Goal: Information Seeking & Learning: Learn about a topic

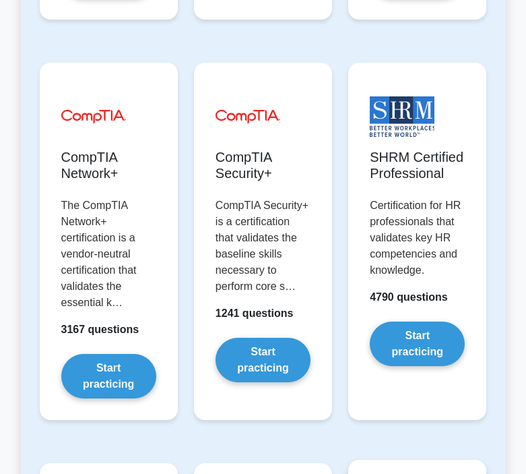
scroll to position [3593, 0]
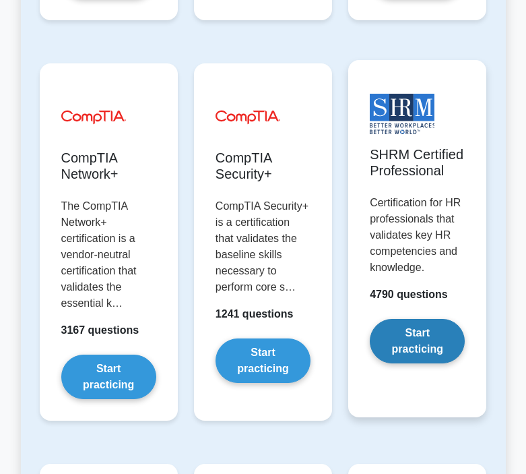
click at [409, 363] on link "Start practicing" at bounding box center [417, 341] width 95 height 44
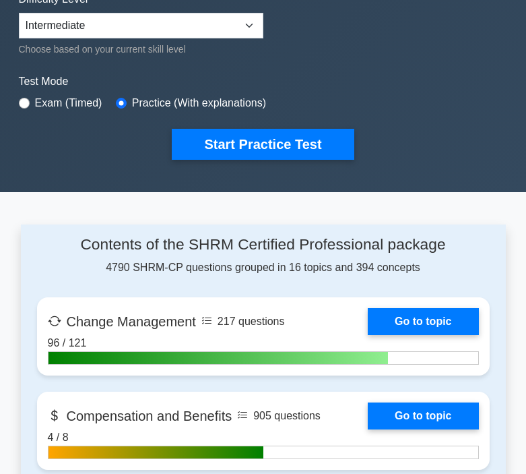
scroll to position [322, 0]
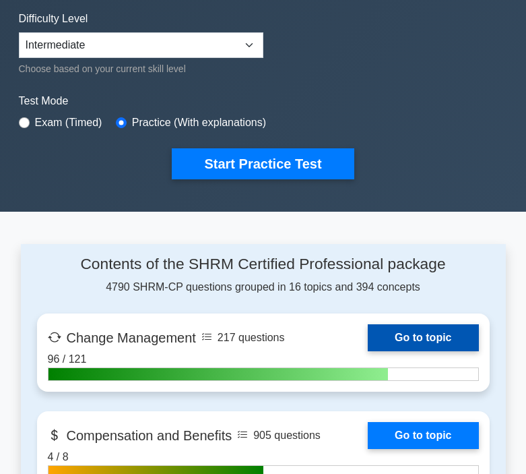
click at [368, 335] on link "Go to topic" at bounding box center [423, 337] width 111 height 27
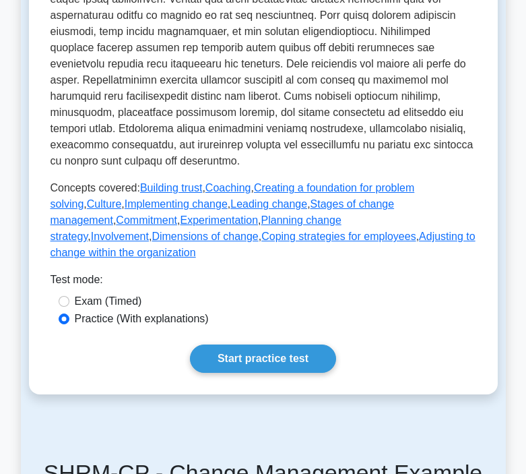
scroll to position [579, 0]
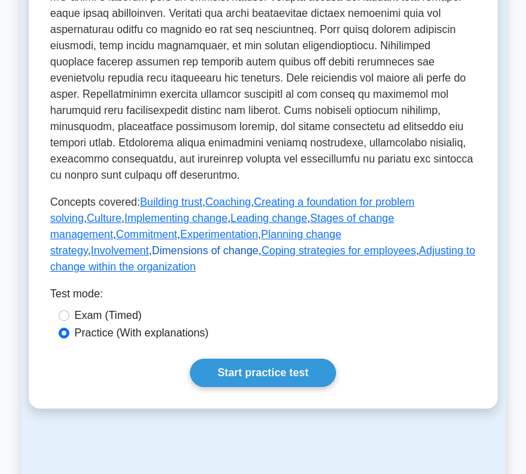
click at [258, 245] on link "Dimensions of change" at bounding box center [205, 250] width 106 height 11
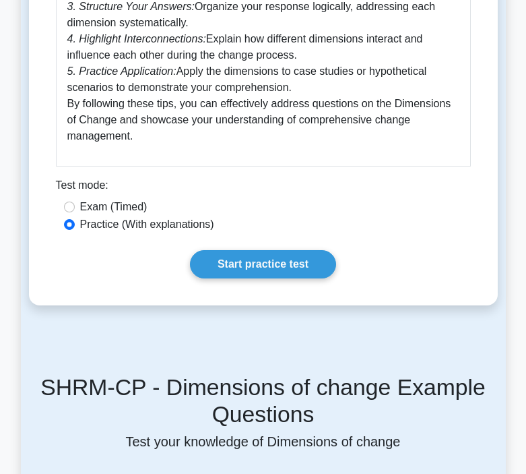
scroll to position [1317, 0]
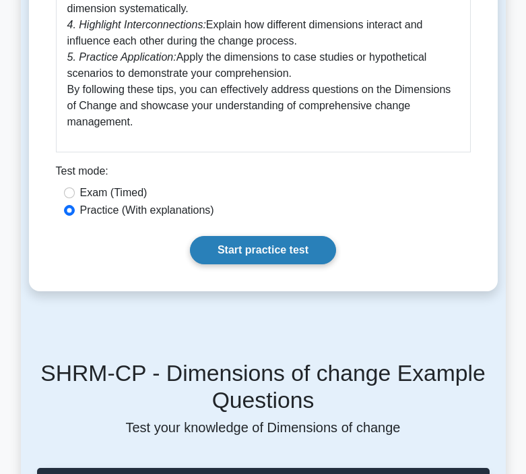
click at [236, 251] on link "Start practice test" at bounding box center [263, 250] width 146 height 28
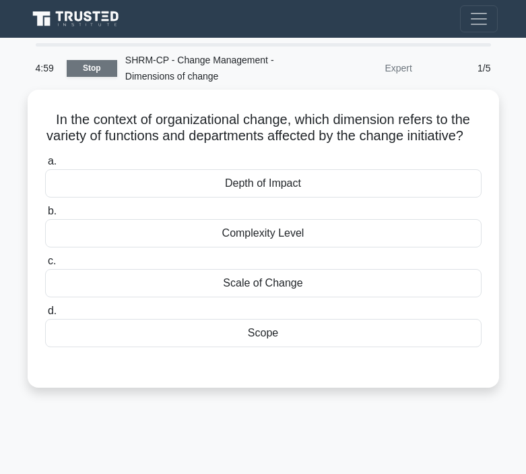
click at [111, 67] on link "Stop" at bounding box center [92, 68] width 51 height 17
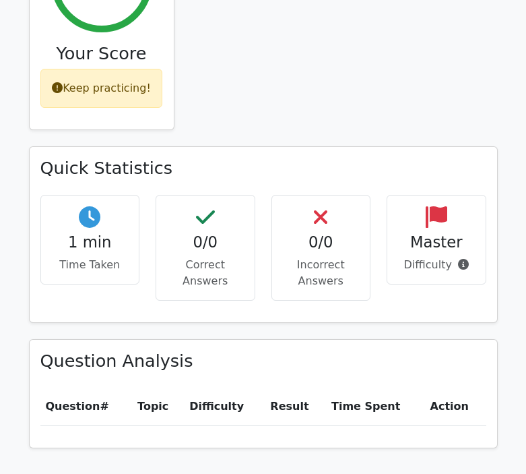
scroll to position [501, 0]
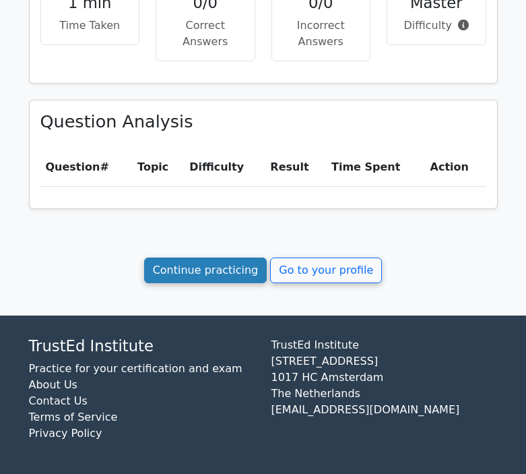
click at [210, 266] on link "Continue practicing" at bounding box center [205, 270] width 123 height 26
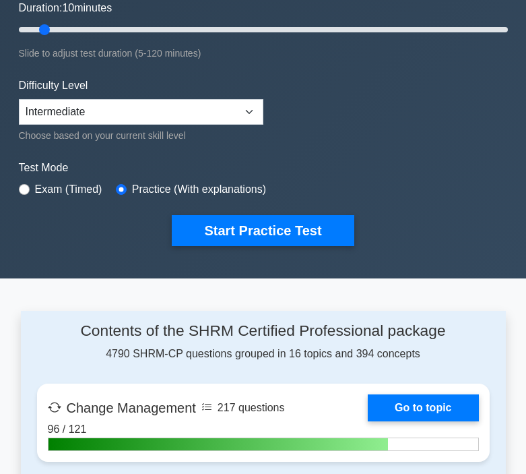
scroll to position [261, 0]
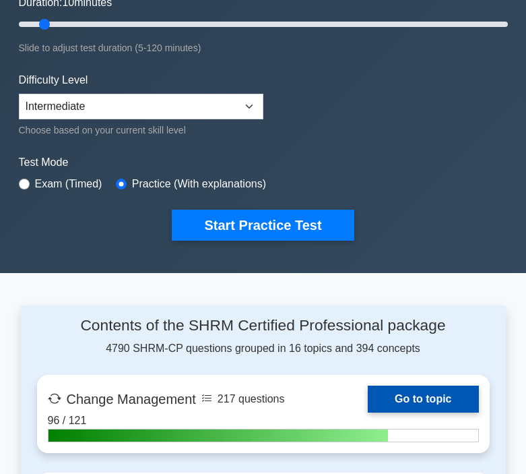
click at [368, 412] on link "Go to topic" at bounding box center [423, 398] width 111 height 27
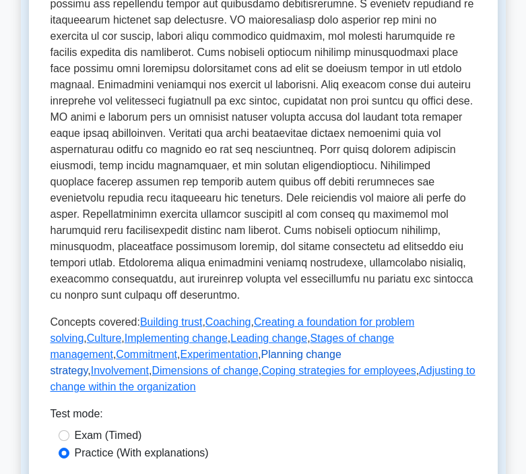
scroll to position [466, 0]
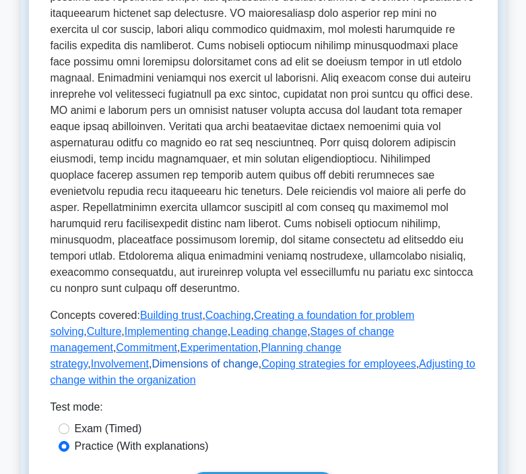
click at [258, 358] on link "Dimensions of change" at bounding box center [205, 363] width 106 height 11
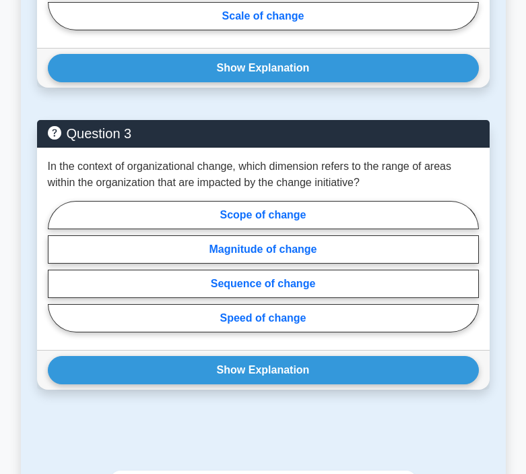
scroll to position [2413, 0]
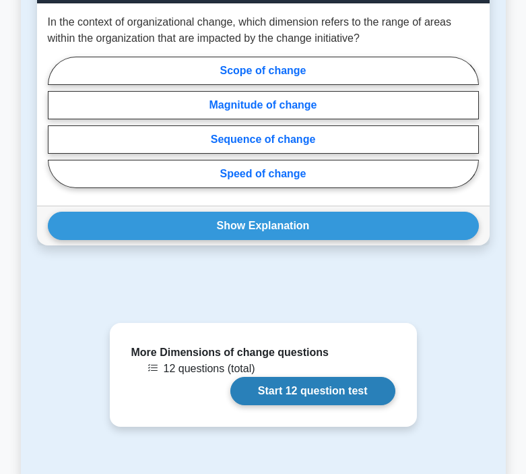
click at [329, 400] on link "Start 12 question test" at bounding box center [312, 391] width 165 height 28
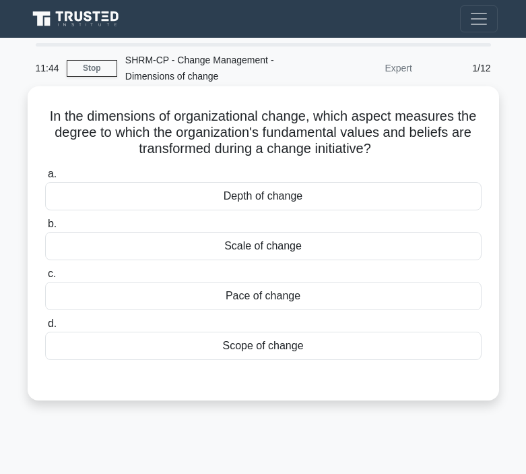
click at [243, 197] on div "Depth of change" at bounding box center [263, 196] width 437 height 28
click at [45, 179] on input "a. Depth of change" at bounding box center [45, 174] width 0 height 9
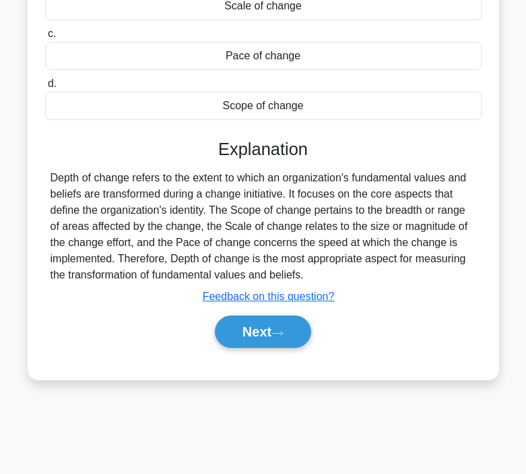
scroll to position [248, 0]
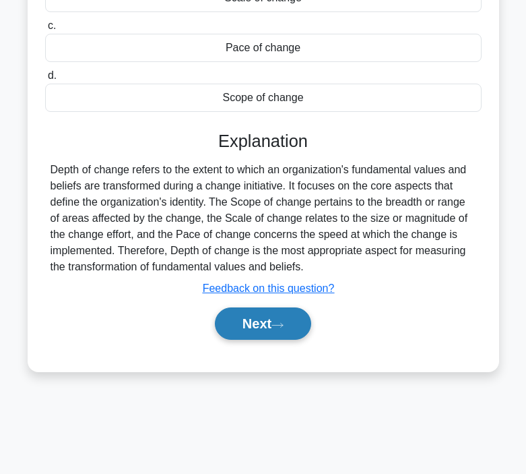
click at [272, 316] on button "Next" at bounding box center [263, 323] width 96 height 32
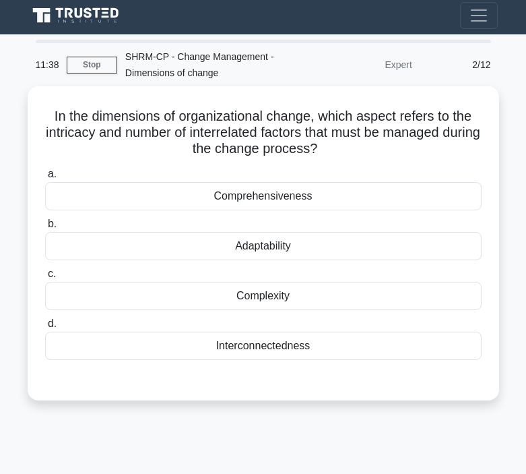
scroll to position [0, 0]
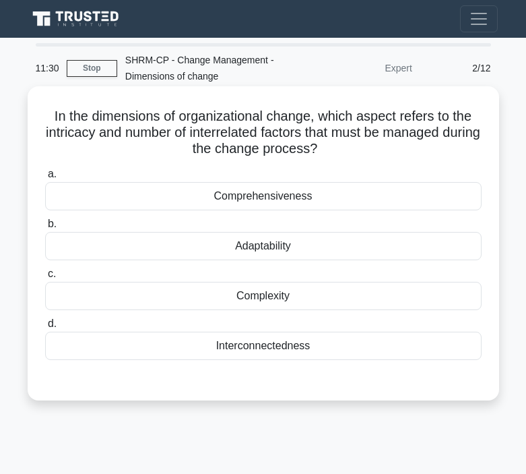
click at [261, 351] on div "Interconnectedness" at bounding box center [263, 346] width 437 height 28
click at [45, 328] on input "d. Interconnectedness" at bounding box center [45, 323] width 0 height 9
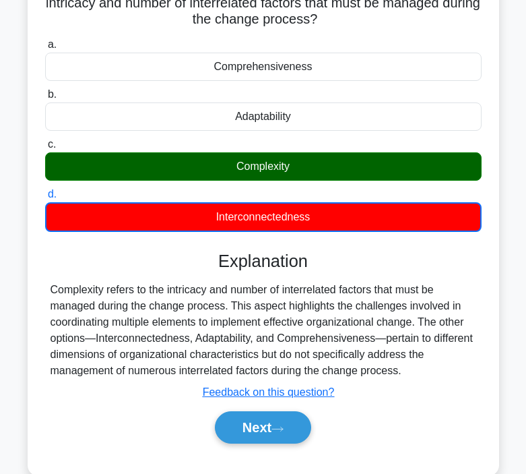
scroll to position [161, 0]
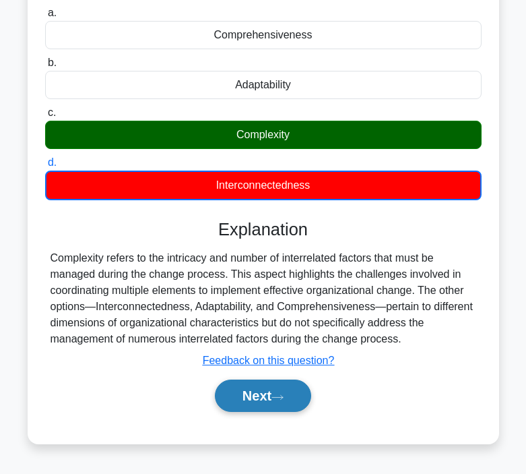
click at [261, 389] on button "Next" at bounding box center [263, 395] width 96 height 32
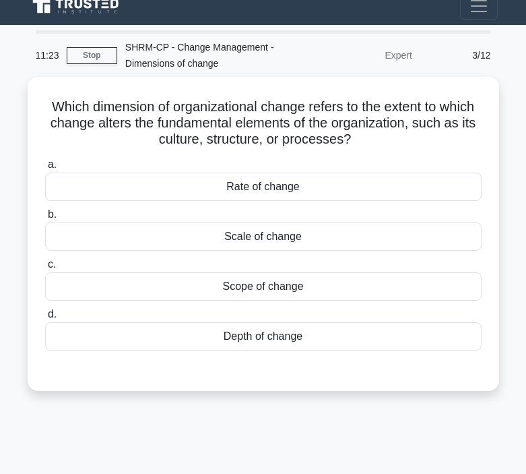
scroll to position [0, 0]
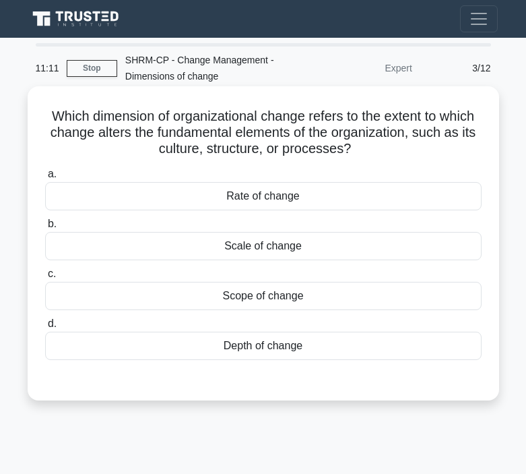
click at [266, 249] on div "Scale of change" at bounding box center [263, 246] width 437 height 28
click at [45, 228] on input "b. Scale of change" at bounding box center [45, 224] width 0 height 9
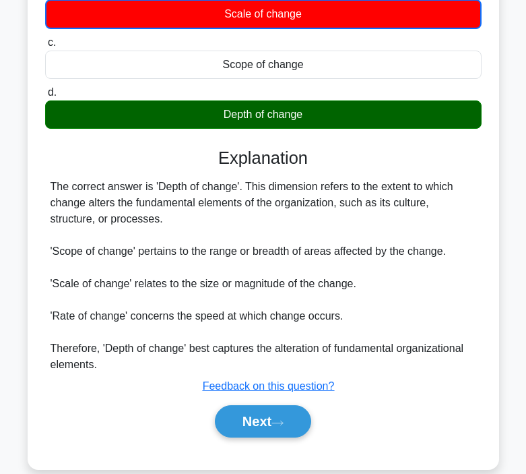
scroll to position [241, 0]
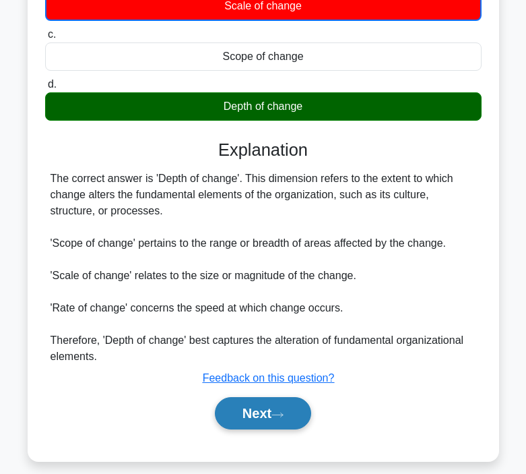
click at [282, 405] on button "Next" at bounding box center [263, 413] width 96 height 32
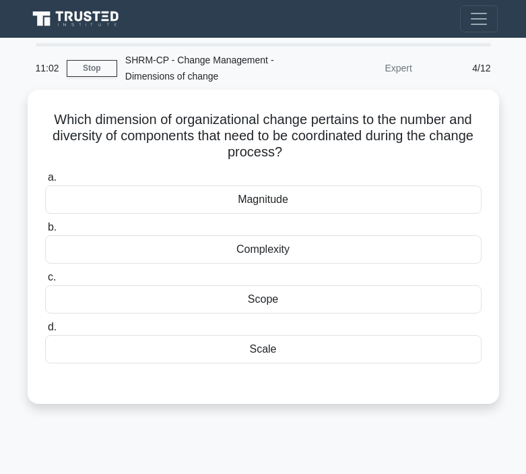
scroll to position [5, 0]
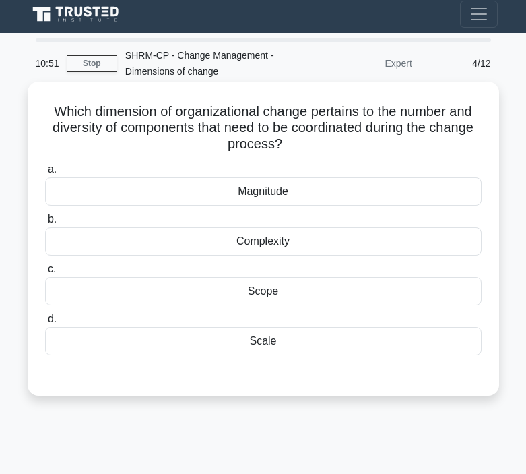
click at [274, 243] on div "Complexity" at bounding box center [263, 241] width 437 height 28
click at [45, 224] on input "b. Complexity" at bounding box center [45, 219] width 0 height 9
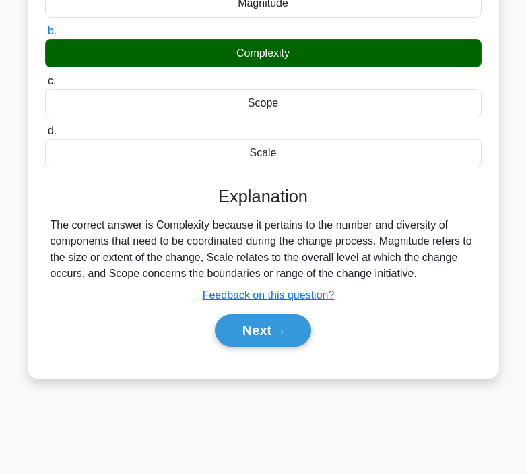
scroll to position [203, 0]
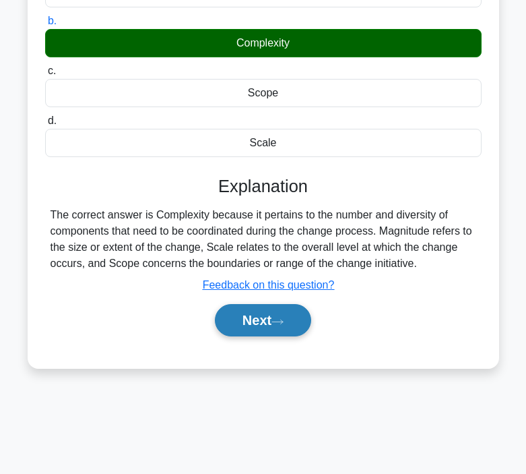
click at [283, 327] on button "Next" at bounding box center [263, 320] width 96 height 32
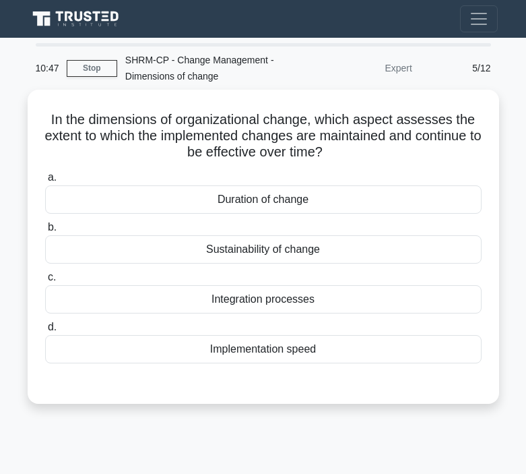
scroll to position [1, 0]
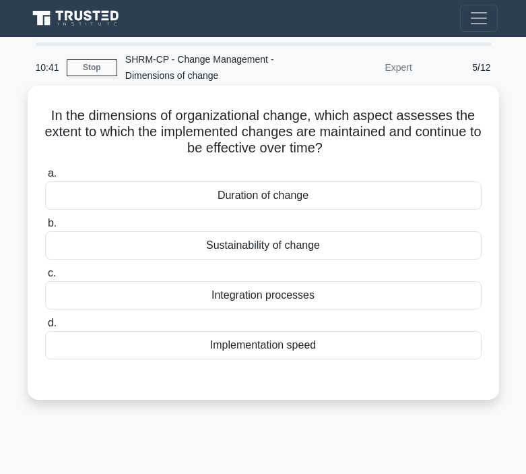
click at [280, 246] on div "Sustainability of change" at bounding box center [263, 245] width 437 height 28
click at [45, 228] on input "b. Sustainability of change" at bounding box center [45, 223] width 0 height 9
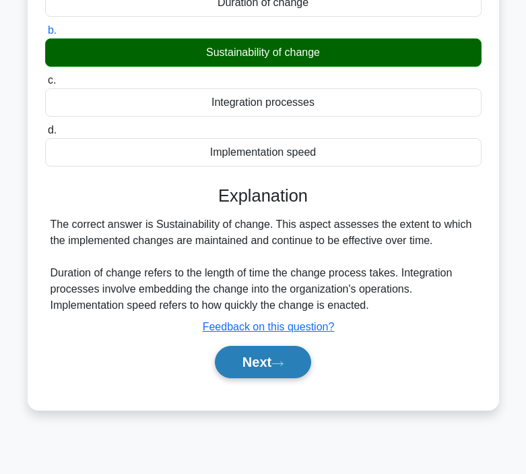
scroll to position [202, 0]
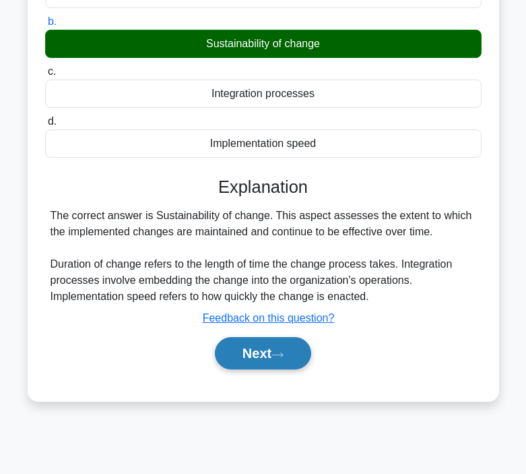
click at [263, 355] on button "Next" at bounding box center [263, 353] width 96 height 32
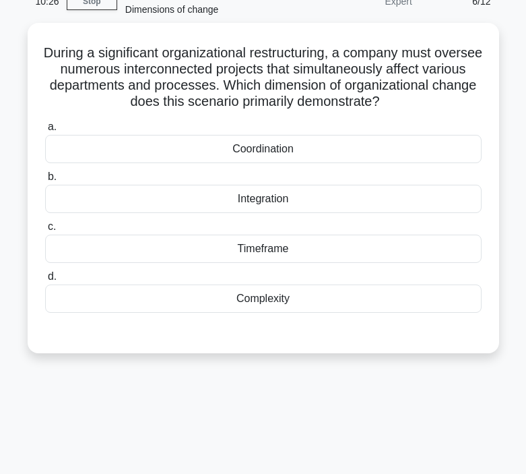
scroll to position [0, 0]
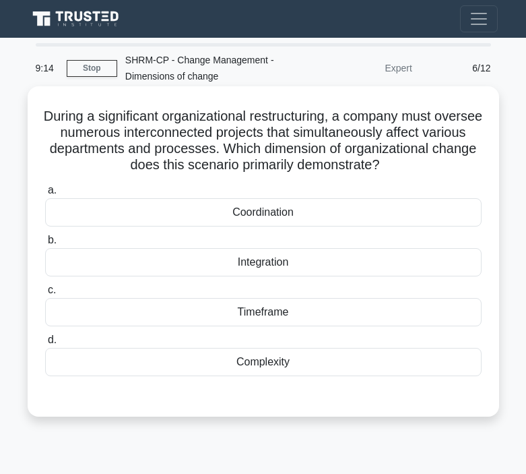
click at [262, 369] on div "Complexity" at bounding box center [263, 362] width 437 height 28
click at [45, 344] on input "d. Complexity" at bounding box center [45, 340] width 0 height 9
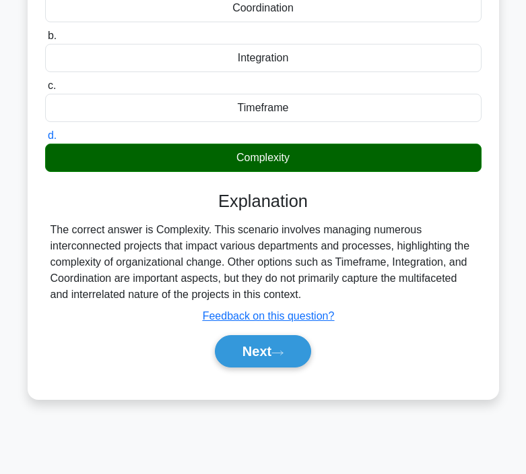
scroll to position [218, 0]
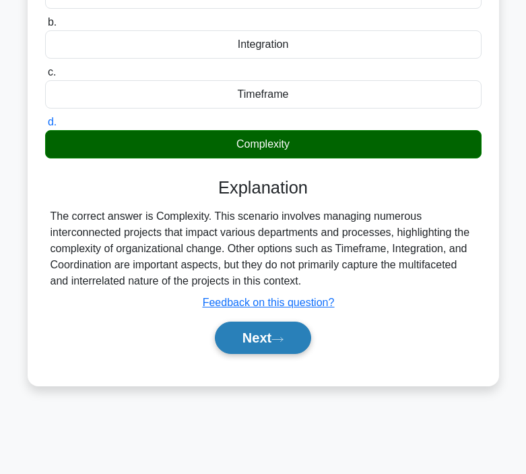
click at [249, 333] on button "Next" at bounding box center [263, 337] width 96 height 32
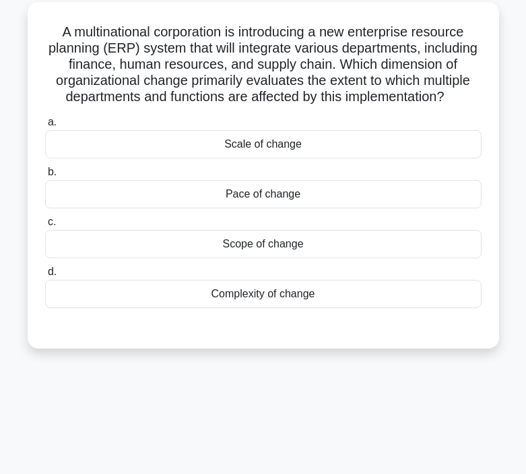
scroll to position [79, 0]
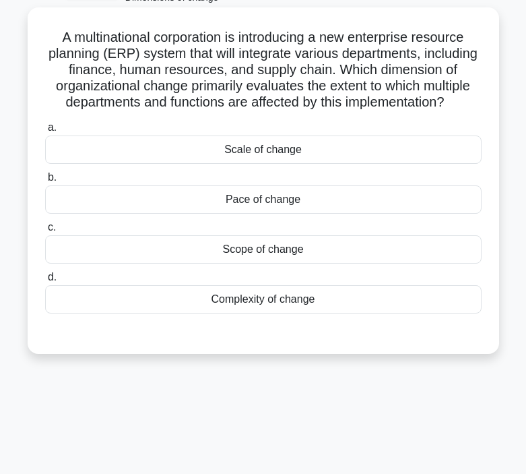
click at [264, 247] on div "Scope of change" at bounding box center [263, 249] width 437 height 28
click at [45, 232] on input "c. Scope of change" at bounding box center [45, 227] width 0 height 9
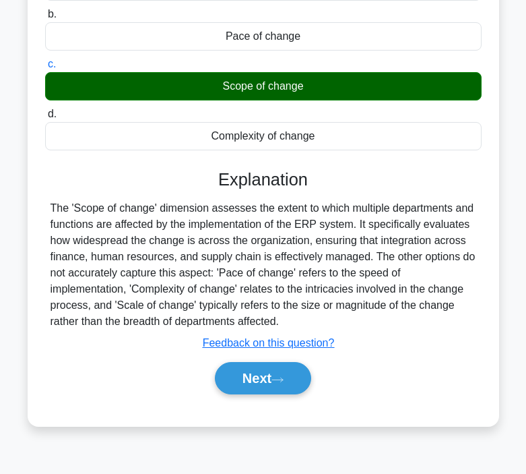
scroll to position [249, 0]
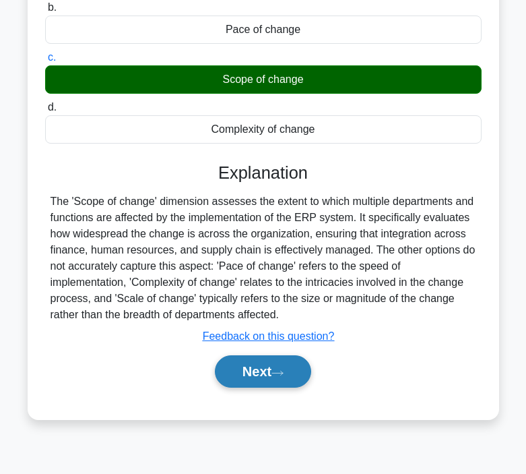
click at [243, 375] on button "Next" at bounding box center [263, 371] width 96 height 32
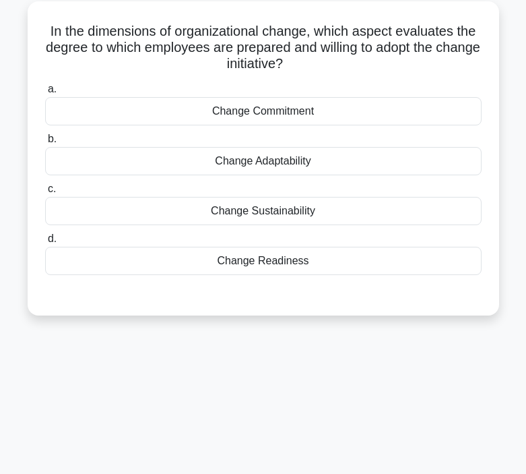
scroll to position [82, 0]
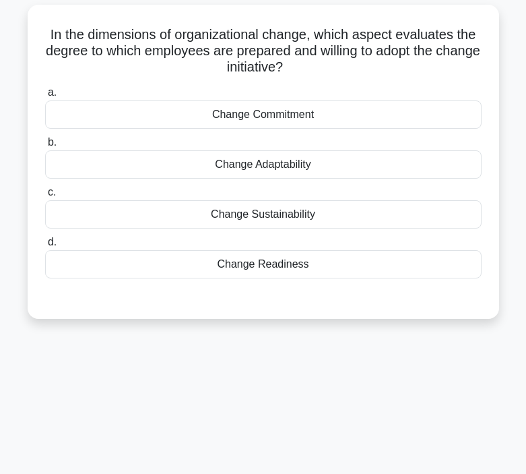
click at [270, 250] on div "Change Readiness" at bounding box center [263, 264] width 437 height 28
click at [45, 247] on input "d. Change Readiness" at bounding box center [45, 242] width 0 height 9
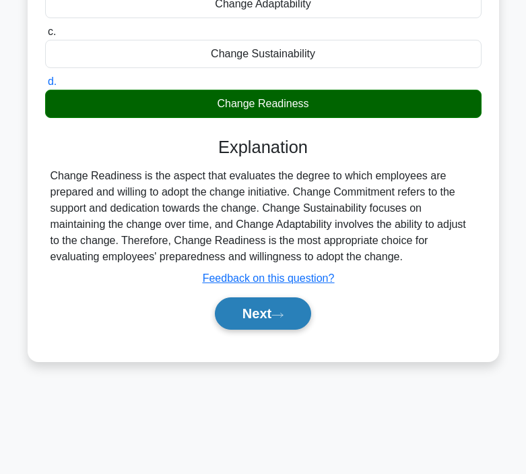
scroll to position [249, 0]
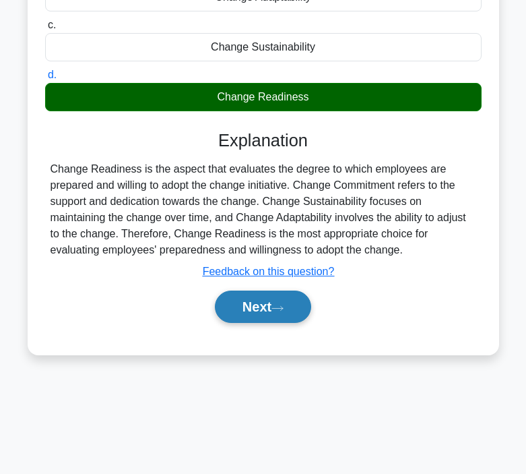
click at [249, 313] on button "Next" at bounding box center [263, 306] width 96 height 32
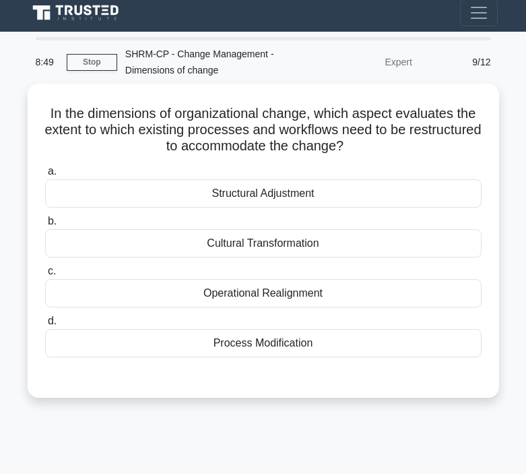
scroll to position [0, 0]
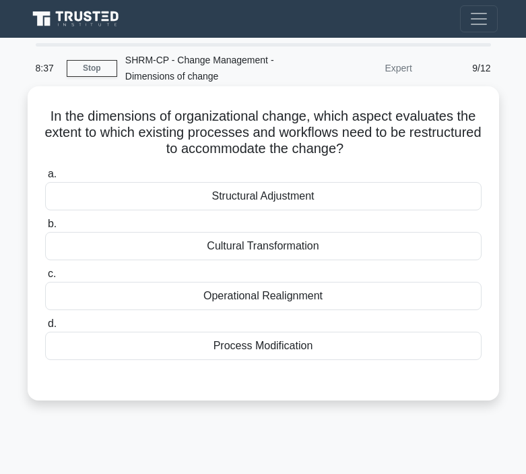
click at [287, 298] on div "Operational Realignment" at bounding box center [263, 296] width 437 height 28
click at [45, 278] on input "c. Operational Realignment" at bounding box center [45, 274] width 0 height 9
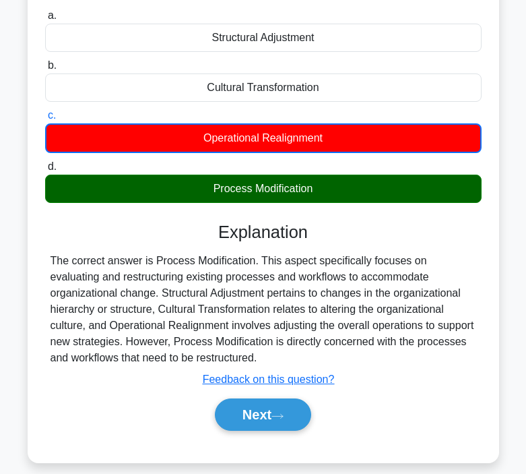
scroll to position [249, 0]
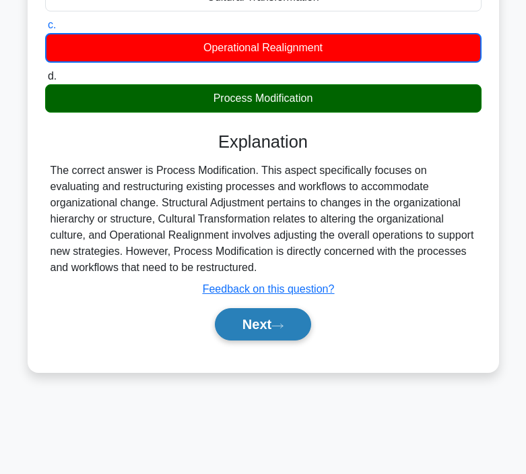
click at [267, 322] on button "Next" at bounding box center [263, 324] width 96 height 32
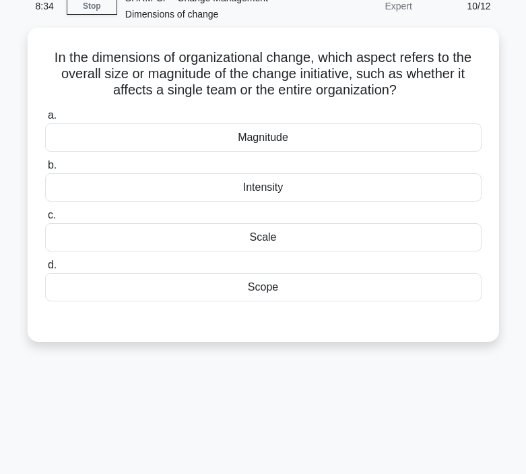
scroll to position [49, 0]
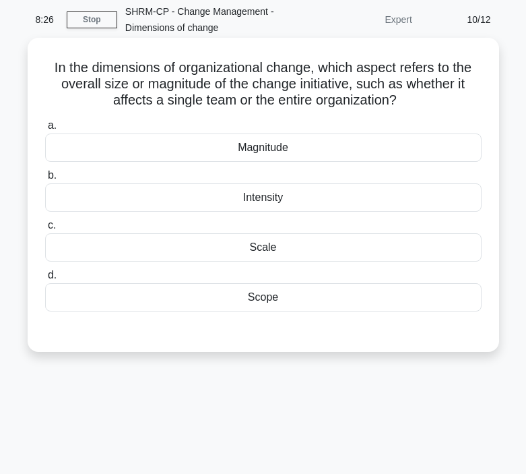
click at [270, 249] on div "Scale" at bounding box center [263, 247] width 437 height 28
click at [45, 230] on input "c. Scale" at bounding box center [45, 225] width 0 height 9
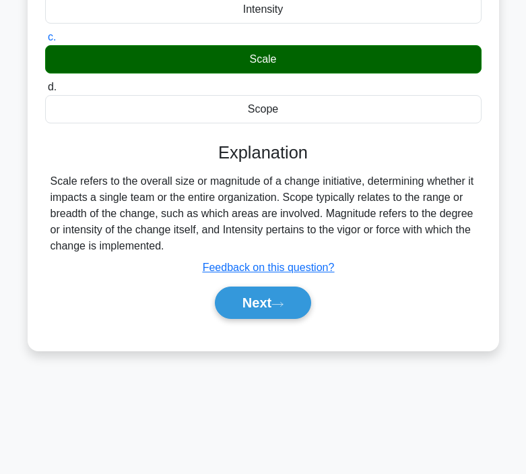
scroll to position [249, 0]
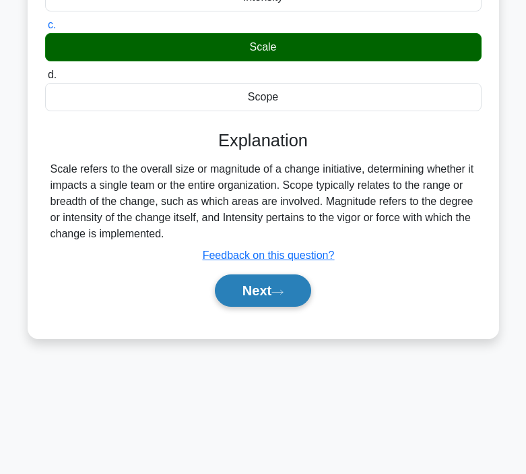
click at [243, 288] on button "Next" at bounding box center [263, 290] width 96 height 32
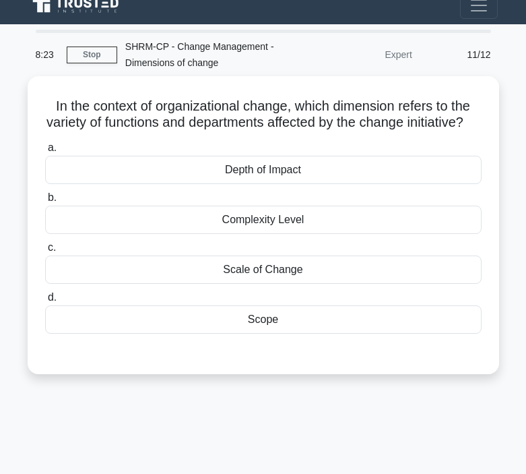
scroll to position [0, 0]
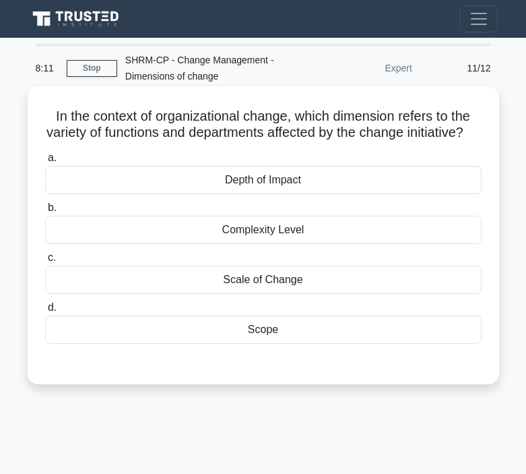
click at [239, 244] on div "Complexity Level" at bounding box center [263, 230] width 437 height 28
click at [45, 212] on input "b. Complexity Level" at bounding box center [45, 207] width 0 height 9
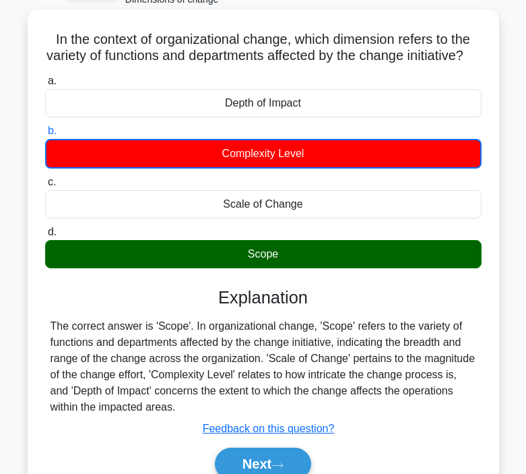
scroll to position [249, 0]
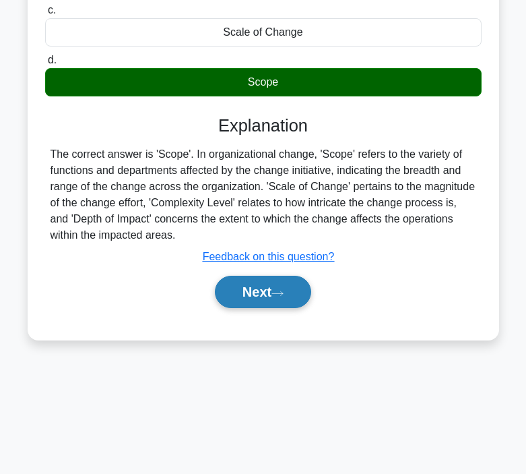
click at [240, 305] on button "Next" at bounding box center [263, 292] width 96 height 32
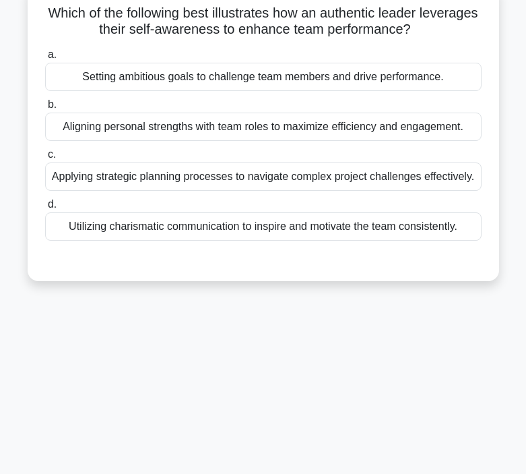
scroll to position [0, 0]
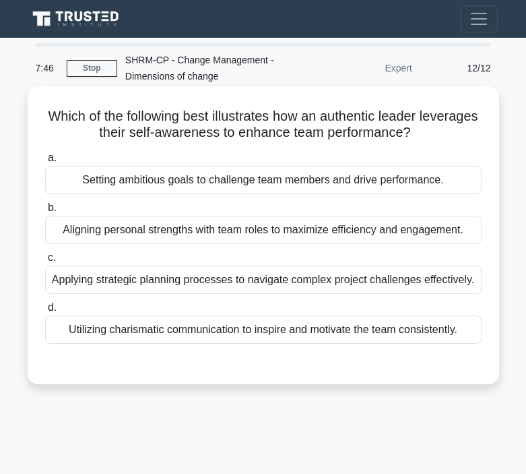
click at [309, 228] on div "Aligning personal strengths with team roles to maximize efficiency and engageme…" at bounding box center [263, 230] width 437 height 28
click at [45, 212] on input "b. Aligning personal strengths with team roles to maximize efficiency and engag…" at bounding box center [45, 207] width 0 height 9
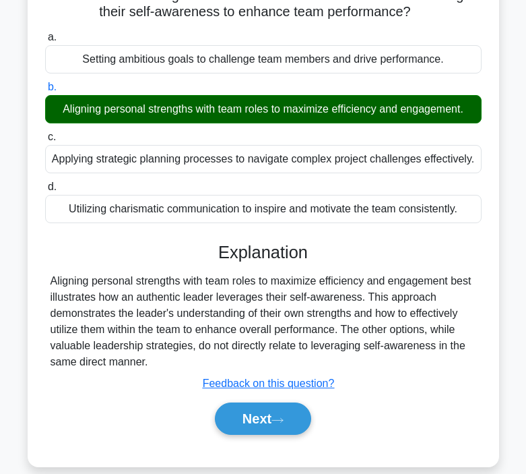
scroll to position [249, 0]
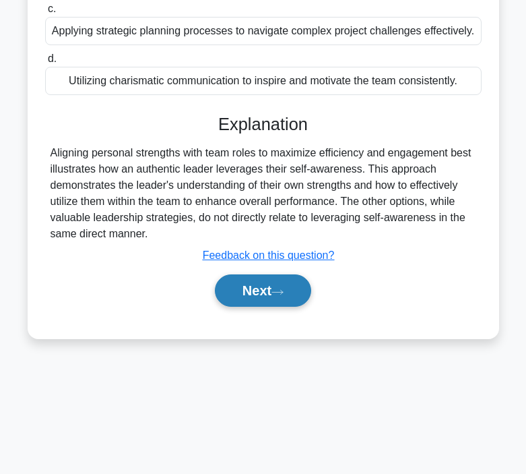
click at [258, 294] on button "Next" at bounding box center [263, 290] width 96 height 32
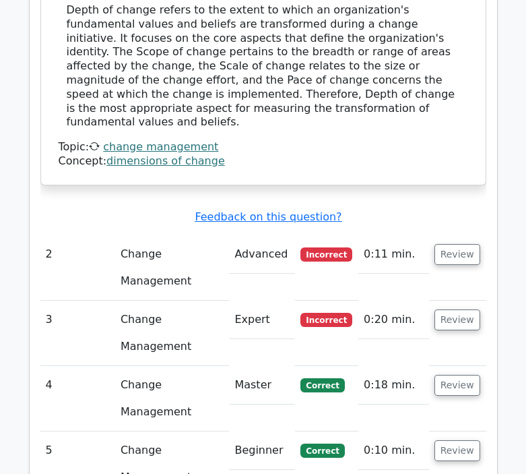
scroll to position [1113, 0]
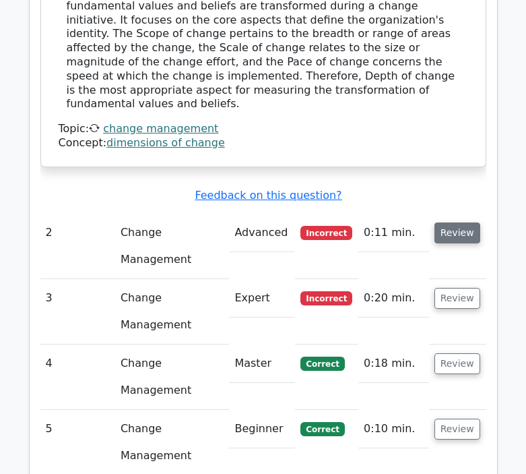
click at [443, 222] on button "Review" at bounding box center [458, 232] width 46 height 21
click at [451, 222] on button "Review" at bounding box center [458, 232] width 46 height 21
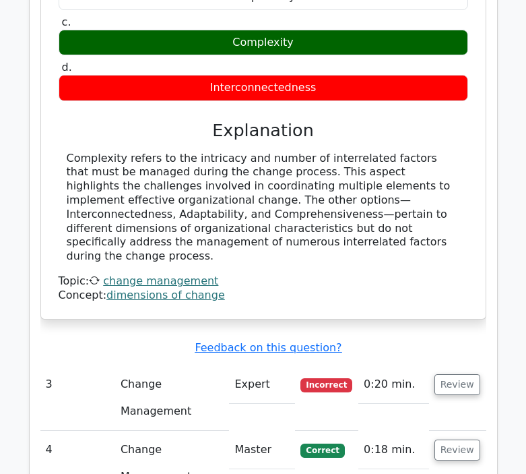
scroll to position [1565, 0]
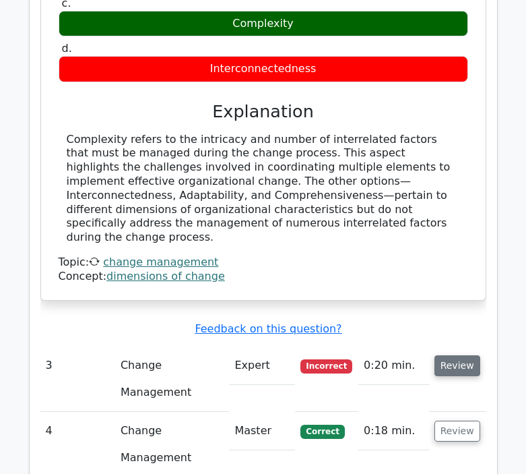
click at [450, 355] on button "Review" at bounding box center [458, 365] width 46 height 21
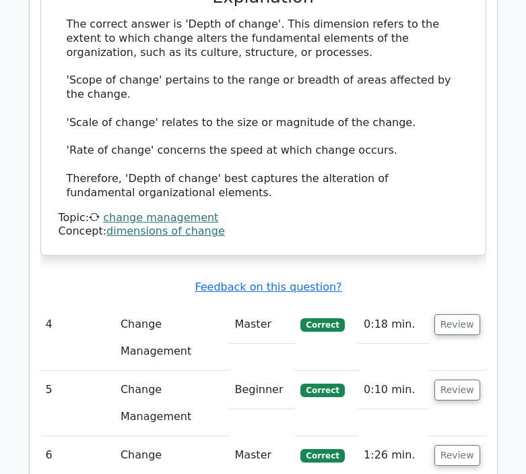
scroll to position [2268, 0]
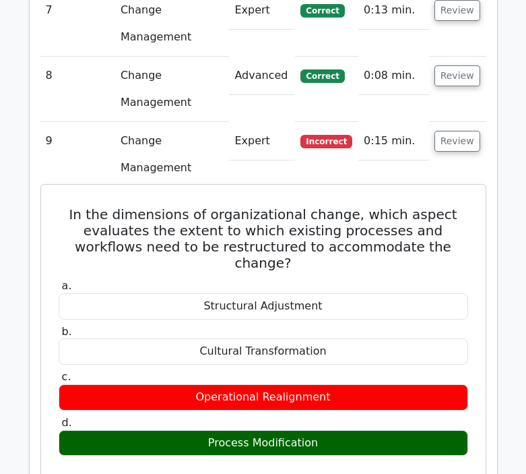
scroll to position [2776, 0]
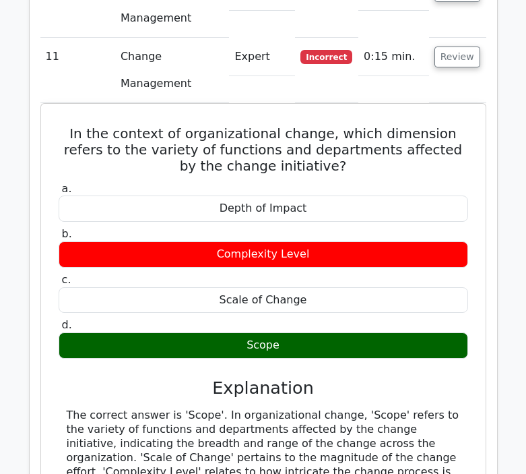
scroll to position [3544, 0]
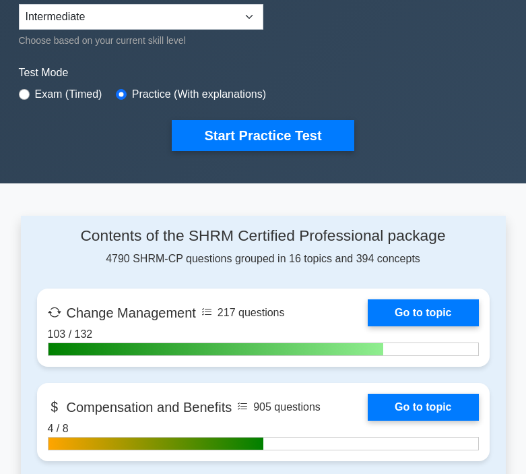
scroll to position [414, 0]
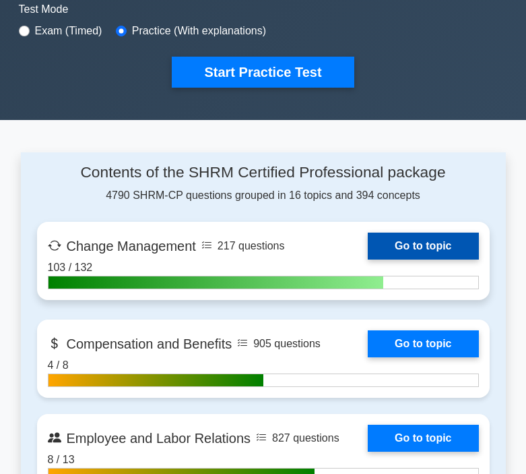
click at [368, 239] on link "Go to topic" at bounding box center [423, 245] width 111 height 27
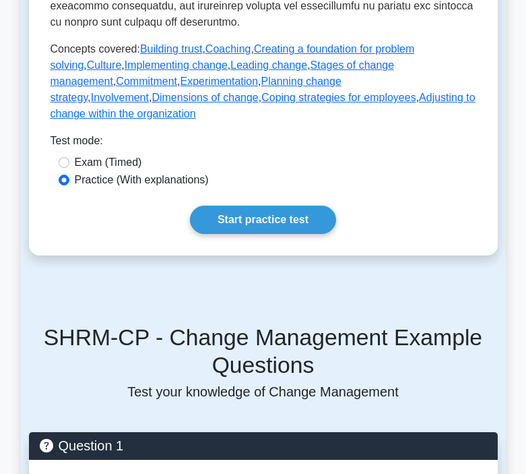
scroll to position [734, 0]
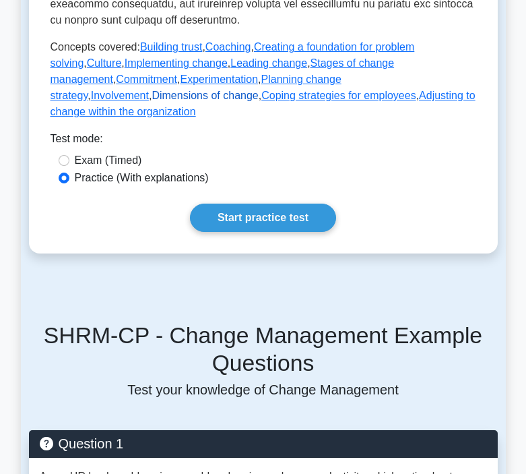
click at [258, 90] on link "Dimensions of change" at bounding box center [205, 95] width 106 height 11
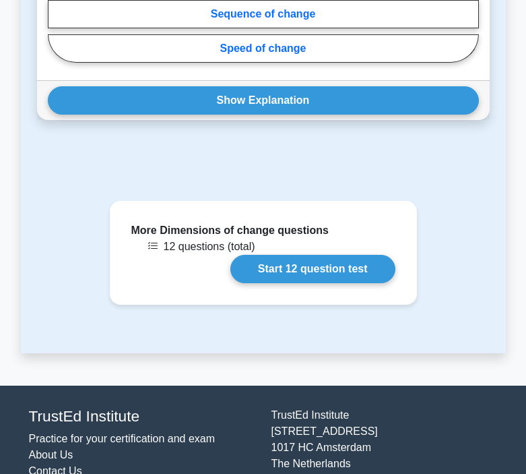
scroll to position [2597, 0]
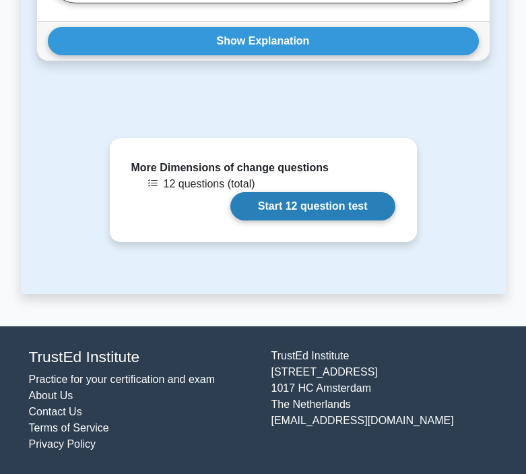
click at [327, 203] on link "Start 12 question test" at bounding box center [312, 206] width 165 height 28
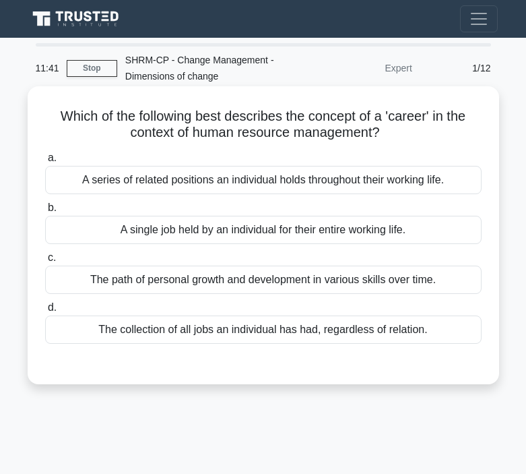
click at [320, 179] on div "A series of related positions an individual holds throughout their working life." at bounding box center [263, 180] width 437 height 28
click at [45, 162] on input "a. A series of related positions an individual holds throughout their working l…" at bounding box center [45, 158] width 0 height 9
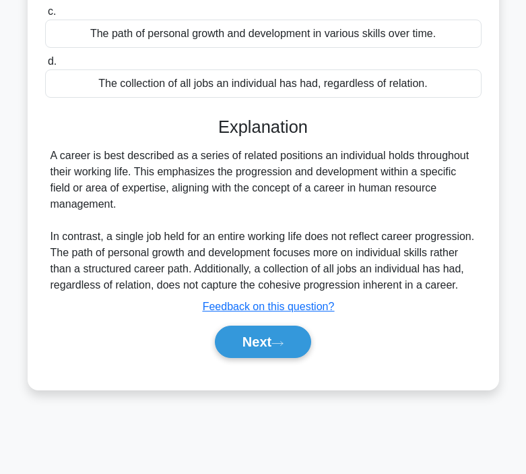
scroll to position [249, 0]
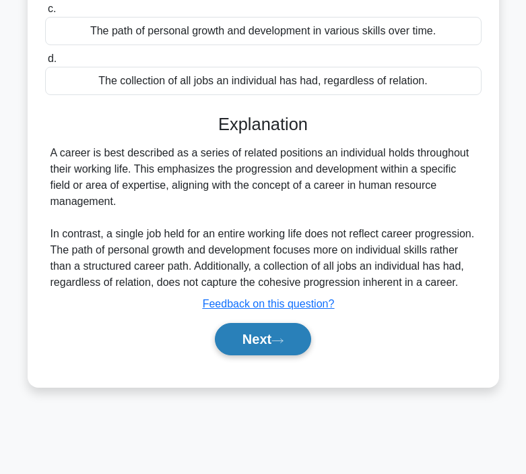
click at [280, 344] on icon at bounding box center [278, 340] width 12 height 7
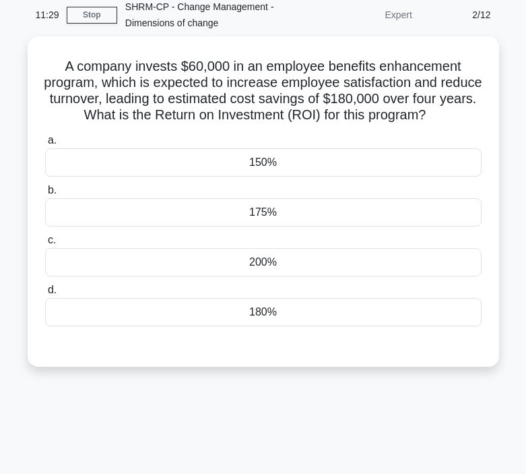
scroll to position [38, 0]
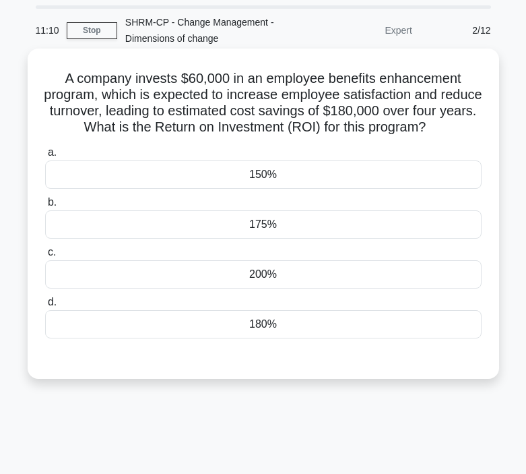
click at [251, 270] on div "200%" at bounding box center [263, 274] width 437 height 28
click at [45, 257] on input "c. 200%" at bounding box center [45, 252] width 0 height 9
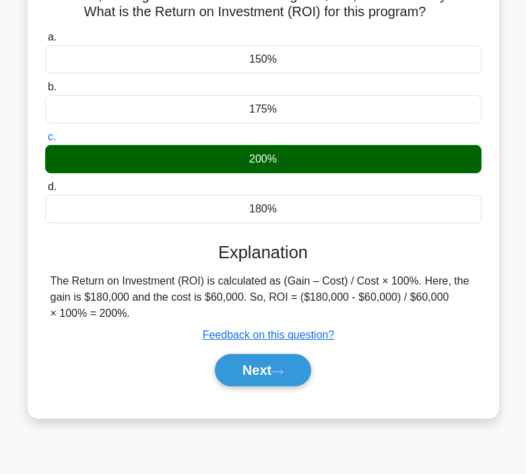
scroll to position [199, 0]
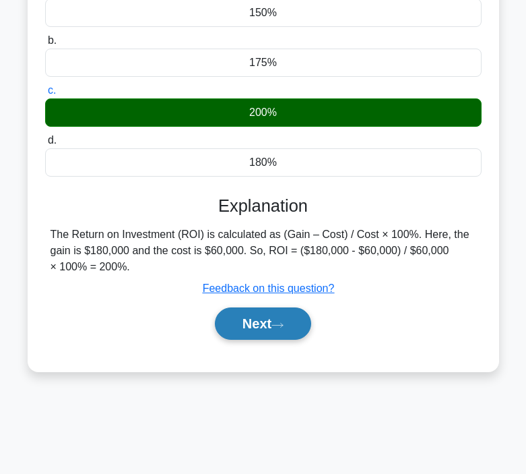
click at [249, 315] on button "Next" at bounding box center [263, 323] width 96 height 32
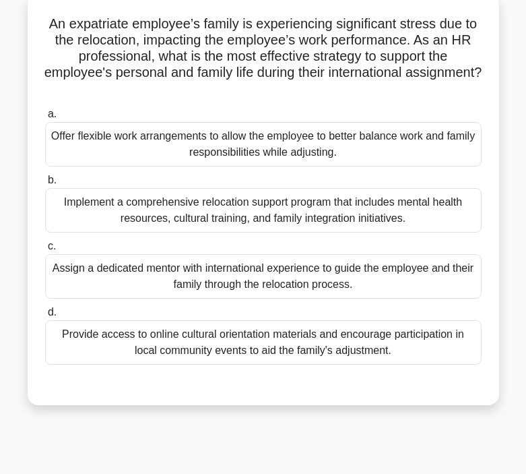
scroll to position [106, 0]
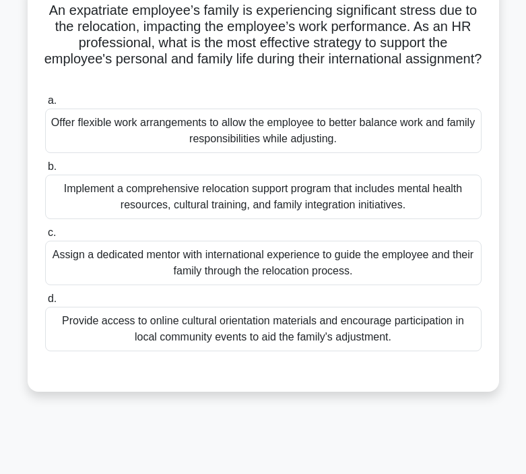
click at [338, 134] on div "Offer flexible work arrangements to allow the employee to better balance work a…" at bounding box center [263, 130] width 437 height 44
click at [45, 105] on input "a. Offer flexible work arrangements to allow the employee to better balance wor…" at bounding box center [45, 100] width 0 height 9
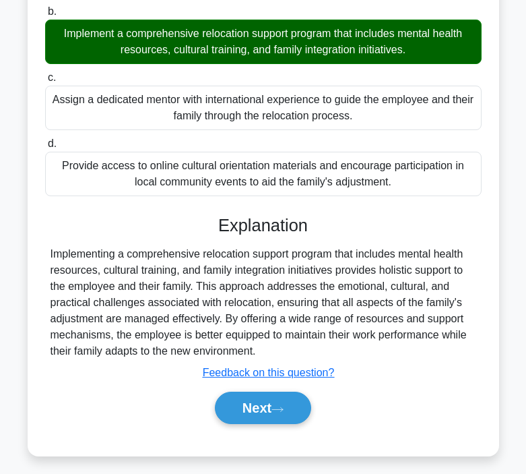
scroll to position [270, 0]
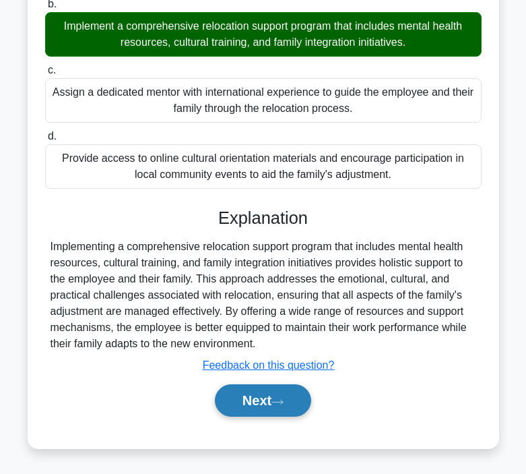
click at [281, 404] on icon at bounding box center [278, 401] width 12 height 7
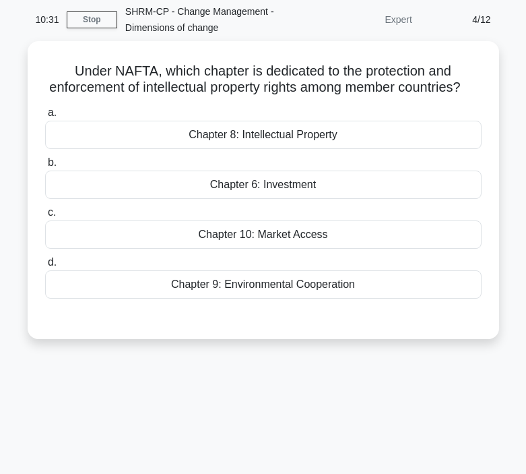
scroll to position [48, 0]
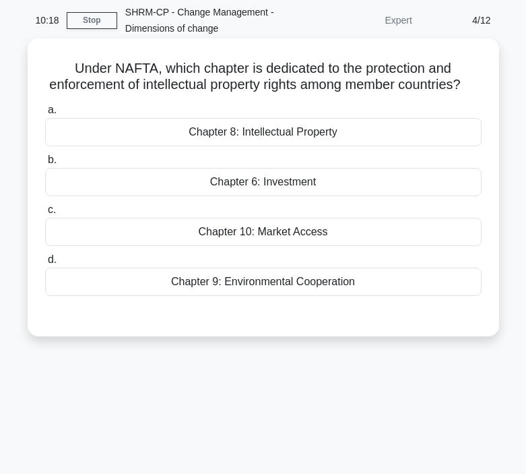
click at [333, 125] on div "Chapter 8: Intellectual Property" at bounding box center [263, 132] width 437 height 28
click at [45, 115] on input "a. Chapter 8: Intellectual Property" at bounding box center [45, 110] width 0 height 9
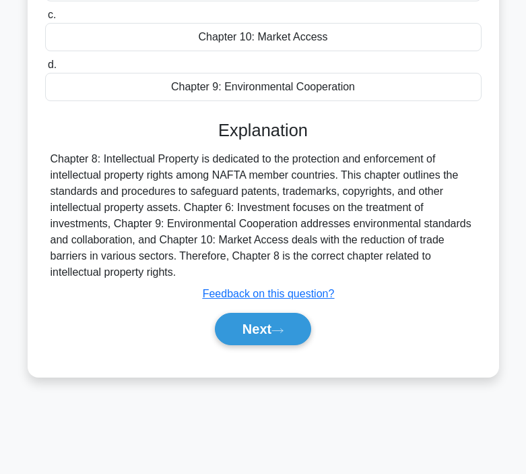
scroll to position [249, 0]
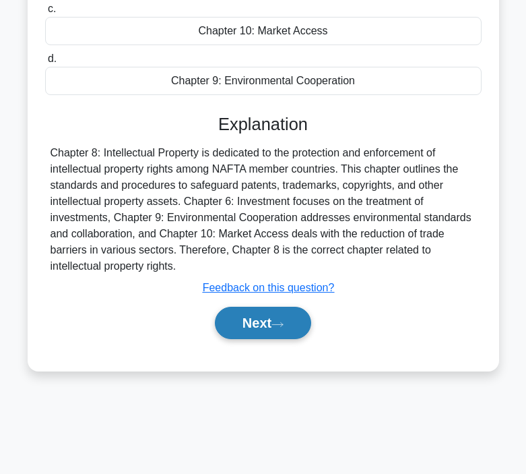
click at [253, 323] on button "Next" at bounding box center [263, 323] width 96 height 32
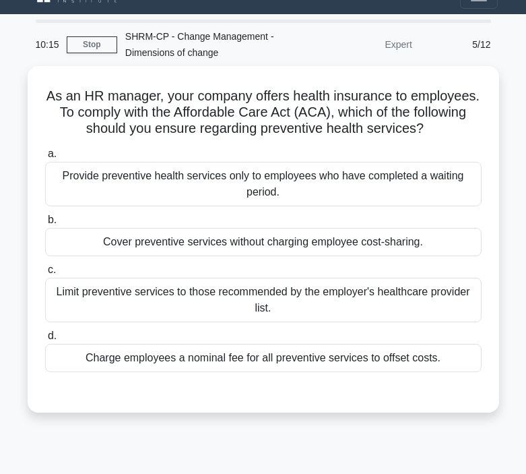
scroll to position [0, 0]
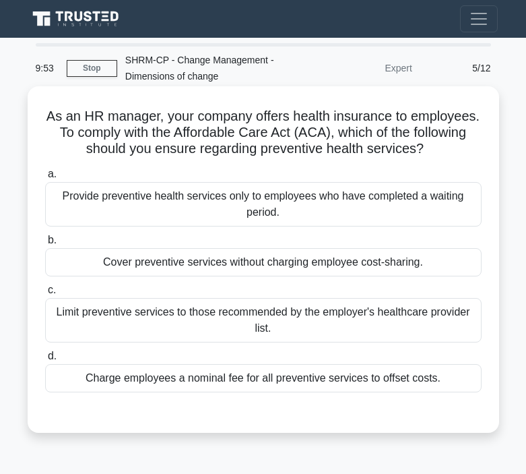
click at [177, 199] on div "Provide preventive health services only to employees who have completed a waiti…" at bounding box center [263, 204] width 437 height 44
click at [45, 179] on input "a. Provide preventive health services only to employees who have completed a wa…" at bounding box center [45, 174] width 0 height 9
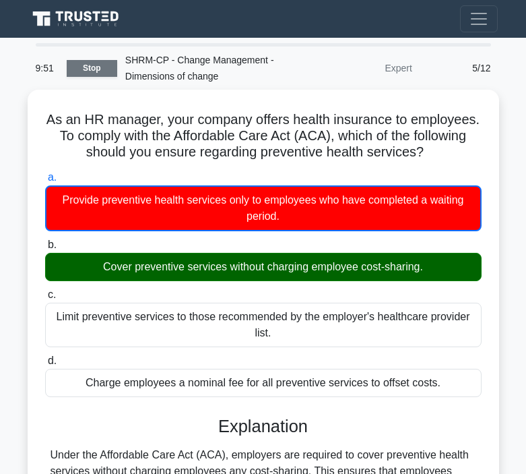
click at [77, 63] on link "Stop" at bounding box center [92, 68] width 51 height 17
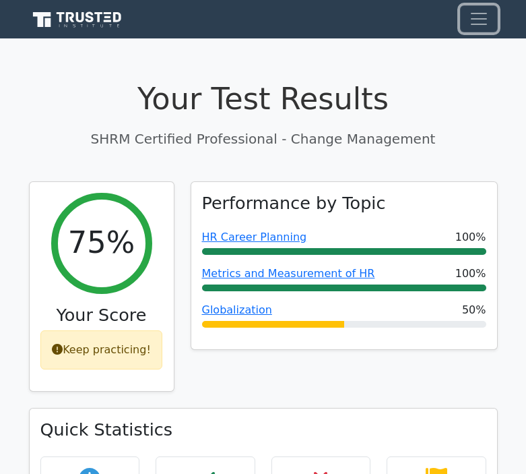
click at [491, 7] on button "Toggle navigation" at bounding box center [479, 18] width 38 height 27
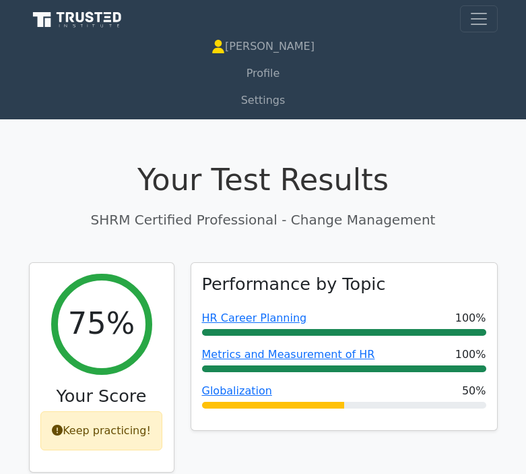
click at [278, 212] on p "SHRM Certified Professional - Change Management" at bounding box center [263, 220] width 469 height 20
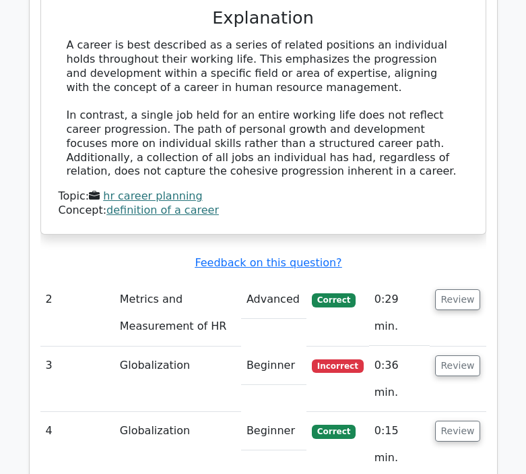
scroll to position [1324, 0]
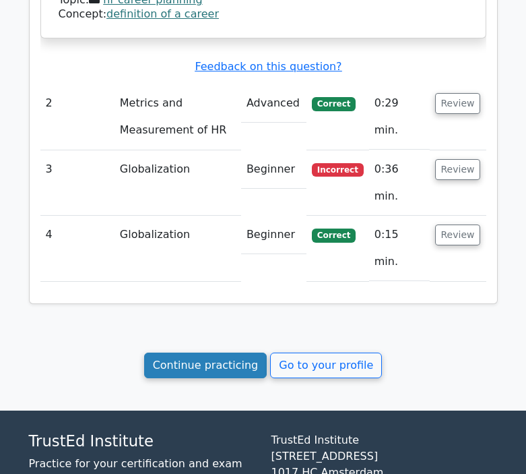
click at [233, 352] on link "Continue practicing" at bounding box center [205, 365] width 123 height 26
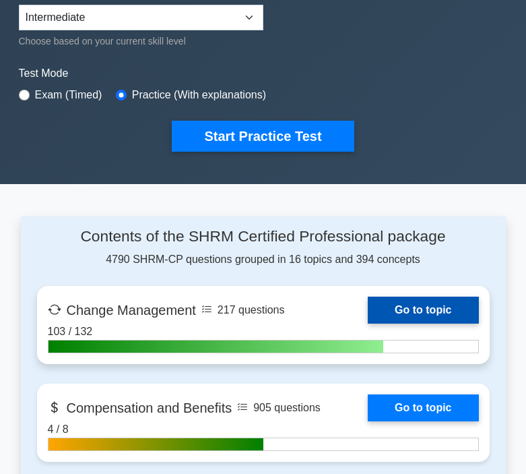
scroll to position [358, 0]
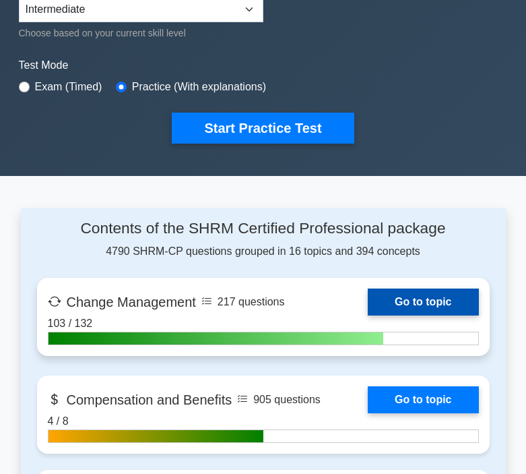
click at [368, 312] on link "Go to topic" at bounding box center [423, 301] width 111 height 27
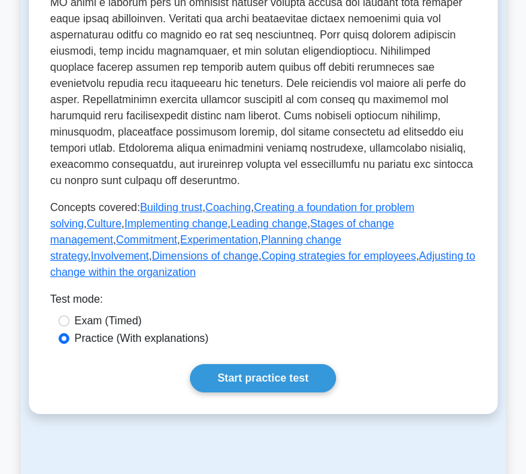
scroll to position [568, 0]
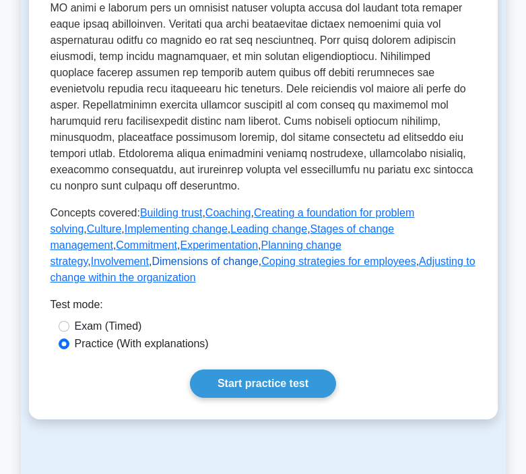
click at [258, 255] on link "Dimensions of change" at bounding box center [205, 260] width 106 height 11
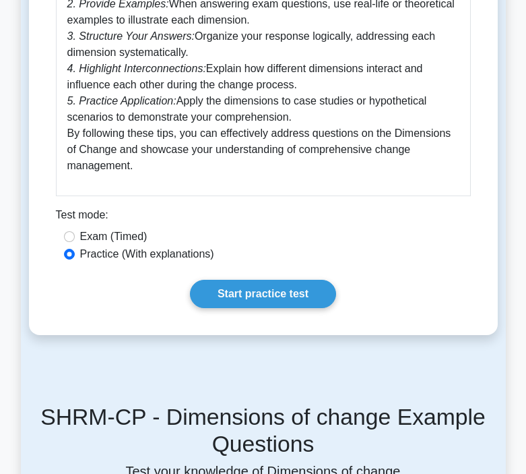
scroll to position [1335, 0]
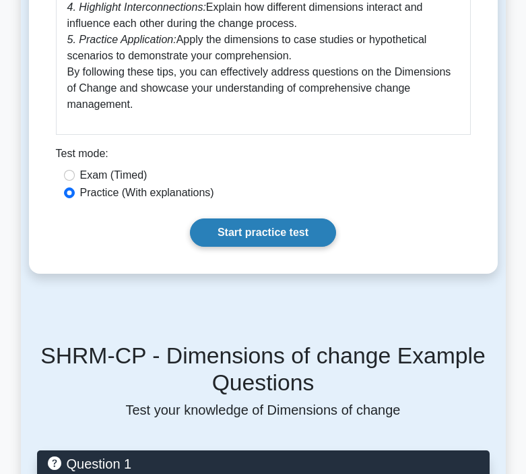
click at [245, 228] on link "Start practice test" at bounding box center [263, 232] width 146 height 28
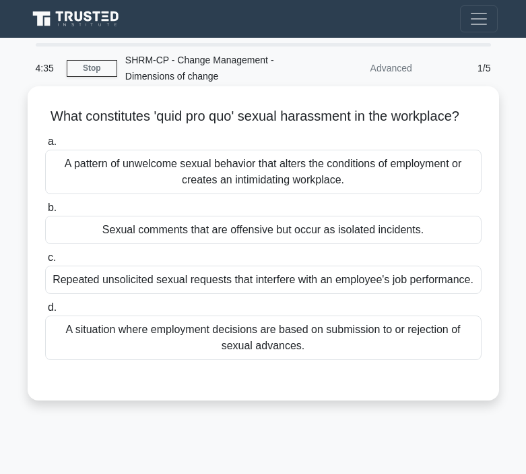
click at [245, 326] on div "A situation where employment decisions are based on submission to or rejection …" at bounding box center [263, 337] width 437 height 44
click at [45, 312] on input "d. A situation where employment decisions are based on submission to or rejecti…" at bounding box center [45, 307] width 0 height 9
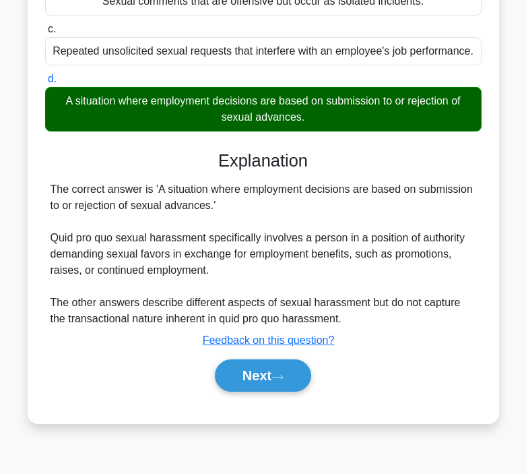
scroll to position [249, 0]
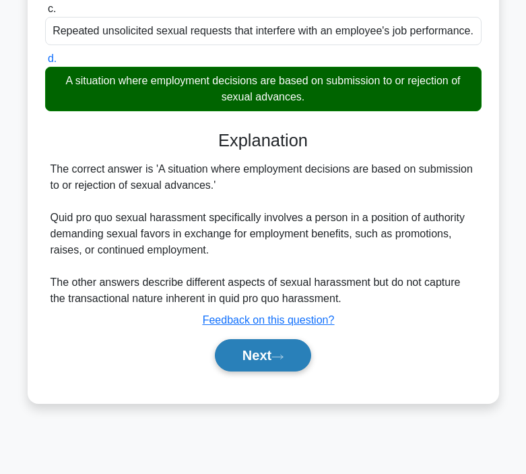
click at [272, 348] on button "Next" at bounding box center [263, 355] width 96 height 32
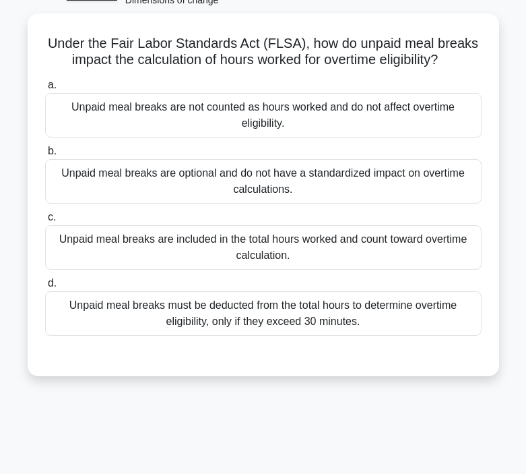
scroll to position [0, 0]
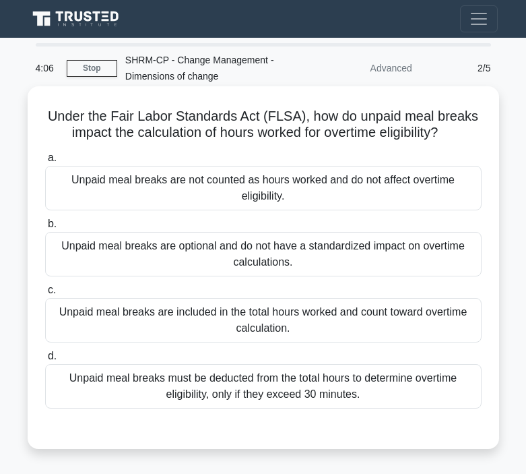
click at [323, 197] on div "Unpaid meal breaks are not counted as hours worked and do not affect overtime e…" at bounding box center [263, 188] width 437 height 44
click at [45, 162] on input "a. Unpaid meal breaks are not counted as hours worked and do not affect overtim…" at bounding box center [45, 158] width 0 height 9
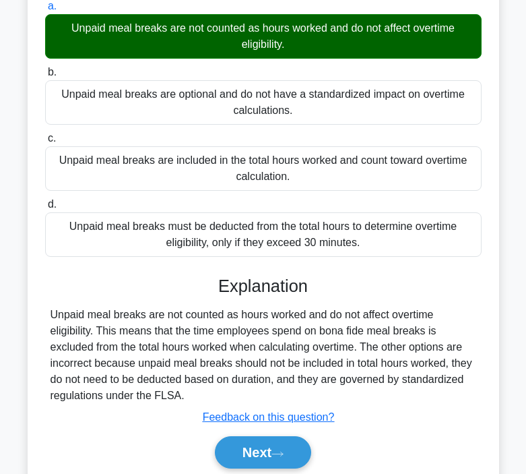
scroll to position [189, 0]
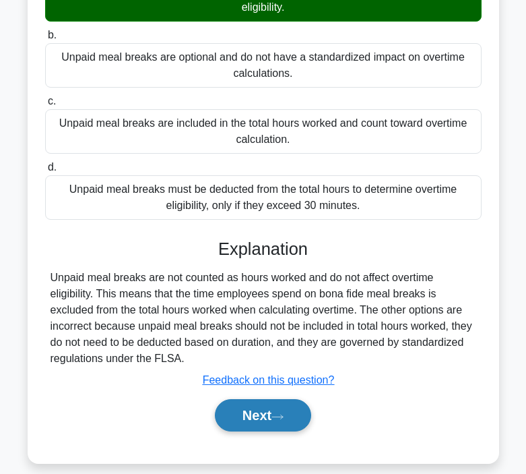
click at [256, 415] on button "Next" at bounding box center [263, 415] width 96 height 32
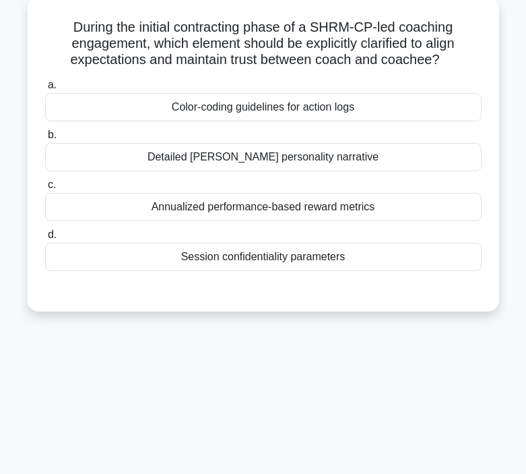
scroll to position [0, 0]
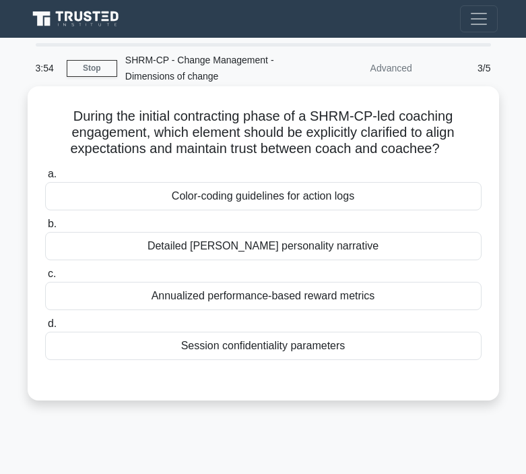
click at [307, 347] on div "Session confidentiality parameters" at bounding box center [263, 346] width 437 height 28
click at [45, 328] on input "d. Session confidentiality parameters" at bounding box center [45, 323] width 0 height 9
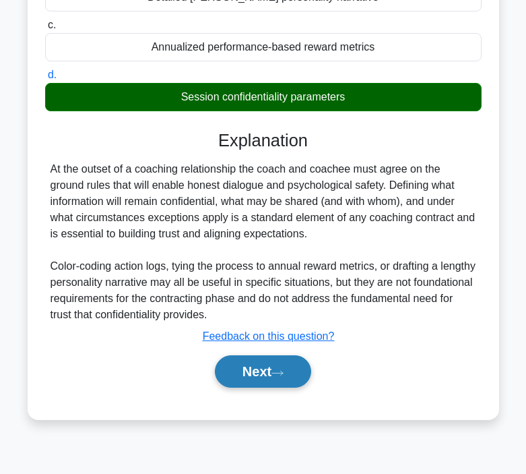
click at [280, 359] on button "Next" at bounding box center [263, 371] width 96 height 32
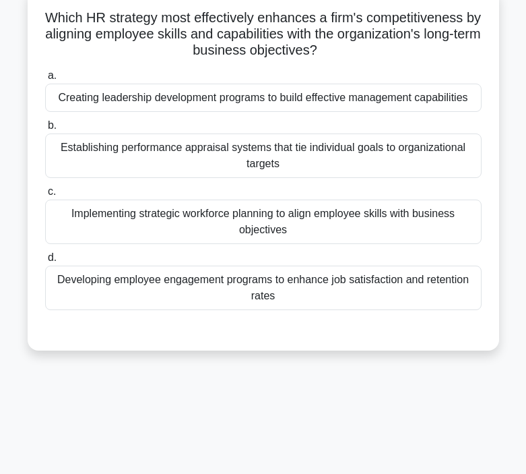
scroll to position [84, 0]
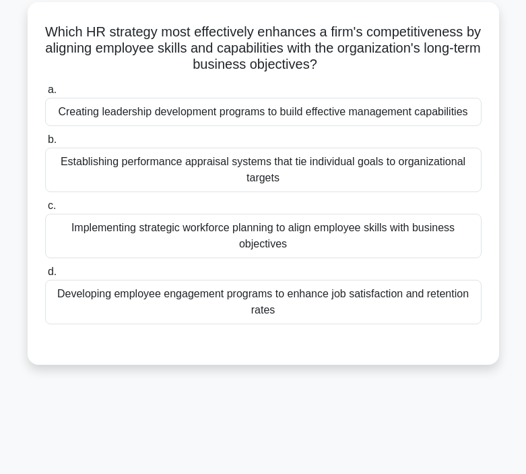
click at [336, 231] on div "Implementing strategic workforce planning to align employee skills with busines…" at bounding box center [263, 236] width 437 height 44
click at [45, 210] on input "c. Implementing strategic workforce planning to align employee skills with busi…" at bounding box center [45, 205] width 0 height 9
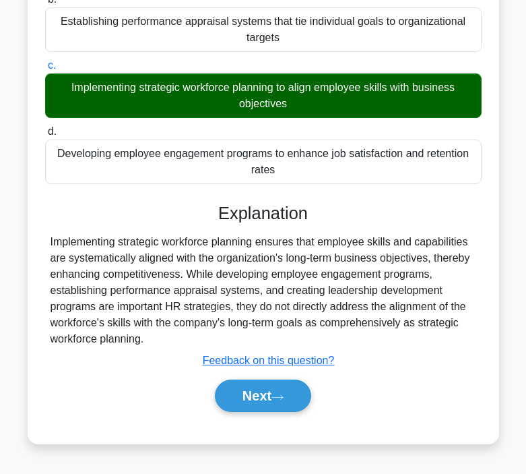
scroll to position [249, 0]
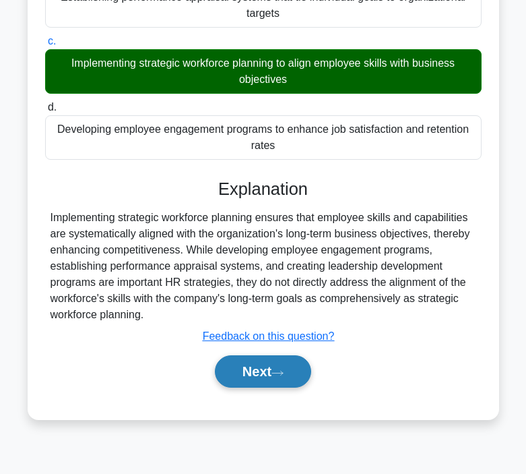
click at [255, 368] on button "Next" at bounding box center [263, 371] width 96 height 32
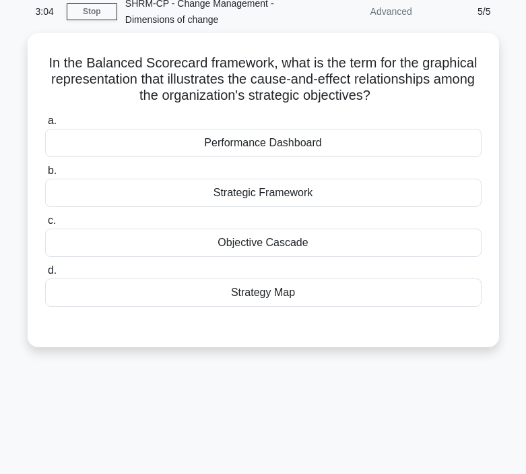
scroll to position [0, 0]
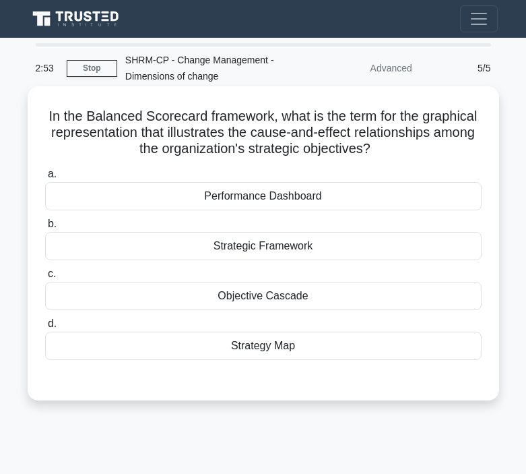
click at [300, 191] on div "Performance Dashboard" at bounding box center [263, 196] width 437 height 28
click at [45, 179] on input "a. Performance Dashboard" at bounding box center [45, 174] width 0 height 9
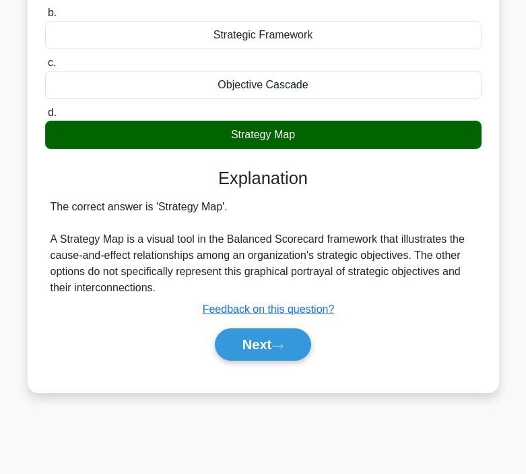
scroll to position [249, 0]
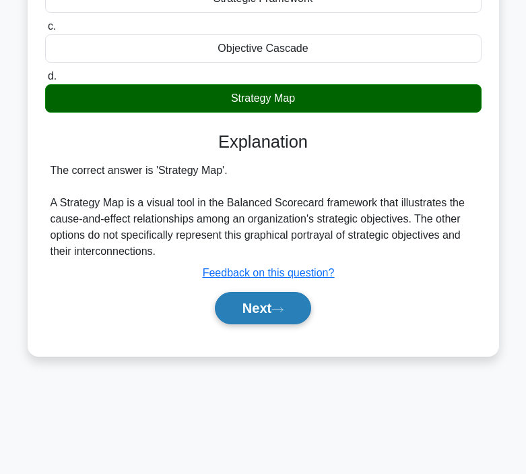
click at [261, 305] on button "Next" at bounding box center [263, 308] width 96 height 32
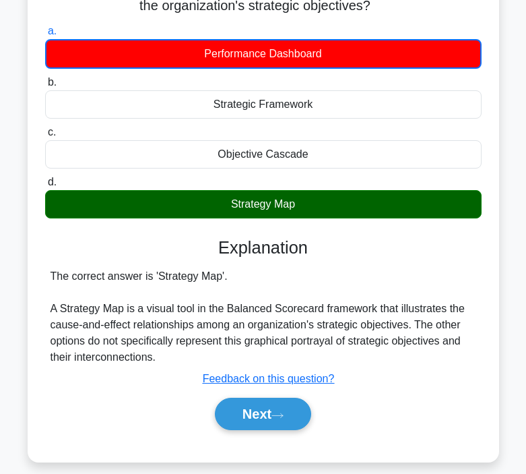
scroll to position [0, 0]
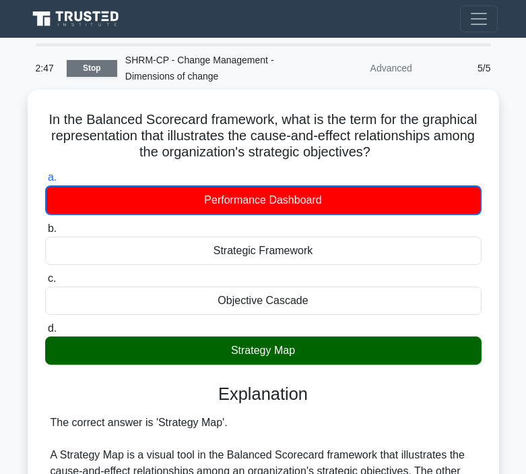
click at [100, 63] on link "Stop" at bounding box center [92, 68] width 51 height 17
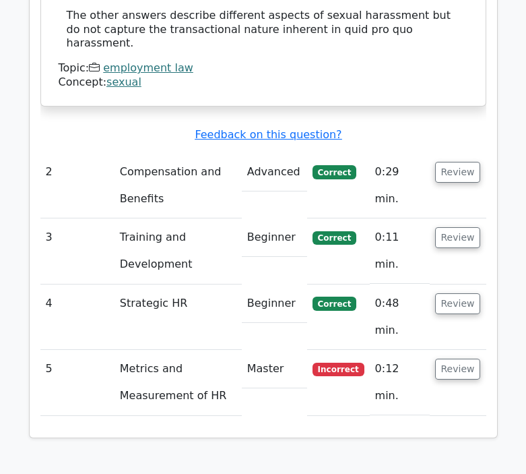
scroll to position [1339, 0]
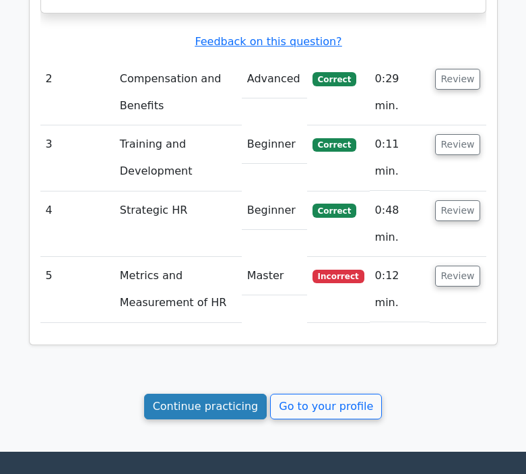
click at [223, 393] on link "Continue practicing" at bounding box center [205, 406] width 123 height 26
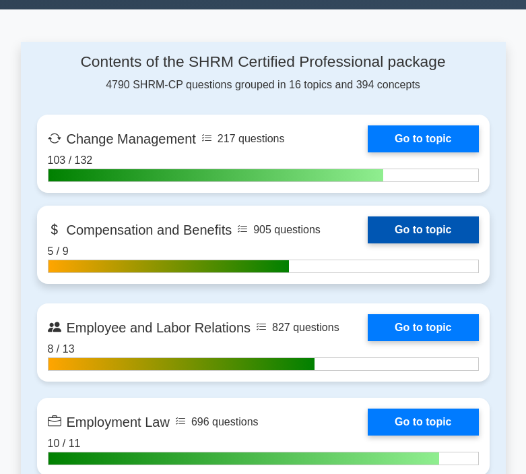
scroll to position [503, 0]
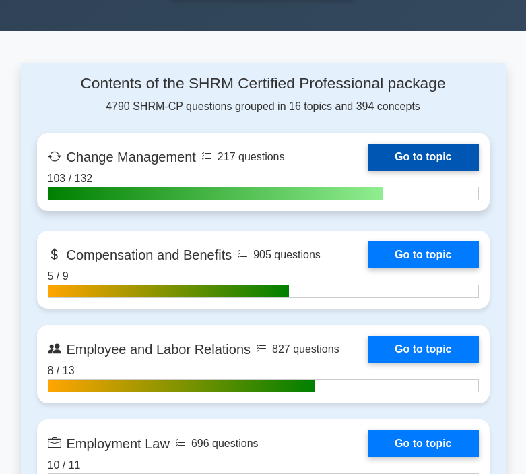
click at [368, 162] on link "Go to topic" at bounding box center [423, 157] width 111 height 27
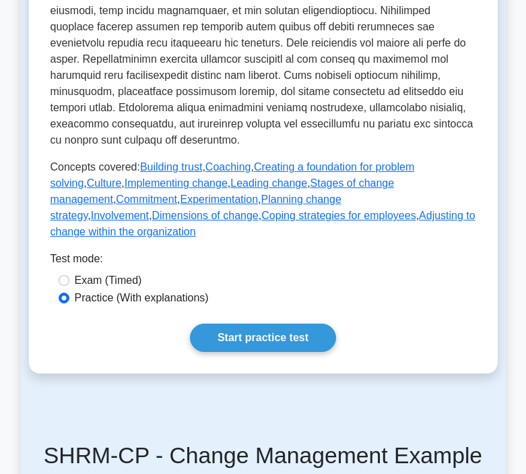
scroll to position [623, 0]
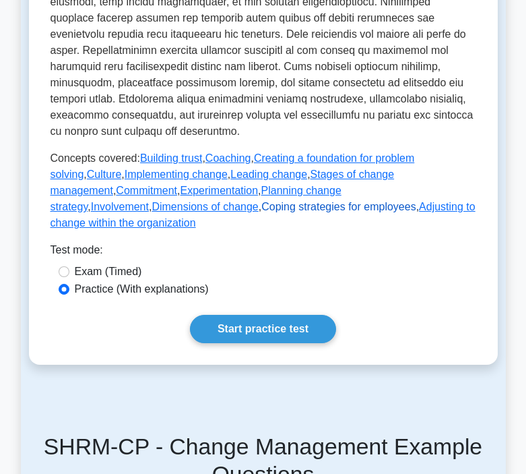
click at [261, 206] on link "Coping strategies for employees" at bounding box center [338, 206] width 154 height 11
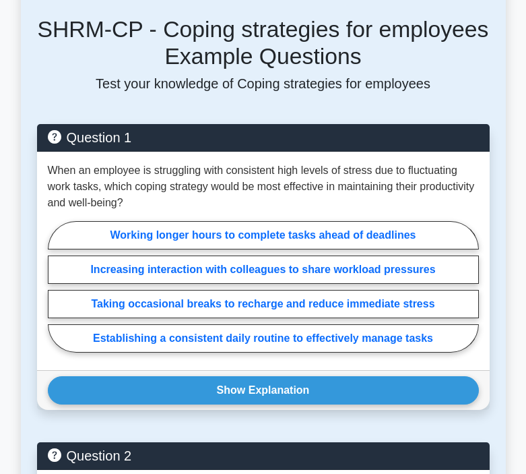
scroll to position [1706, 0]
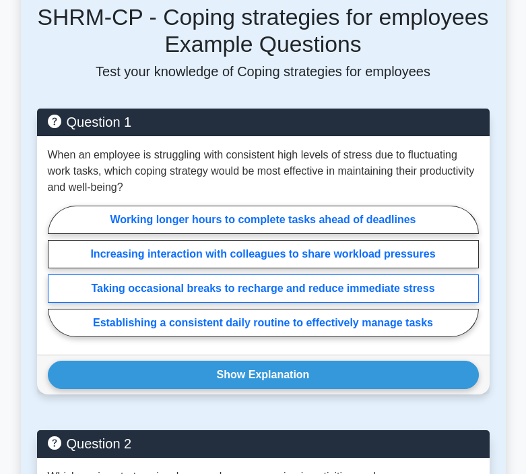
click at [273, 292] on label "Taking occasional breaks to recharge and reduce immediate stress" at bounding box center [263, 288] width 431 height 28
click at [57, 279] on input "Taking occasional breaks to recharge and reduce immediate stress" at bounding box center [52, 274] width 9 height 9
radio input "true"
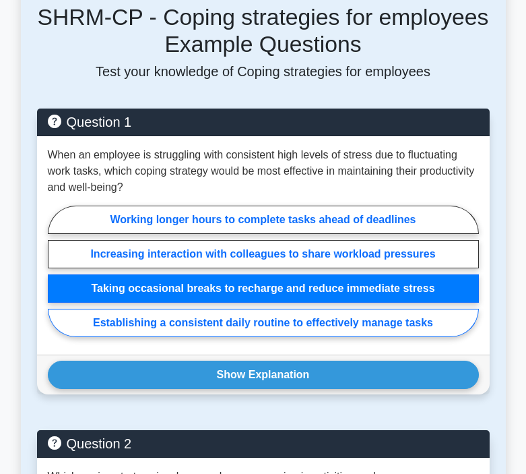
click at [264, 319] on label "Establishing a consistent daily routine to effectively manage tasks" at bounding box center [263, 323] width 431 height 28
click at [57, 279] on input "Establishing a consistent daily routine to effectively manage tasks" at bounding box center [52, 274] width 9 height 9
radio input "true"
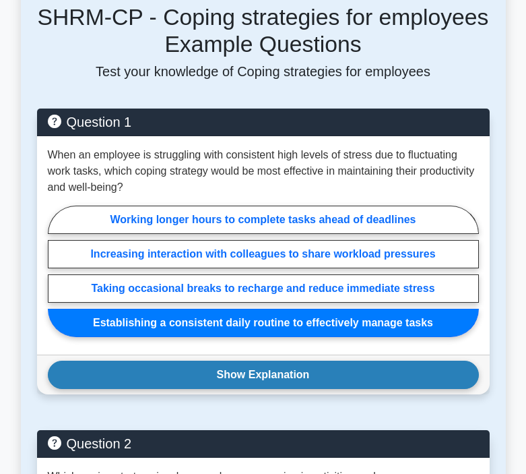
click at [249, 369] on button "Show Explanation" at bounding box center [263, 374] width 431 height 28
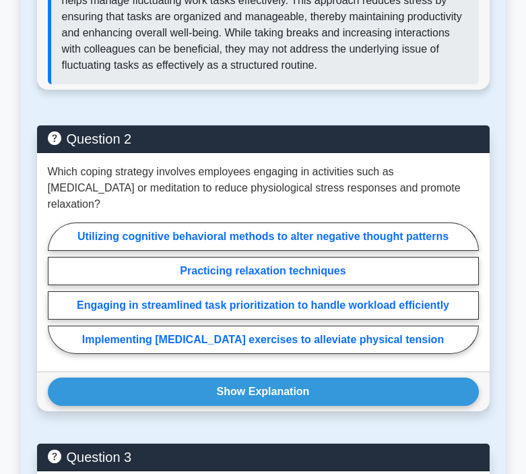
scroll to position [2209, 0]
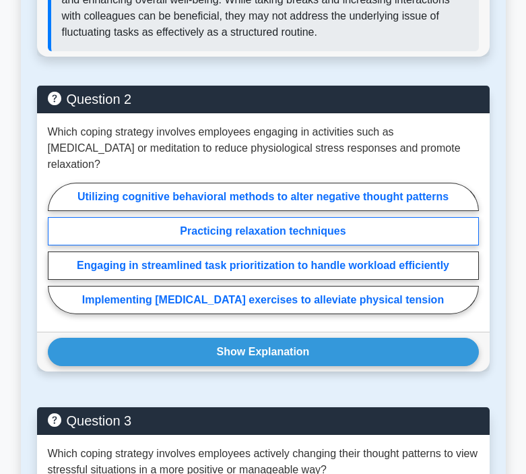
click at [259, 217] on label "Practicing relaxation techniques" at bounding box center [263, 231] width 431 height 28
click at [57, 247] on input "Practicing relaxation techniques" at bounding box center [52, 251] width 9 height 9
radio input "true"
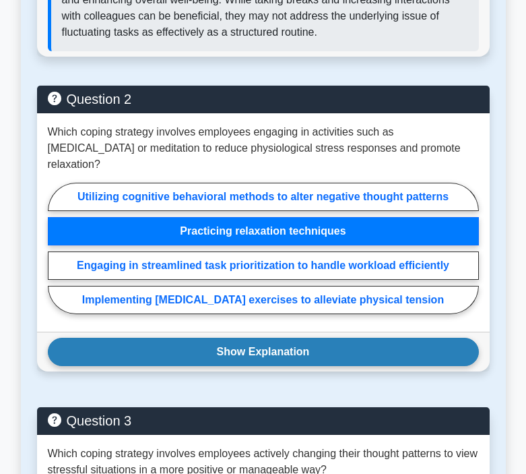
click at [271, 354] on button "Show Explanation" at bounding box center [263, 352] width 431 height 28
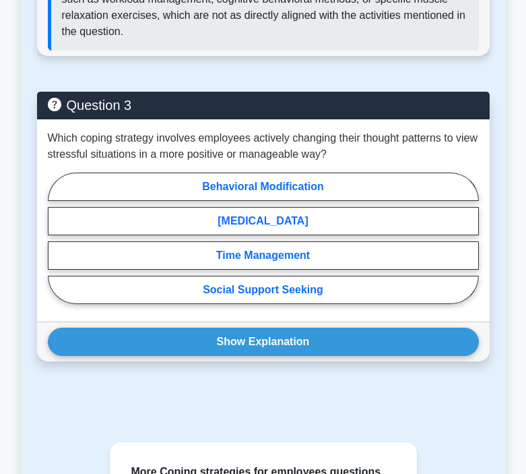
scroll to position [2663, 0]
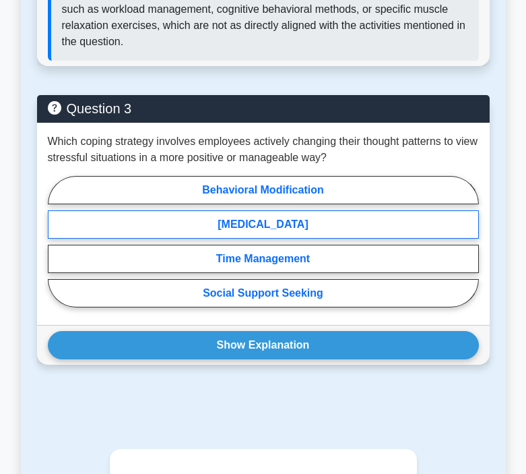
click at [288, 219] on label "Cognitive Restructuring" at bounding box center [263, 224] width 431 height 28
click at [57, 241] on input "Cognitive Restructuring" at bounding box center [52, 245] width 9 height 9
radio input "true"
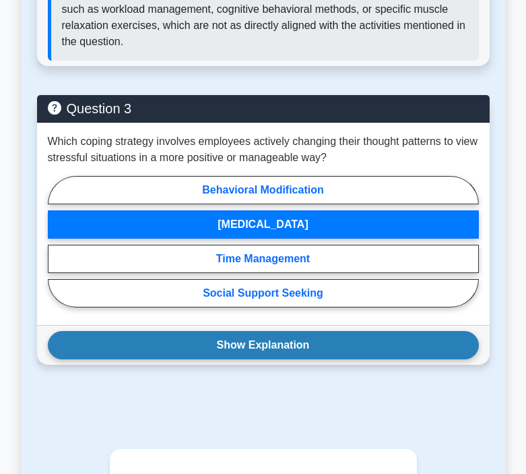
click at [264, 338] on button "Show Explanation" at bounding box center [263, 345] width 431 height 28
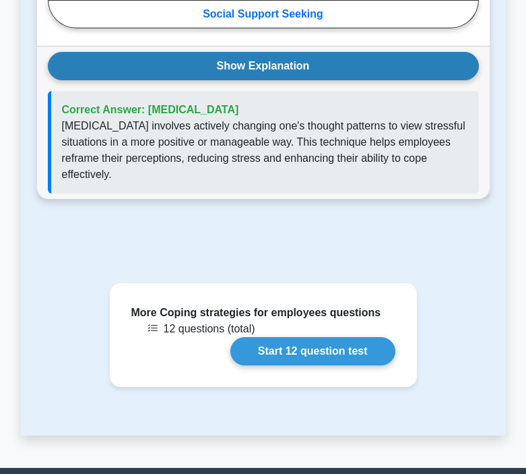
scroll to position [3083, 0]
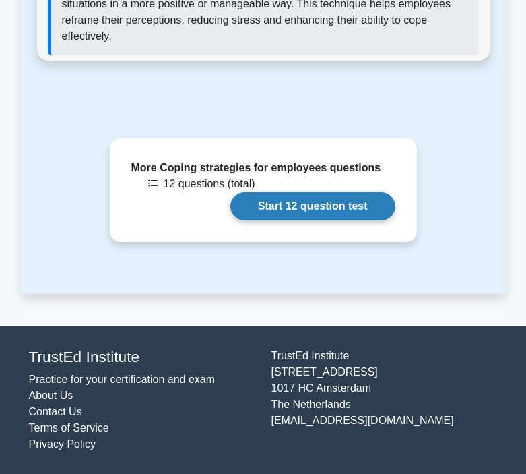
click at [305, 220] on link "Start 12 question test" at bounding box center [312, 206] width 165 height 28
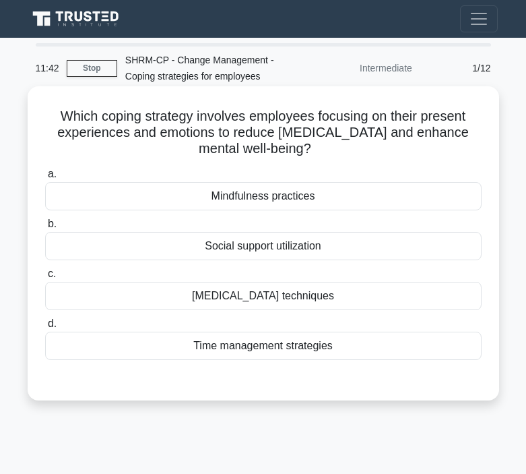
click at [289, 196] on div "Mindfulness practices" at bounding box center [263, 196] width 437 height 28
click at [45, 179] on input "a. Mindfulness practices" at bounding box center [45, 174] width 0 height 9
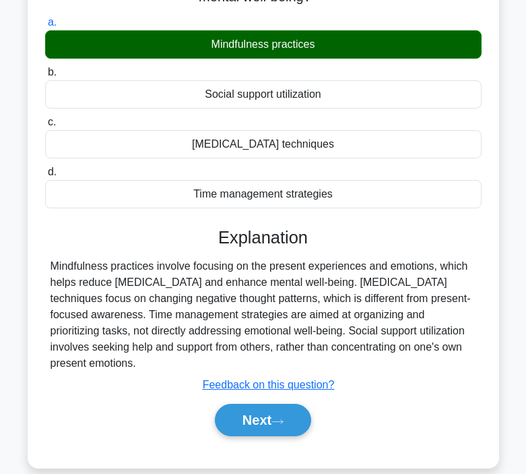
scroll to position [154, 0]
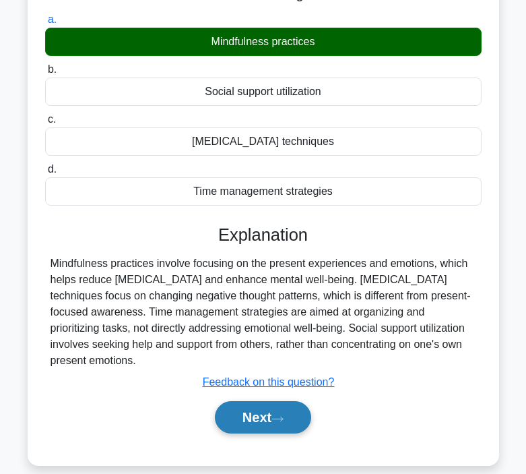
click at [251, 422] on button "Next" at bounding box center [263, 417] width 96 height 32
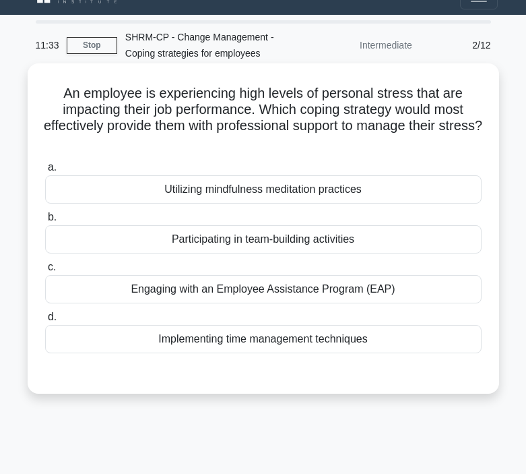
scroll to position [15, 0]
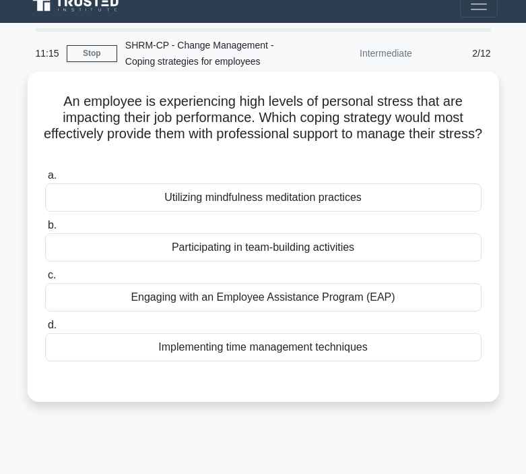
click at [272, 298] on div "Engaging with an Employee Assistance Program (EAP)" at bounding box center [263, 297] width 437 height 28
click at [45, 280] on input "c. Engaging with an Employee Assistance Program (EAP)" at bounding box center [45, 275] width 0 height 9
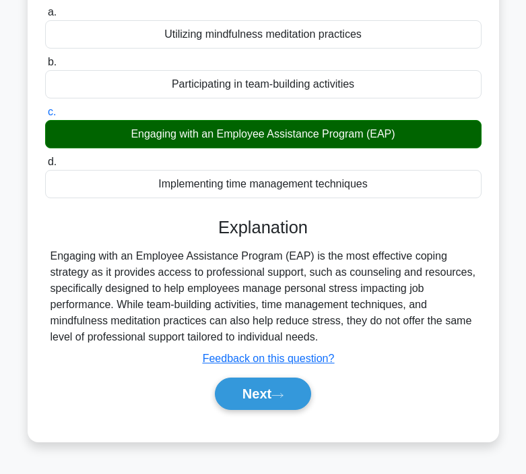
scroll to position [181, 0]
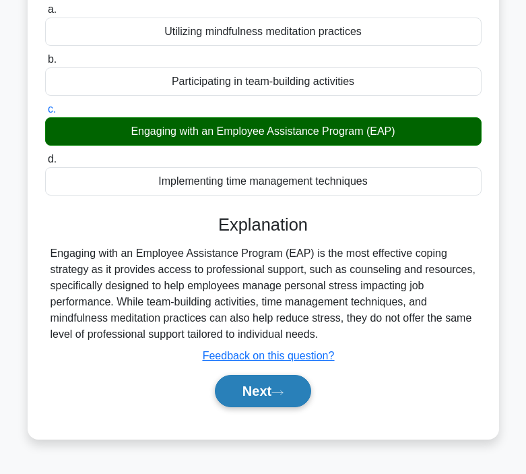
click at [259, 377] on button "Next" at bounding box center [263, 391] width 96 height 32
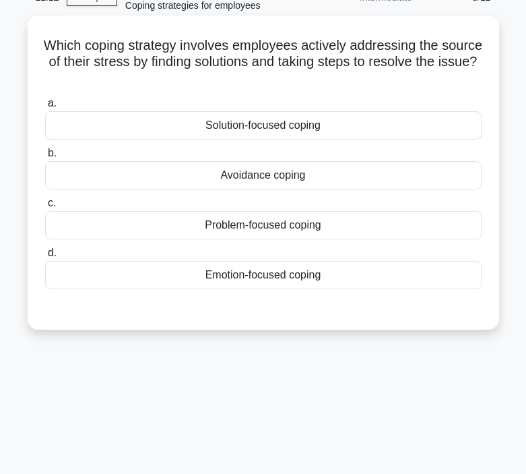
scroll to position [67, 0]
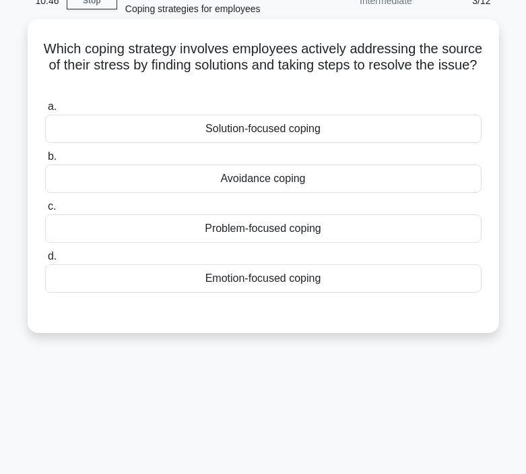
click at [274, 129] on div "Solution-focused coping" at bounding box center [263, 129] width 437 height 28
click at [45, 111] on input "a. Solution-focused coping" at bounding box center [45, 106] width 0 height 9
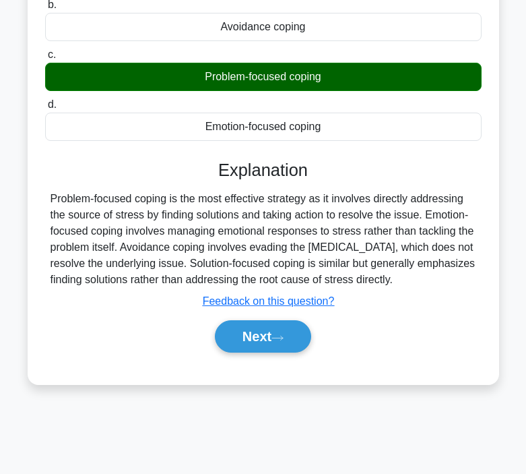
scroll to position [231, 0]
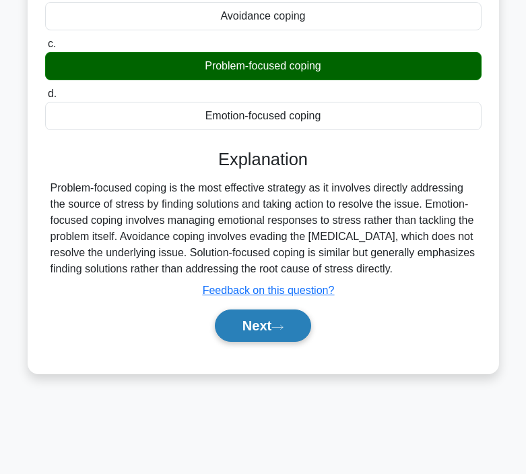
click at [280, 324] on icon at bounding box center [278, 326] width 12 height 7
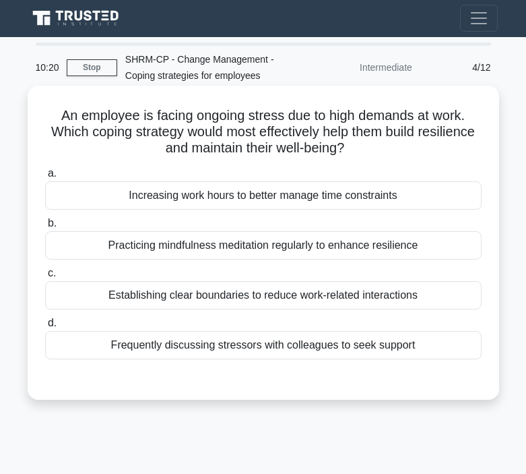
scroll to position [0, 0]
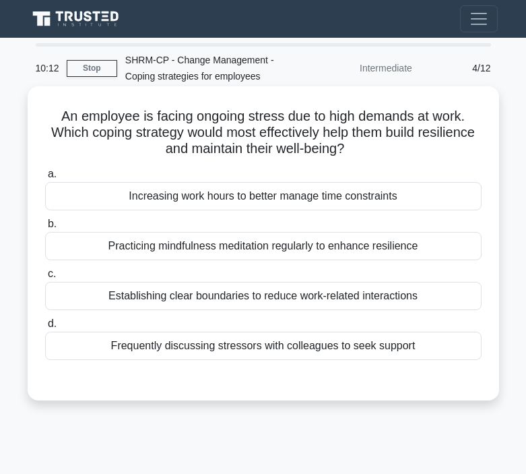
click at [259, 247] on div "Practicing mindfulness meditation regularly to enhance resilience" at bounding box center [263, 246] width 437 height 28
click at [45, 228] on input "b. Practicing mindfulness meditation regularly to enhance resilience" at bounding box center [45, 224] width 0 height 9
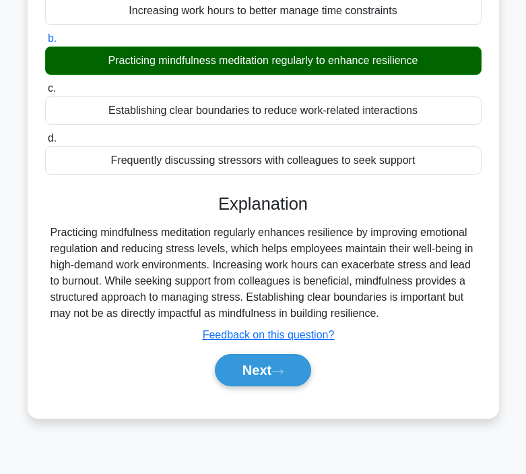
scroll to position [189, 0]
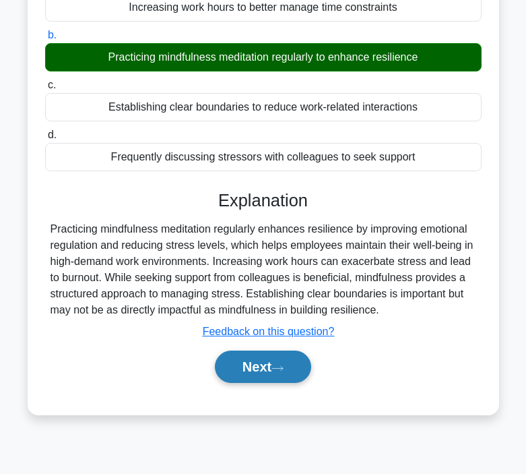
click at [279, 369] on icon at bounding box center [278, 368] width 12 height 7
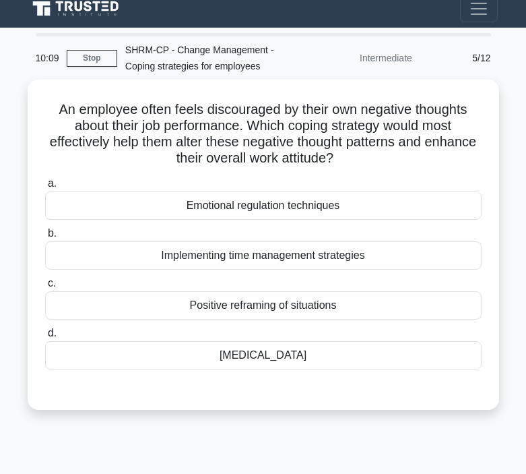
scroll to position [13, 0]
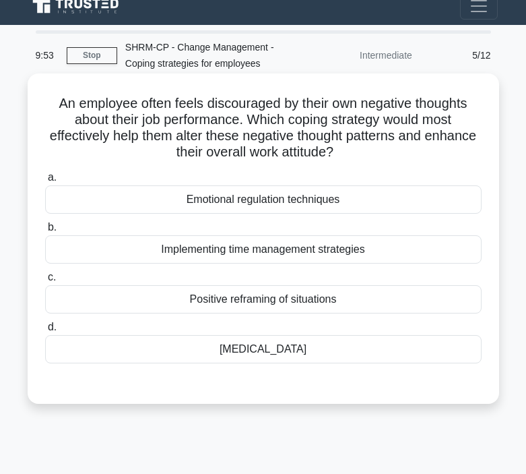
click at [277, 352] on div "Cognitive restructuring" at bounding box center [263, 349] width 437 height 28
click at [45, 332] on input "d. Cognitive restructuring" at bounding box center [45, 327] width 0 height 9
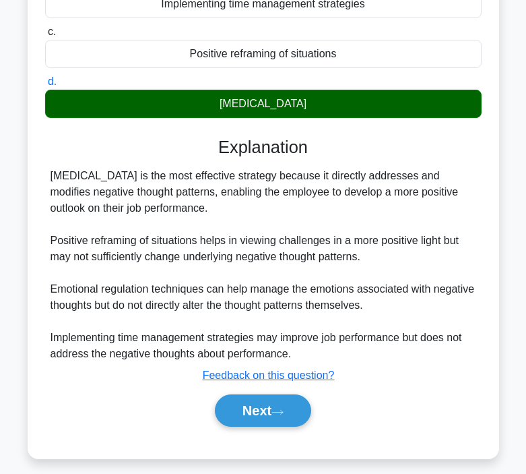
scroll to position [269, 0]
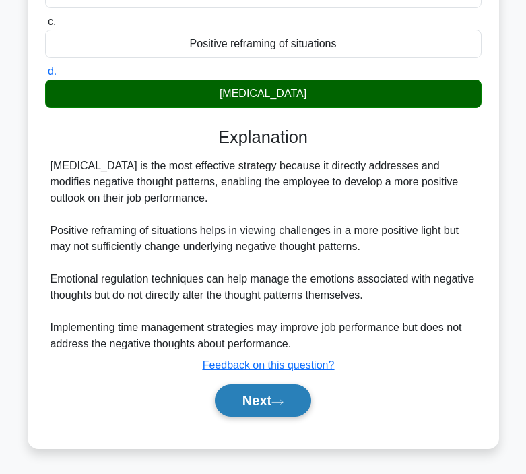
click at [270, 386] on button "Next" at bounding box center [263, 400] width 96 height 32
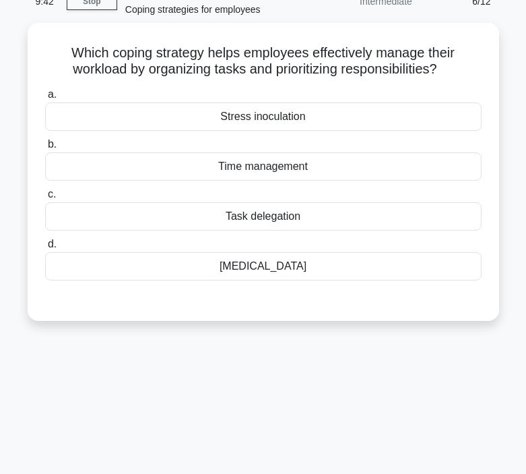
scroll to position [65, 0]
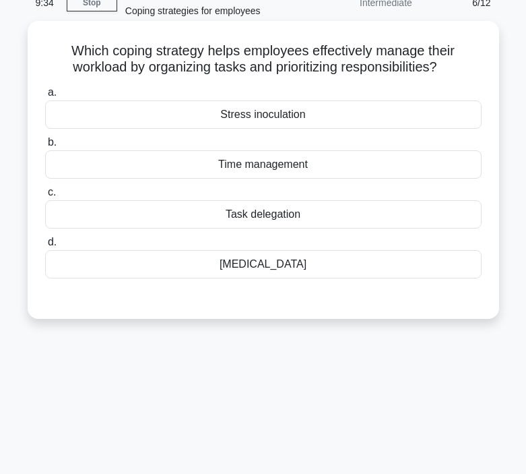
click at [256, 164] on div "Time management" at bounding box center [263, 164] width 437 height 28
click at [45, 147] on input "b. Time management" at bounding box center [45, 142] width 0 height 9
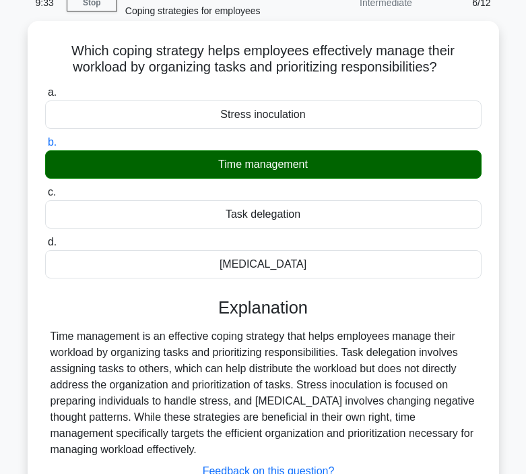
scroll to position [249, 0]
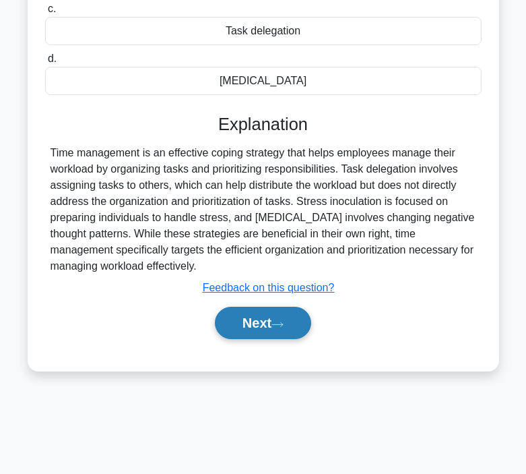
click at [270, 334] on button "Next" at bounding box center [263, 323] width 96 height 32
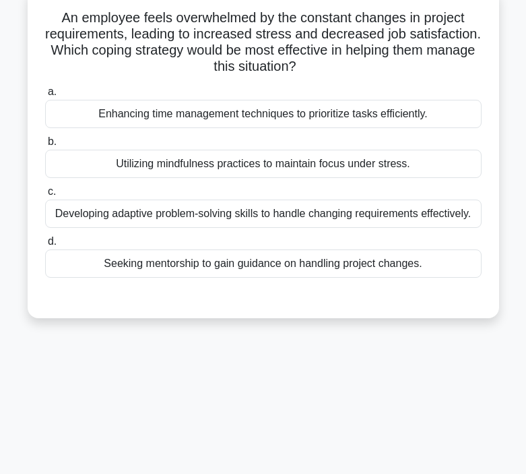
scroll to position [100, 0]
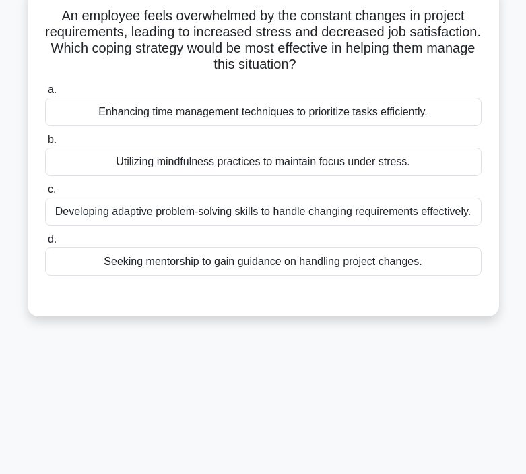
click at [292, 216] on div "Developing adaptive problem-solving skills to handle changing requirements effe…" at bounding box center [263, 211] width 437 height 28
click at [45, 194] on input "c. Developing adaptive problem-solving skills to handle changing requirements e…" at bounding box center [45, 189] width 0 height 9
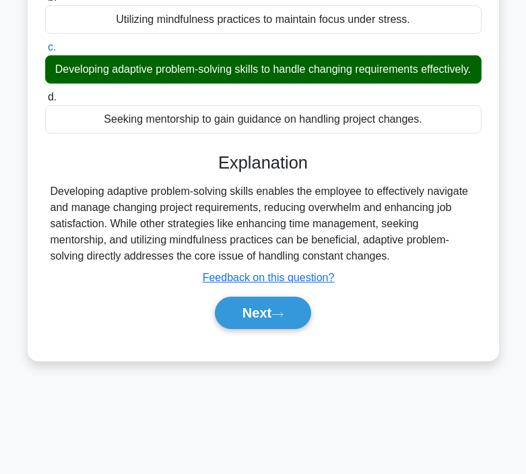
scroll to position [249, 0]
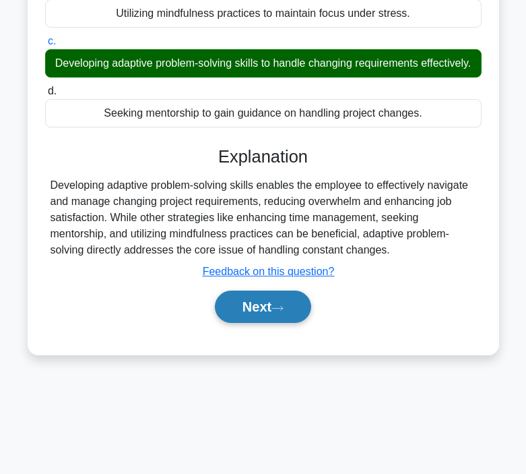
click at [266, 303] on button "Next" at bounding box center [263, 306] width 96 height 32
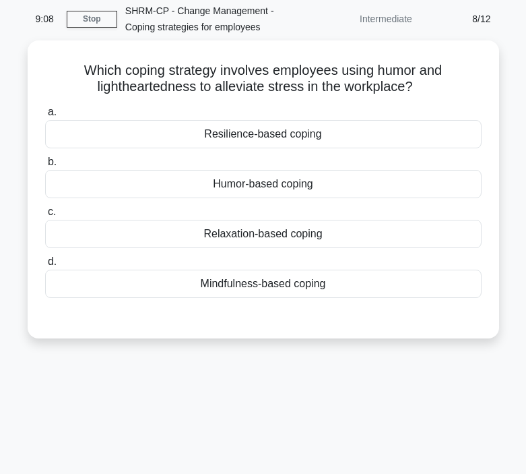
scroll to position [50, 0]
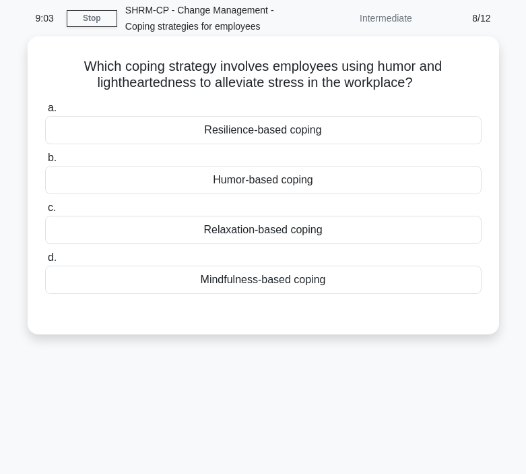
click at [272, 173] on div "Humor-based coping" at bounding box center [263, 180] width 437 height 28
click at [45, 162] on input "b. Humor-based coping" at bounding box center [45, 158] width 0 height 9
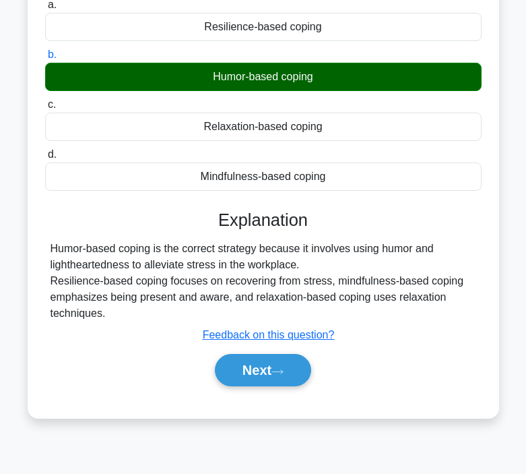
scroll to position [210, 0]
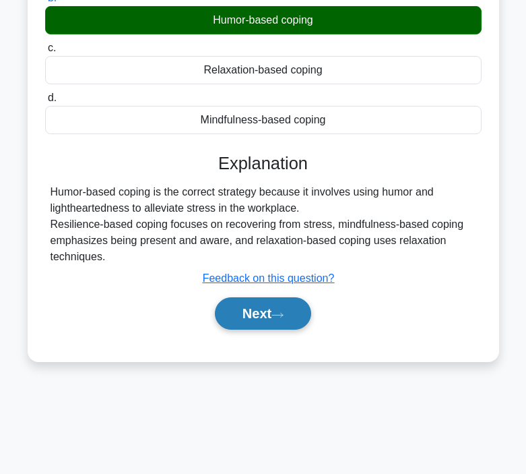
click at [292, 307] on button "Next" at bounding box center [263, 313] width 96 height 32
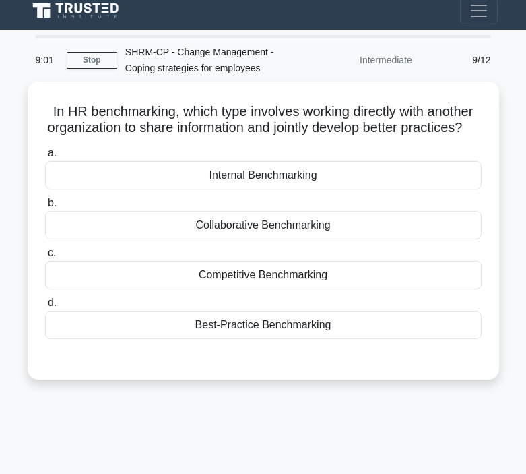
scroll to position [0, 0]
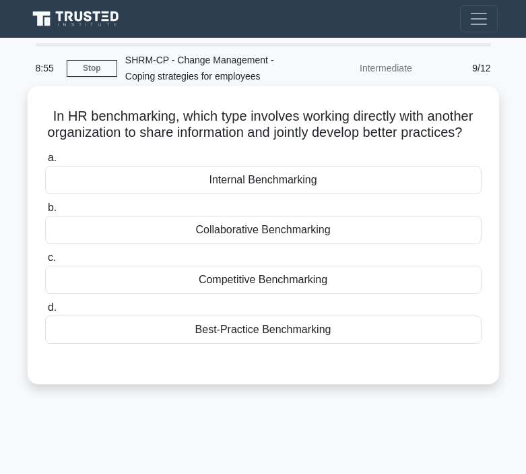
click at [313, 230] on div "Collaborative Benchmarking" at bounding box center [263, 230] width 437 height 28
click at [45, 212] on input "b. Collaborative Benchmarking" at bounding box center [45, 207] width 0 height 9
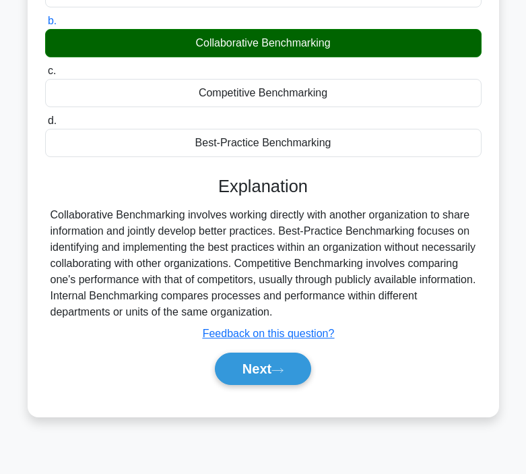
scroll to position [249, 0]
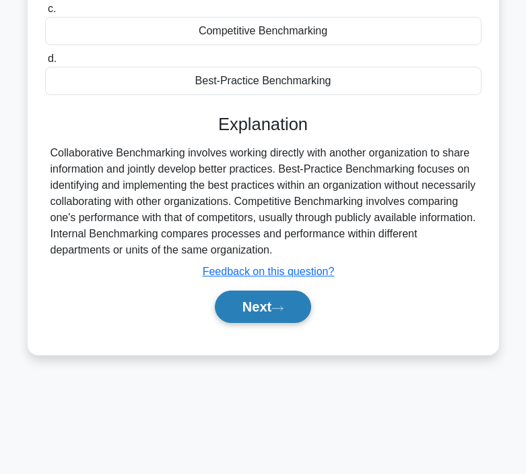
click at [226, 316] on button "Next" at bounding box center [263, 306] width 96 height 32
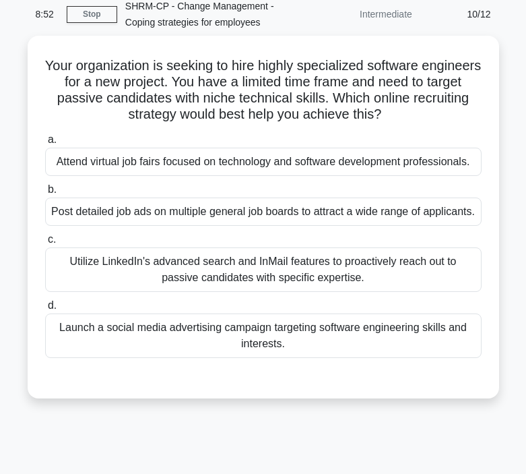
scroll to position [50, 0]
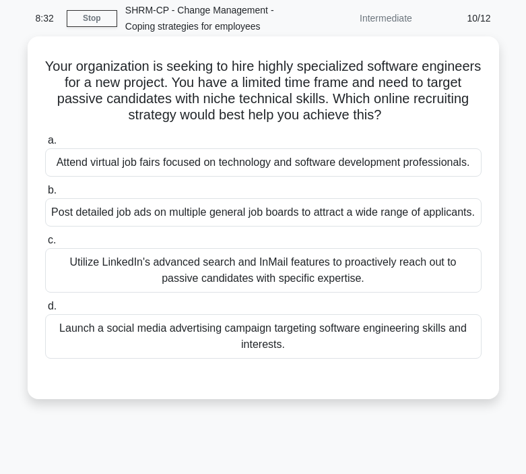
click at [263, 288] on div "Utilize LinkedIn's advanced search and InMail features to proactively reach out…" at bounding box center [263, 270] width 437 height 44
click at [45, 245] on input "c. Utilize LinkedIn's advanced search and InMail features to proactively reach …" at bounding box center [45, 240] width 0 height 9
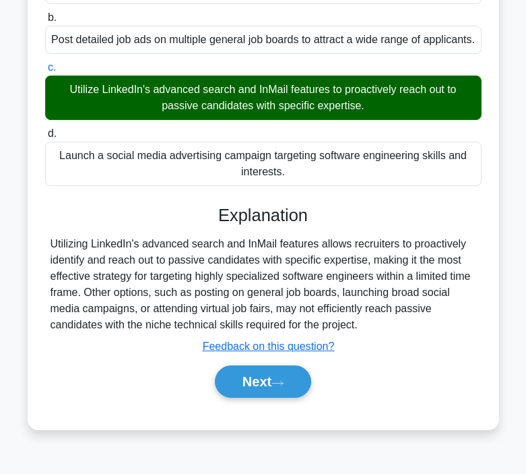
scroll to position [224, 0]
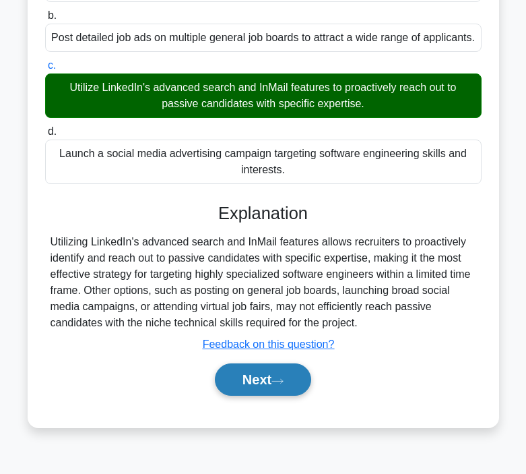
click at [262, 385] on button "Next" at bounding box center [263, 379] width 96 height 32
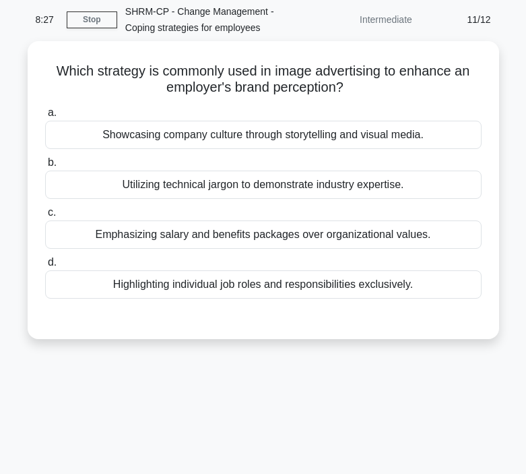
scroll to position [53, 0]
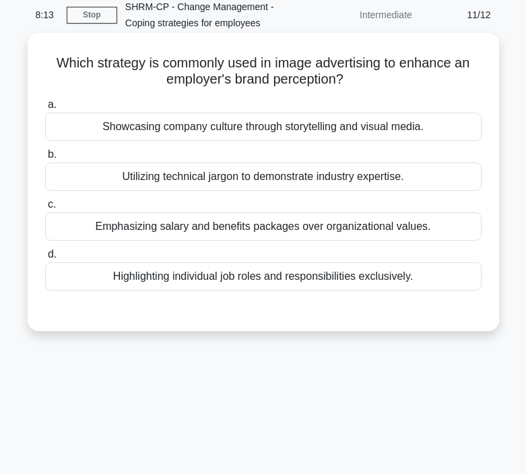
click at [272, 131] on div "Showcasing company culture through storytelling and visual media." at bounding box center [263, 127] width 437 height 28
click at [45, 109] on input "a. Showcasing company culture through storytelling and visual media." at bounding box center [45, 104] width 0 height 9
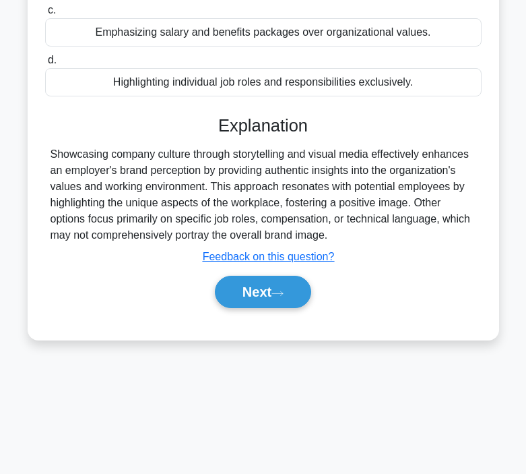
scroll to position [249, 0]
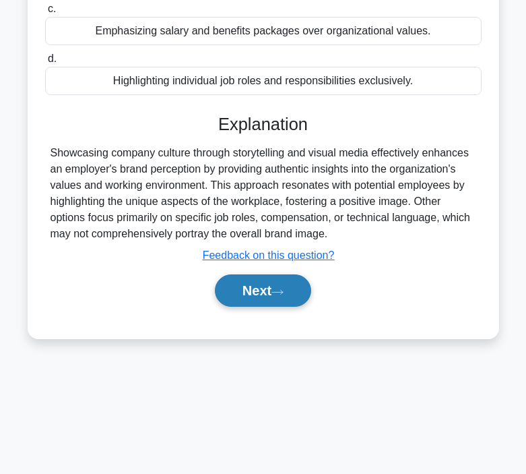
click at [270, 292] on button "Next" at bounding box center [263, 290] width 96 height 32
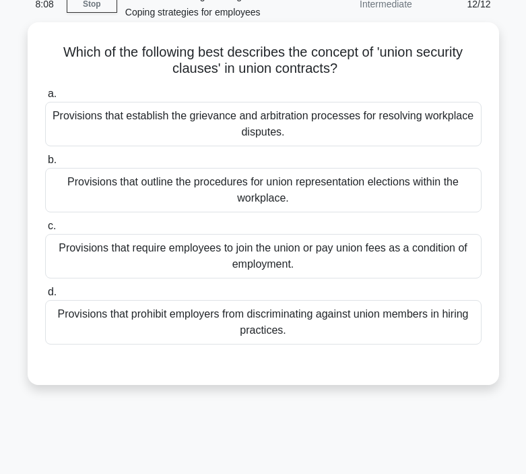
scroll to position [60, 0]
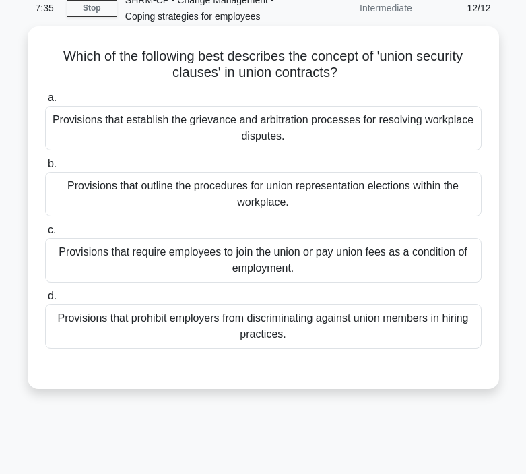
click at [211, 124] on div "Provisions that establish the grievance and arbitration processes for resolving…" at bounding box center [263, 128] width 437 height 44
click at [45, 102] on input "a. Provisions that establish the grievance and arbitration processes for resolv…" at bounding box center [45, 98] width 0 height 9
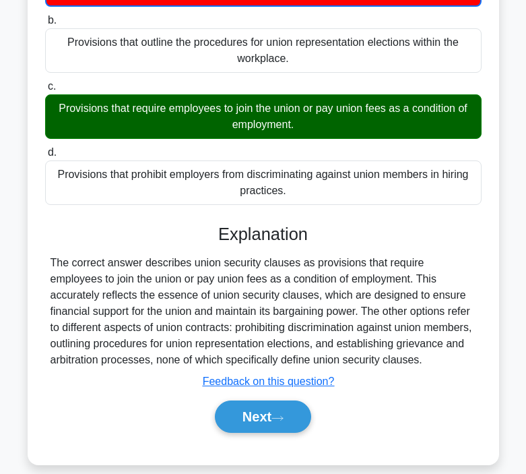
scroll to position [249, 0]
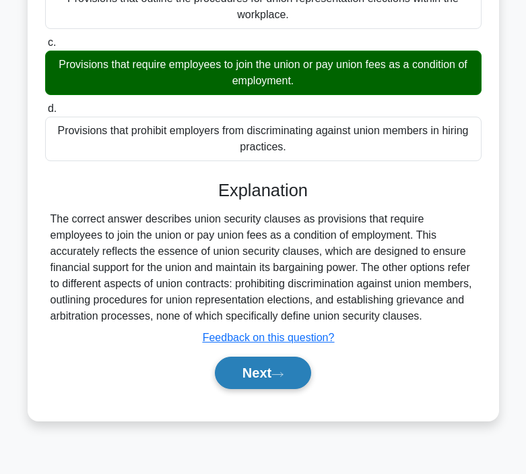
click at [278, 379] on button "Next" at bounding box center [263, 372] width 96 height 32
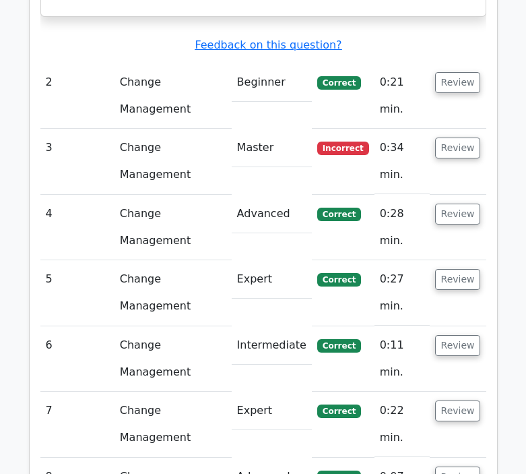
scroll to position [1221, 0]
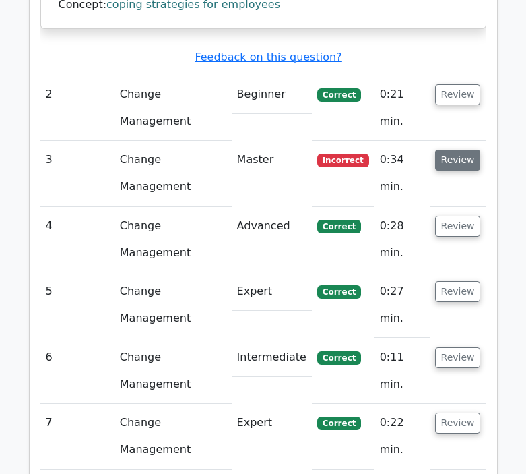
click at [458, 150] on button "Review" at bounding box center [458, 160] width 46 height 21
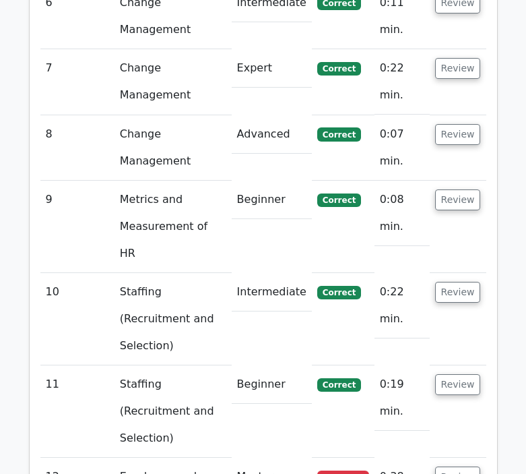
scroll to position [2111, 0]
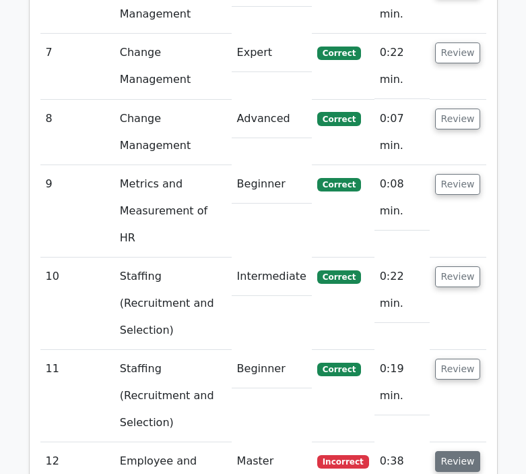
click at [464, 451] on button "Review" at bounding box center [458, 461] width 46 height 21
click at [435, 451] on button "Review" at bounding box center [458, 461] width 46 height 21
click at [451, 451] on button "Review" at bounding box center [458, 461] width 46 height 21
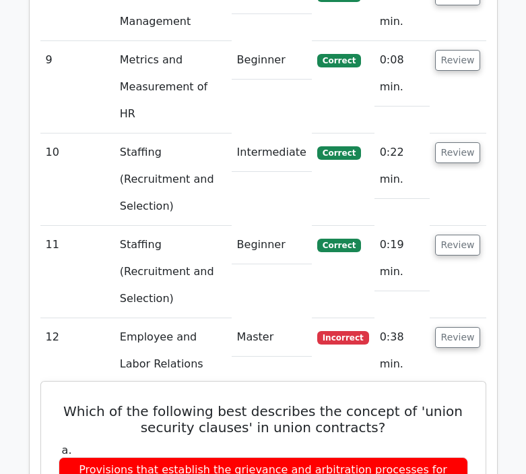
scroll to position [2671, 0]
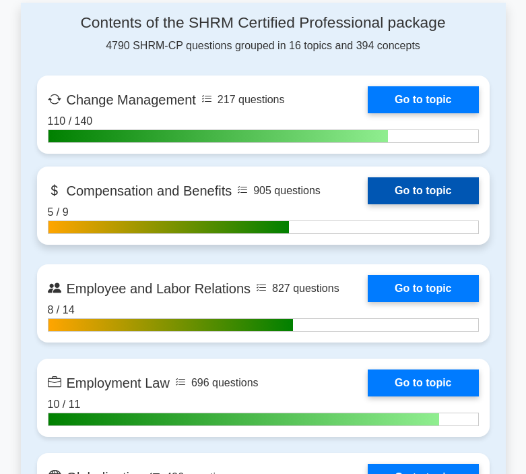
scroll to position [547, 0]
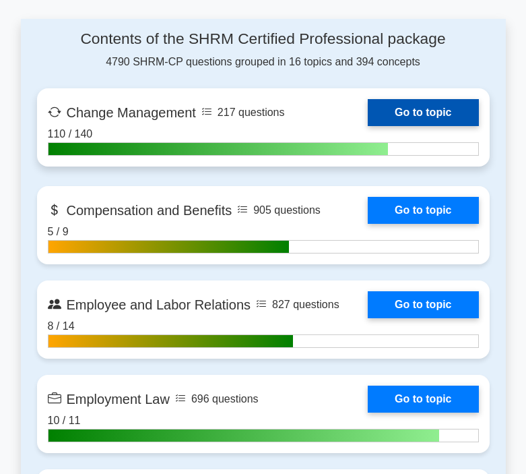
click at [368, 126] on link "Go to topic" at bounding box center [423, 112] width 111 height 27
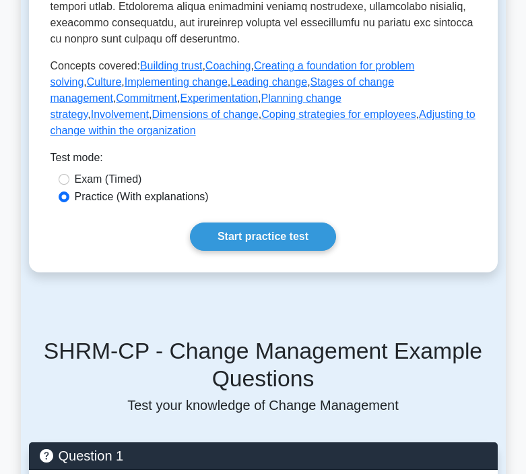
scroll to position [723, 0]
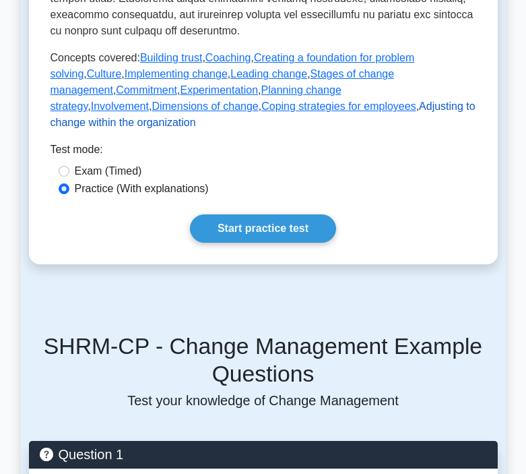
click at [298, 103] on link "Adjusting to change within the organization" at bounding box center [263, 114] width 425 height 28
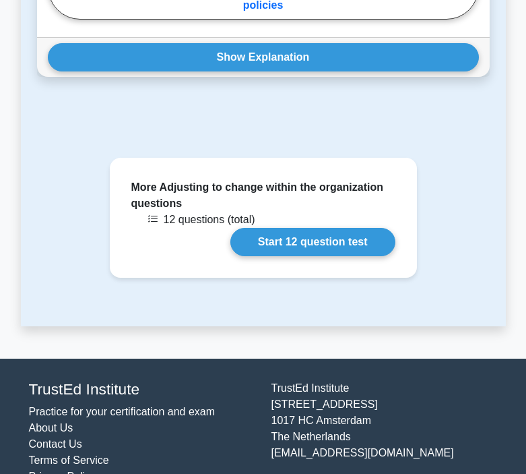
scroll to position [2776, 0]
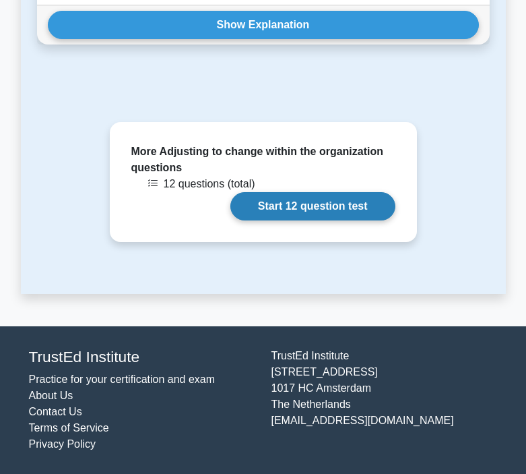
click at [272, 206] on link "Start 12 question test" at bounding box center [312, 206] width 165 height 28
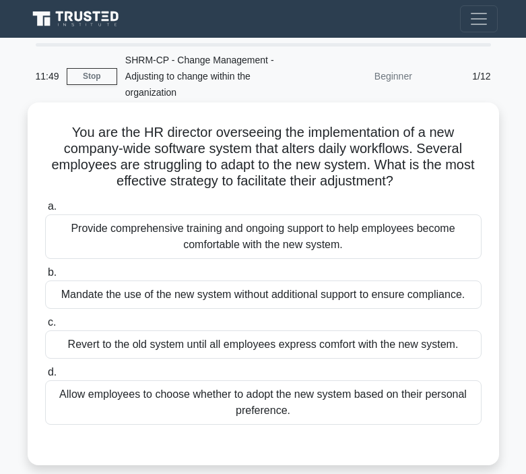
click at [219, 231] on div "Provide comprehensive training and ongoing support to help employees become com…" at bounding box center [263, 236] width 437 height 44
click at [45, 211] on input "a. Provide comprehensive training and ongoing support to help employees become …" at bounding box center [45, 206] width 0 height 9
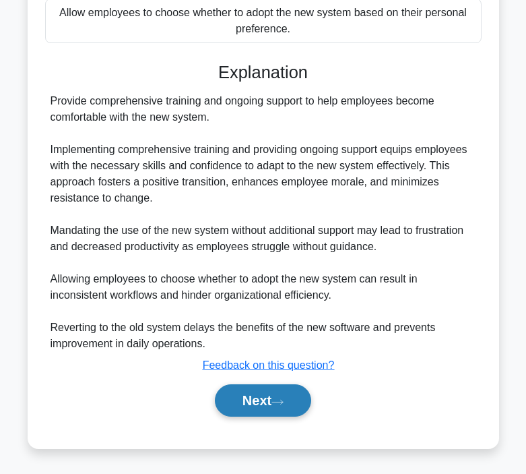
click at [232, 394] on button "Next" at bounding box center [263, 400] width 96 height 32
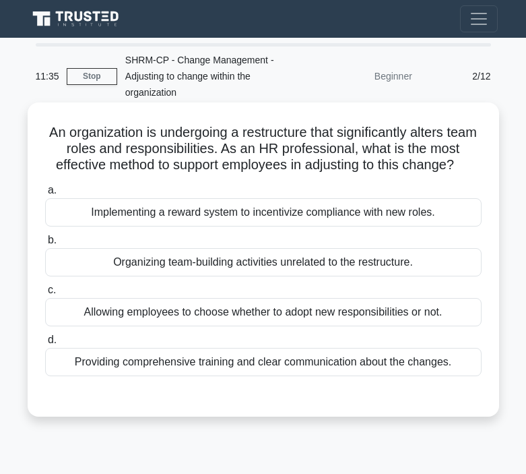
click at [211, 366] on div "Providing comprehensive training and clear communication about the changes." at bounding box center [263, 362] width 437 height 28
click at [45, 344] on input "d. Providing comprehensive training and clear communication about the changes." at bounding box center [45, 340] width 0 height 9
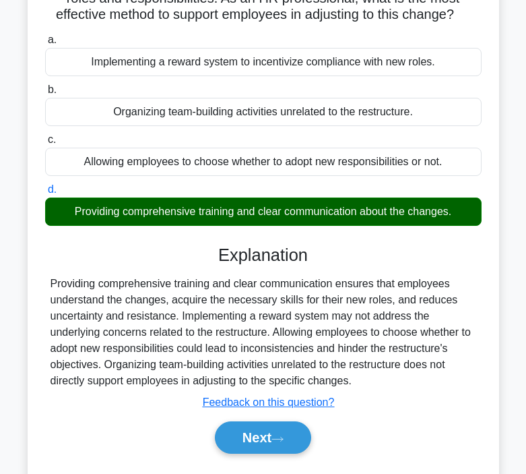
scroll to position [165, 0]
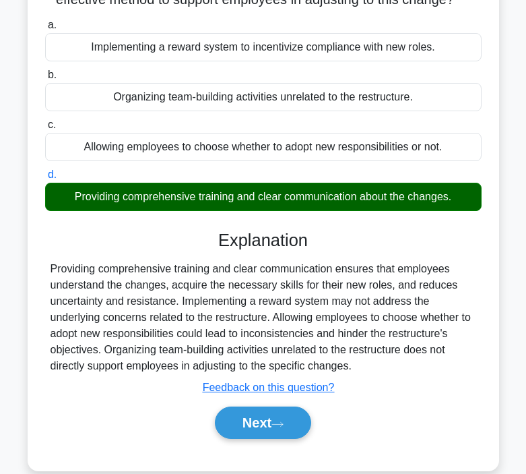
click at [223, 439] on div "Next" at bounding box center [263, 422] width 437 height 43
click at [232, 433] on button "Next" at bounding box center [263, 422] width 96 height 32
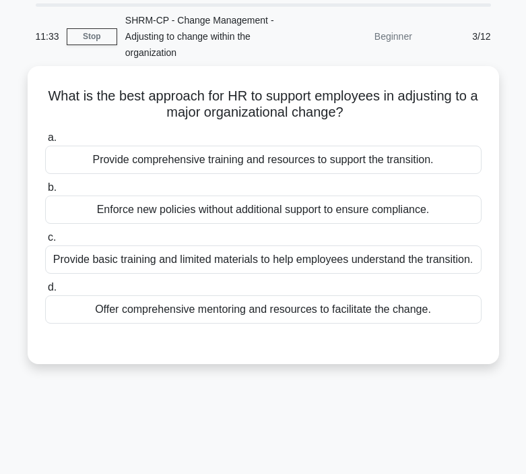
scroll to position [0, 0]
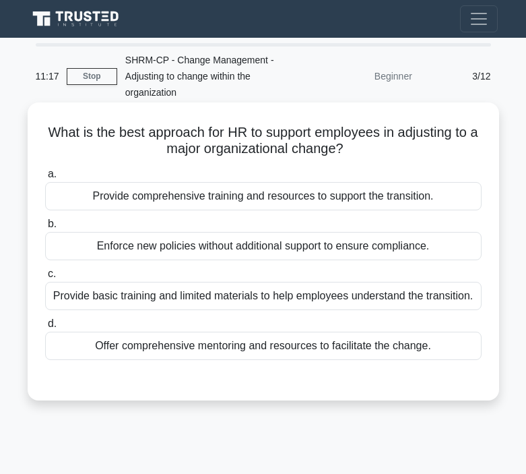
click at [258, 198] on div "Provide comprehensive training and resources to support the transition." at bounding box center [263, 196] width 437 height 28
click at [45, 179] on input "a. Provide comprehensive training and resources to support the transition." at bounding box center [45, 174] width 0 height 9
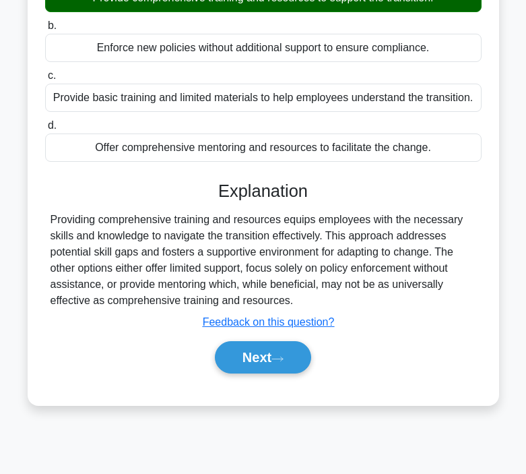
scroll to position [249, 0]
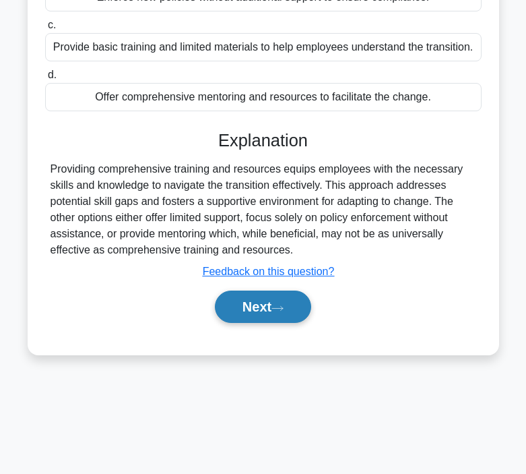
click at [257, 314] on button "Next" at bounding box center [263, 306] width 96 height 32
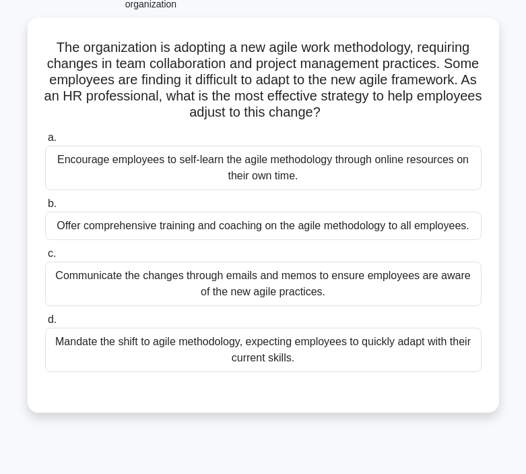
scroll to position [92, 0]
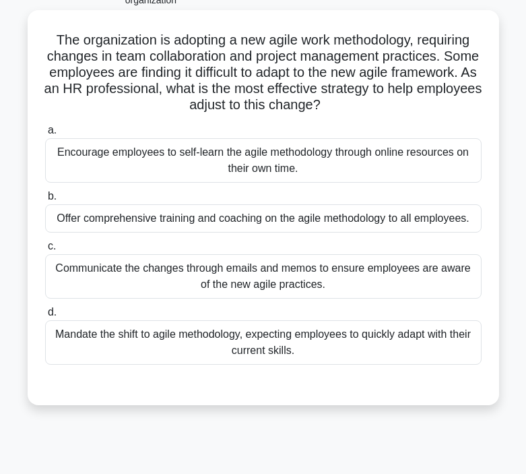
click at [172, 214] on div "Offer comprehensive training and coaching on the agile methodology to all emplo…" at bounding box center [263, 218] width 437 height 28
click at [45, 201] on input "b. Offer comprehensive training and coaching on the agile methodology to all em…" at bounding box center [45, 196] width 0 height 9
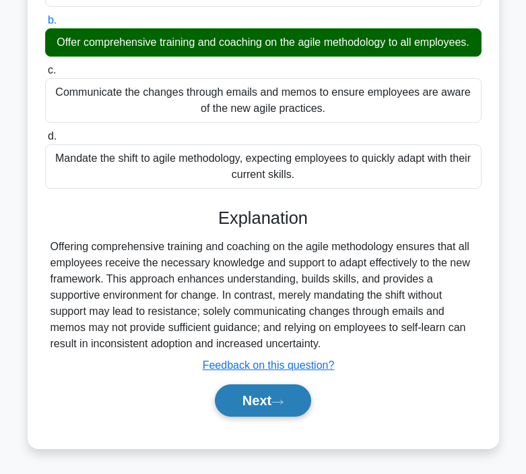
click at [254, 402] on button "Next" at bounding box center [263, 400] width 96 height 32
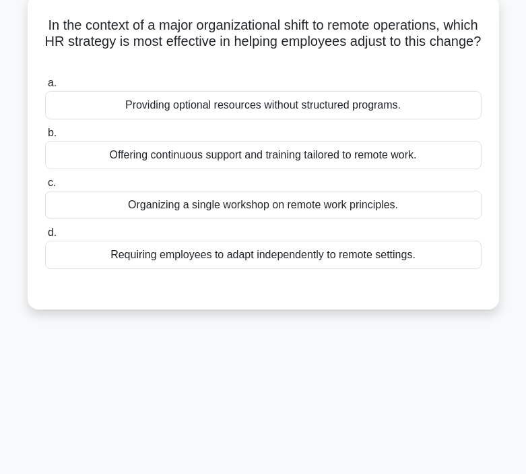
scroll to position [0, 0]
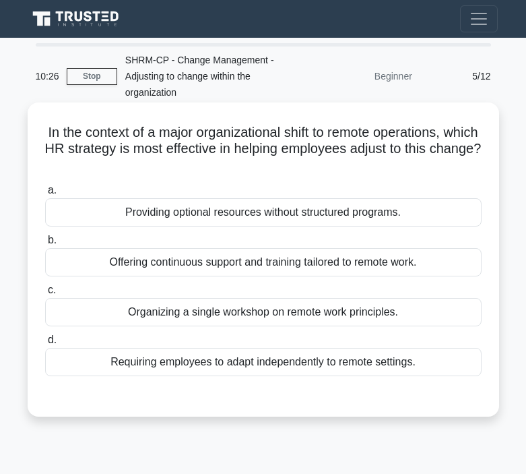
click at [317, 258] on div "Offering continuous support and training tailored to remote work." at bounding box center [263, 262] width 437 height 28
click at [45, 245] on input "b. Offering continuous support and training tailored to remote work." at bounding box center [45, 240] width 0 height 9
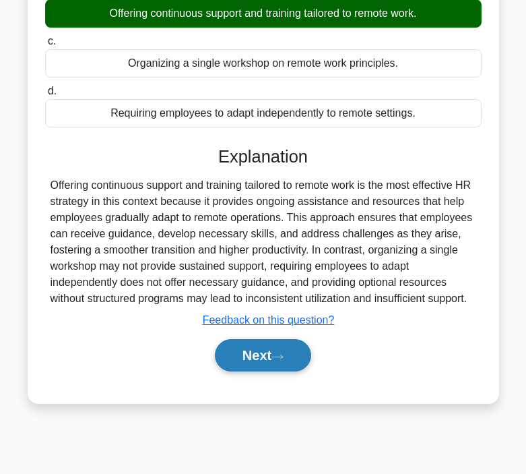
click at [266, 356] on button "Next" at bounding box center [263, 355] width 96 height 32
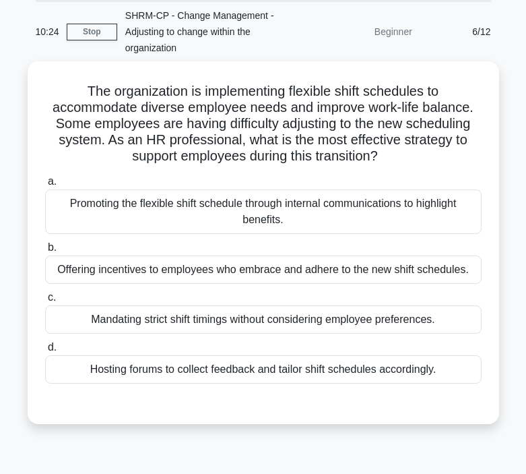
scroll to position [33, 0]
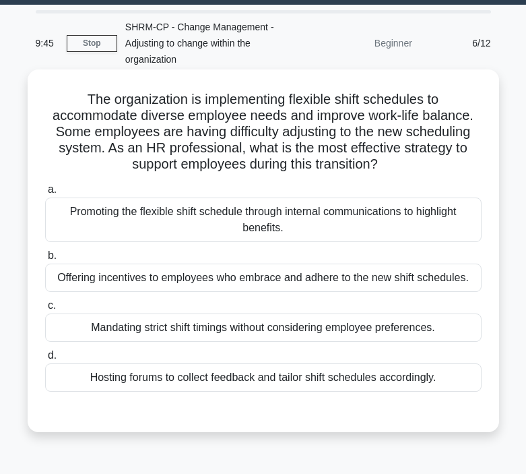
click at [272, 381] on div "Hosting forums to collect feedback and tailor shift schedules accordingly." at bounding box center [263, 377] width 437 height 28
click at [45, 360] on input "d. Hosting forums to collect feedback and tailor shift schedules accordingly." at bounding box center [45, 355] width 0 height 9
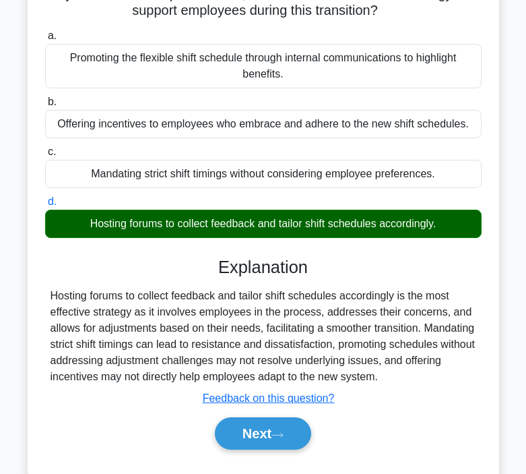
scroll to position [210, 0]
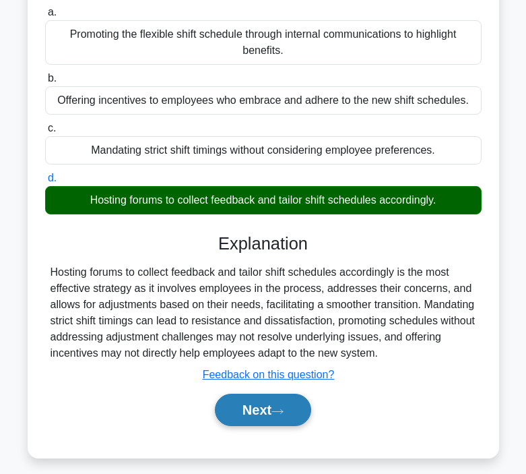
click at [253, 409] on button "Next" at bounding box center [263, 409] width 96 height 32
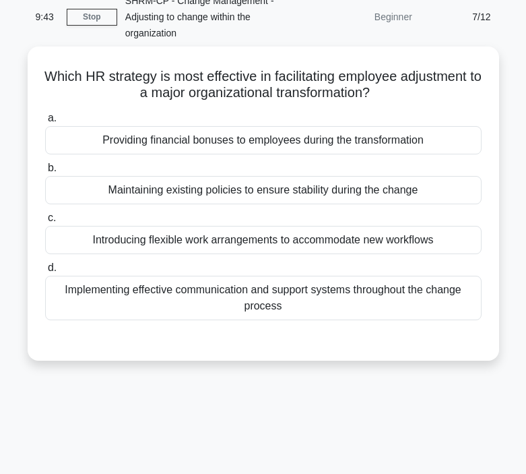
scroll to position [0, 0]
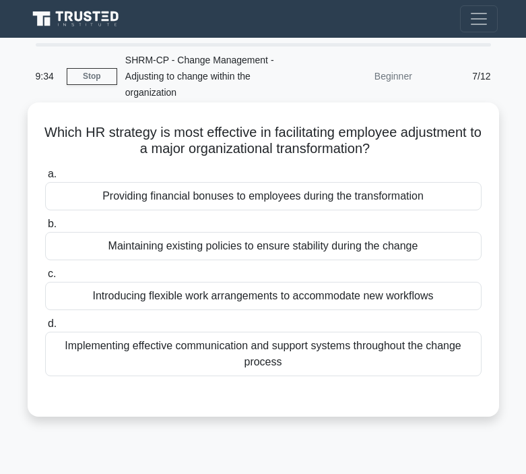
click at [233, 357] on div "Implementing effective communication and support systems throughout the change …" at bounding box center [263, 354] width 437 height 44
click at [45, 328] on input "d. Implementing effective communication and support systems throughout the chan…" at bounding box center [45, 323] width 0 height 9
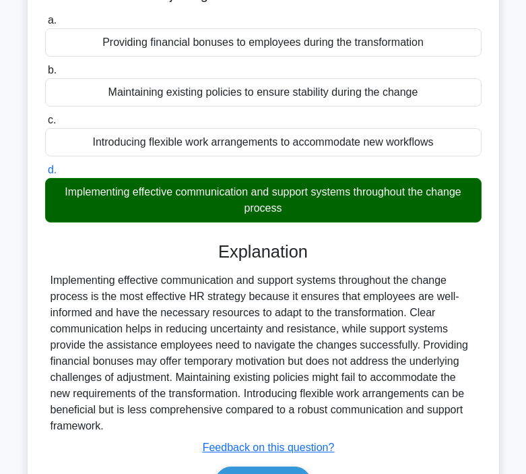
scroll to position [159, 0]
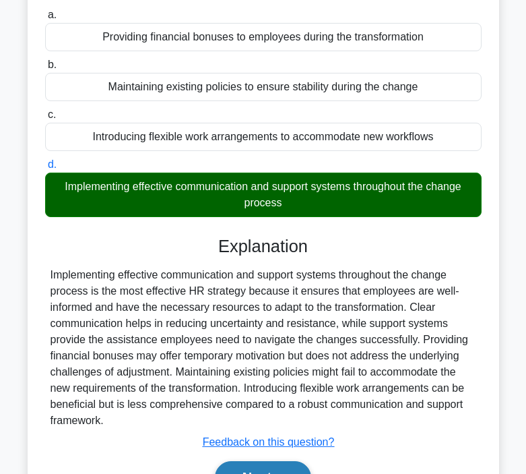
click at [234, 463] on button "Next" at bounding box center [263, 477] width 96 height 32
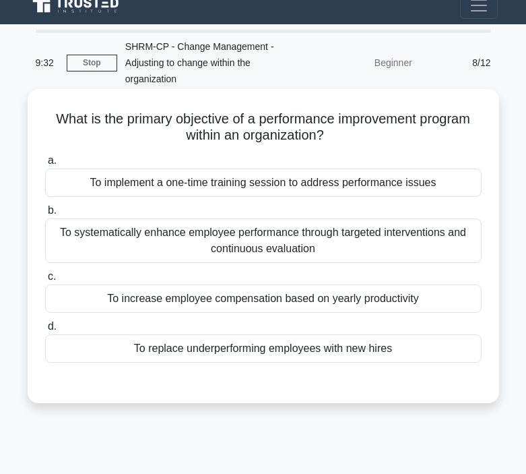
scroll to position [1, 0]
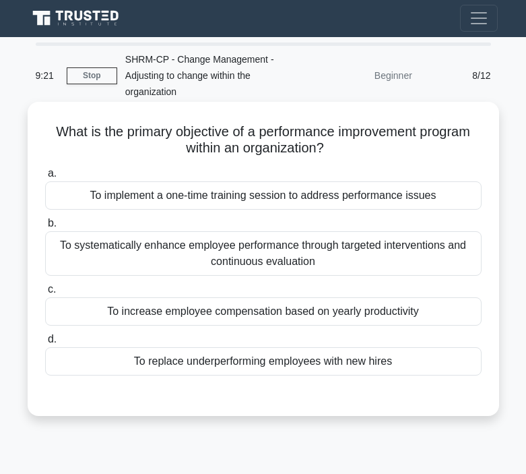
click at [261, 257] on div "To systematically enhance employee performance through targeted interventions a…" at bounding box center [263, 253] width 437 height 44
click at [45, 228] on input "b. To systematically enhance employee performance through targeted intervention…" at bounding box center [45, 223] width 0 height 9
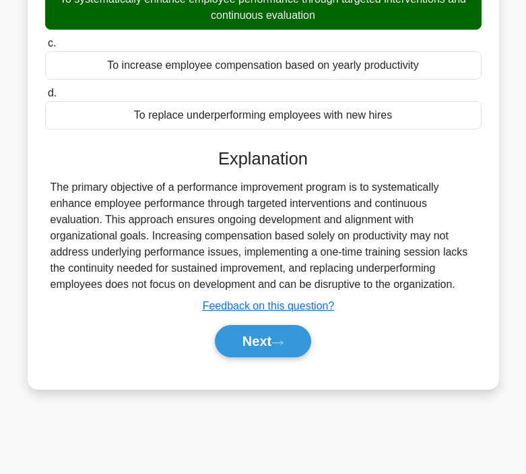
scroll to position [249, 0]
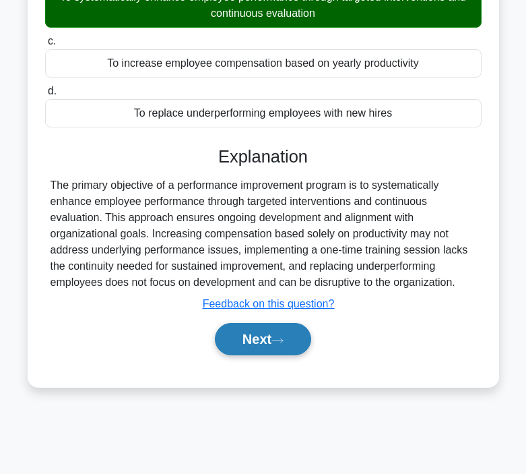
click at [249, 335] on button "Next" at bounding box center [263, 339] width 96 height 32
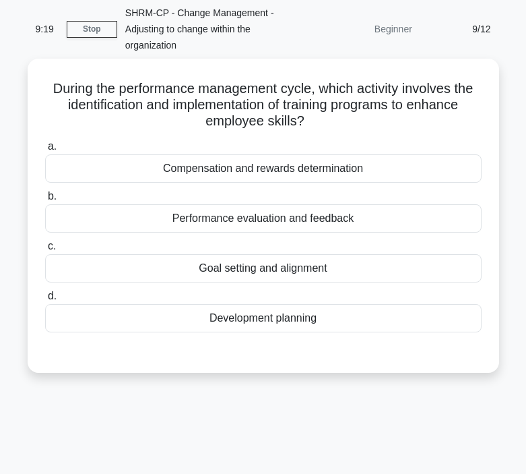
scroll to position [0, 0]
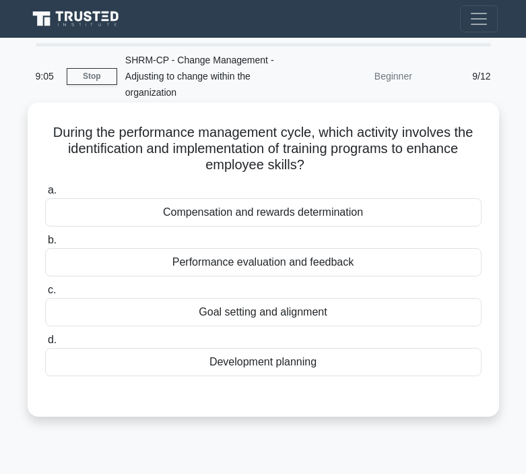
click at [288, 369] on div "Development planning" at bounding box center [263, 362] width 437 height 28
click at [45, 344] on input "d. Development planning" at bounding box center [45, 340] width 0 height 9
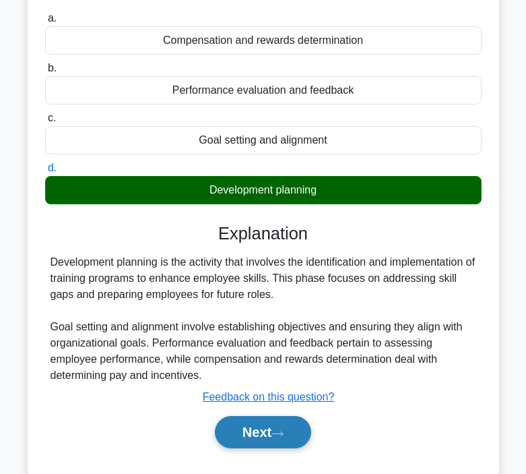
click at [255, 427] on button "Next" at bounding box center [263, 432] width 96 height 32
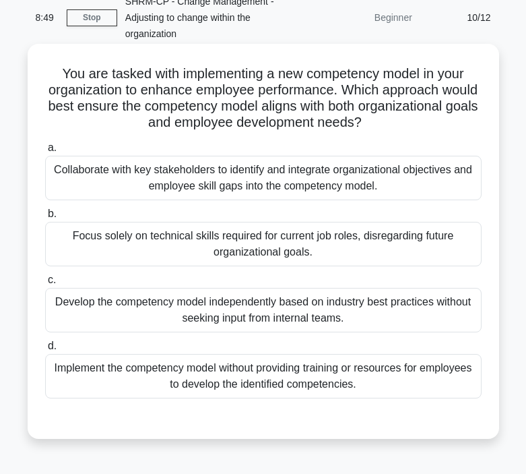
scroll to position [66, 0]
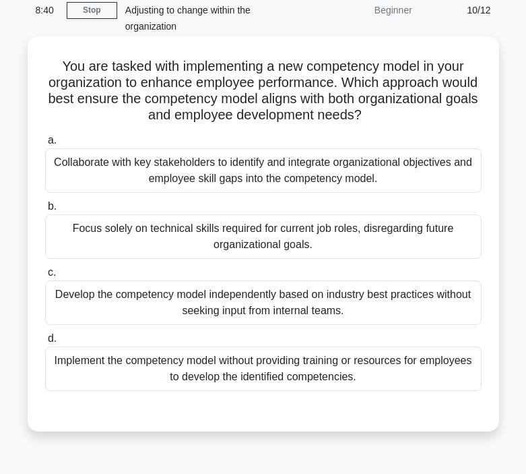
click at [280, 150] on div "Collaborate with key stakeholders to identify and integrate organizational obje…" at bounding box center [263, 170] width 437 height 44
click at [45, 145] on input "a. Collaborate with key stakeholders to identify and integrate organizational o…" at bounding box center [45, 140] width 0 height 9
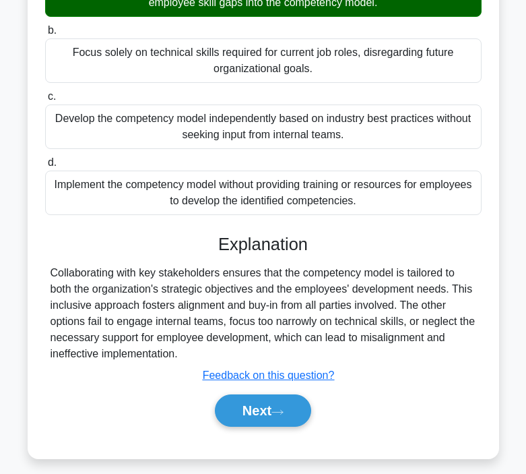
scroll to position [253, 0]
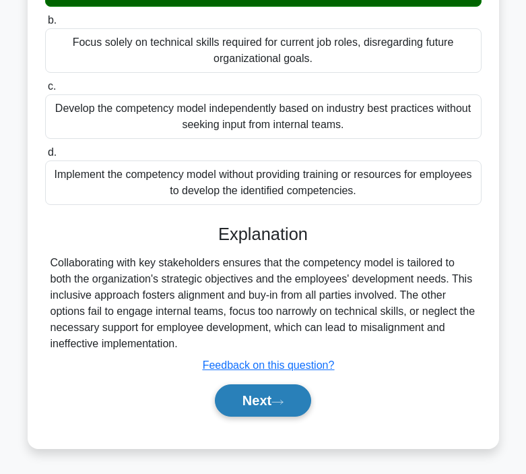
click at [246, 400] on button "Next" at bounding box center [263, 400] width 96 height 32
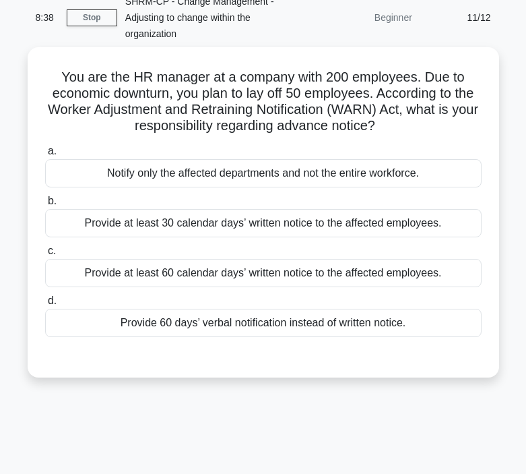
scroll to position [59, 0]
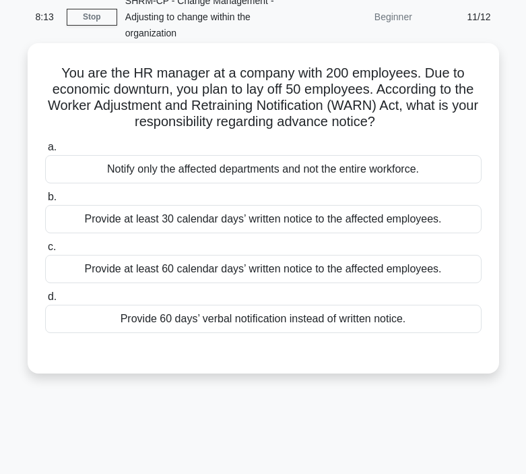
click at [278, 219] on div "Provide at least 30 calendar days’ written notice to the affected employees." at bounding box center [263, 219] width 437 height 28
click at [45, 201] on input "b. Provide at least 30 calendar days’ written notice to the affected employees." at bounding box center [45, 197] width 0 height 9
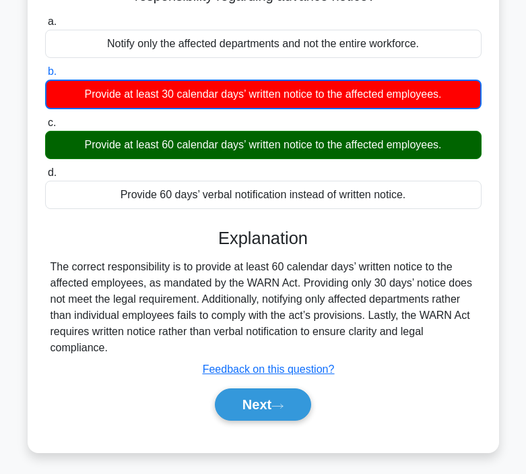
scroll to position [249, 0]
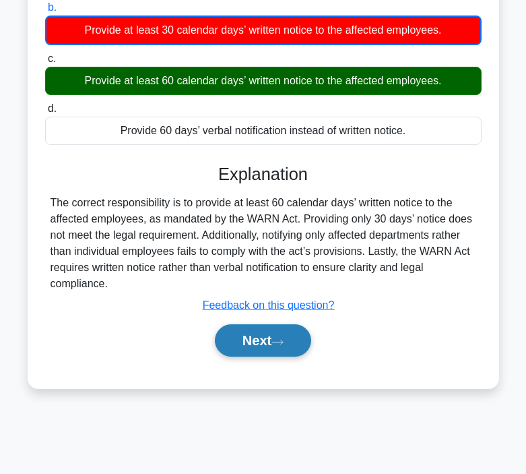
click at [265, 329] on button "Next" at bounding box center [263, 340] width 96 height 32
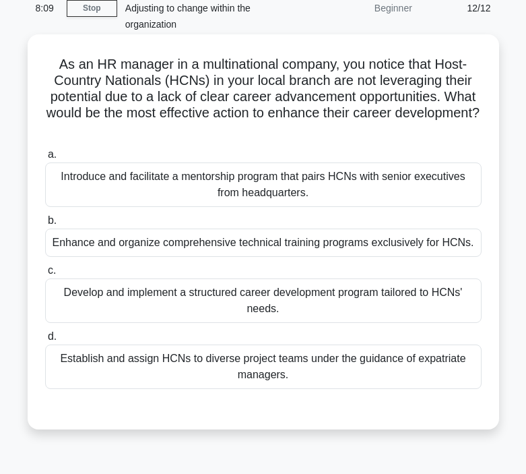
scroll to position [64, 0]
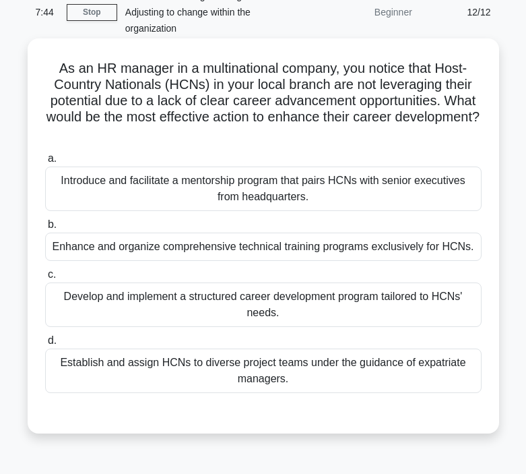
click at [308, 301] on div "Develop and implement a structured career development program tailored to HCNs'…" at bounding box center [263, 304] width 437 height 44
click at [45, 279] on input "c. Develop and implement a structured career development program tailored to HC…" at bounding box center [45, 274] width 0 height 9
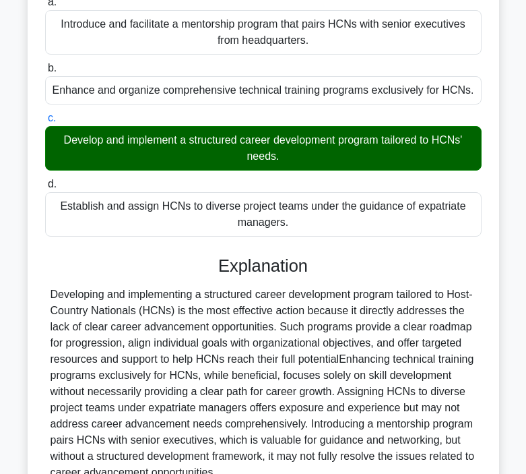
scroll to position [291, 0]
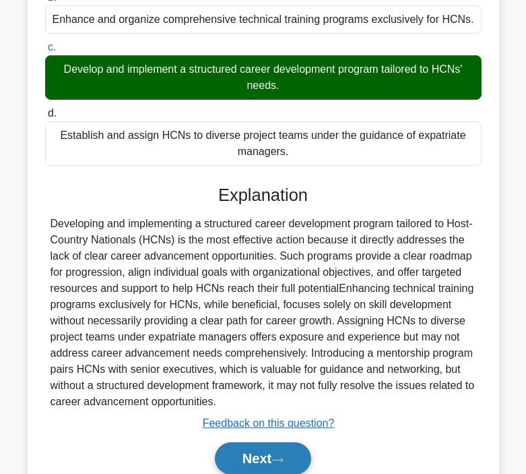
click at [248, 465] on button "Next" at bounding box center [263, 458] width 96 height 32
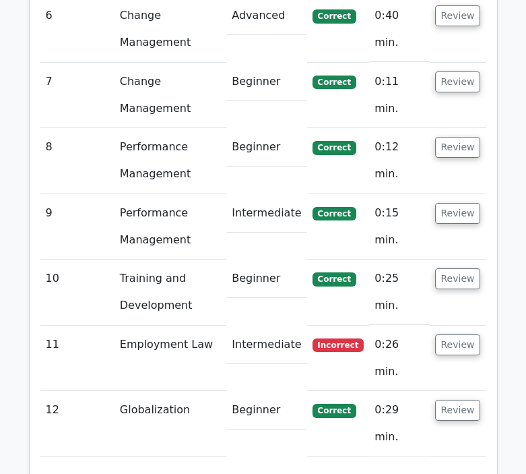
scroll to position [1781, 0]
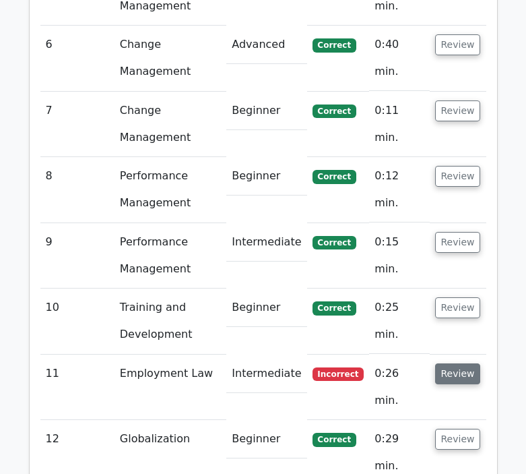
click at [455, 363] on button "Review" at bounding box center [458, 373] width 46 height 21
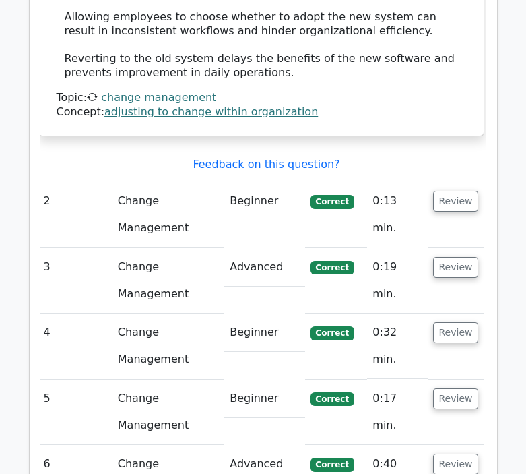
scroll to position [1373, 0]
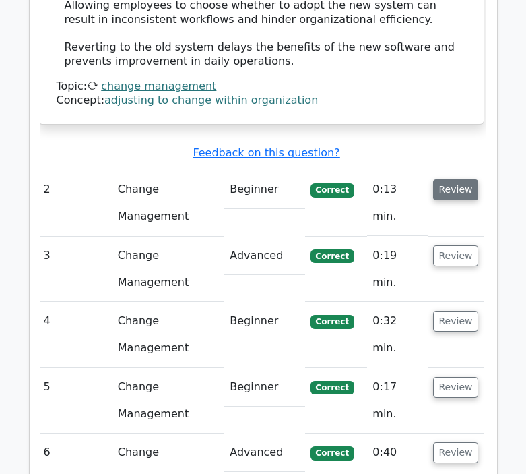
click at [468, 179] on button "Review" at bounding box center [456, 189] width 46 height 21
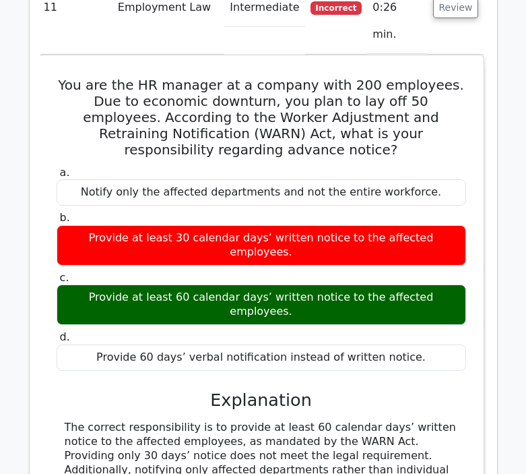
scroll to position [2854, 0]
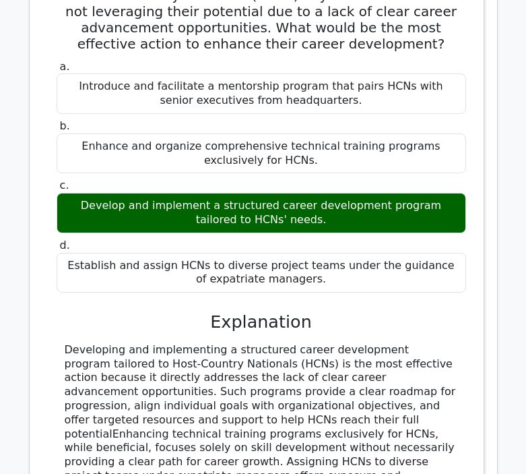
scroll to position [3533, 0]
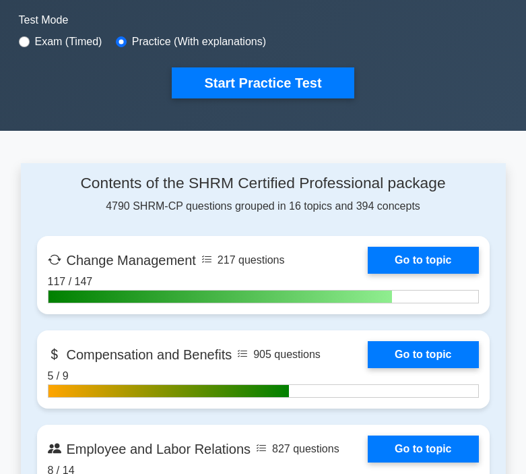
scroll to position [482, 0]
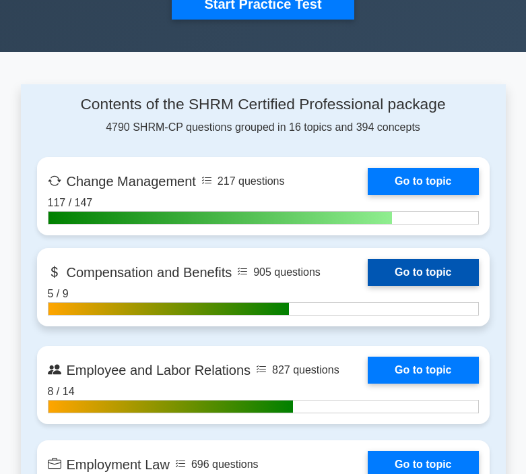
click at [406, 274] on link "Go to topic" at bounding box center [423, 272] width 111 height 27
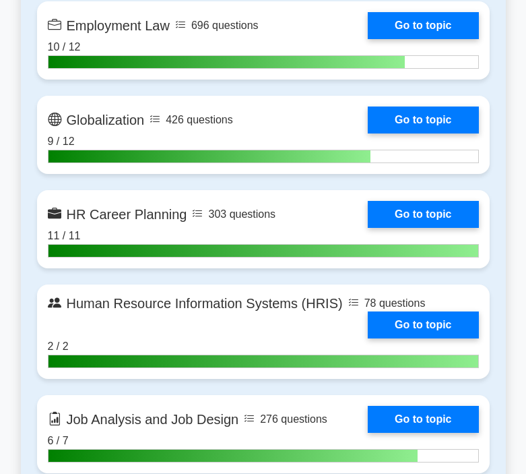
scroll to position [924, 0]
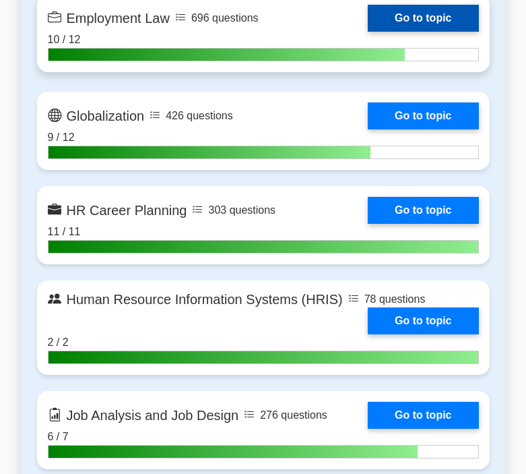
click at [382, 18] on link "Go to topic" at bounding box center [423, 18] width 111 height 27
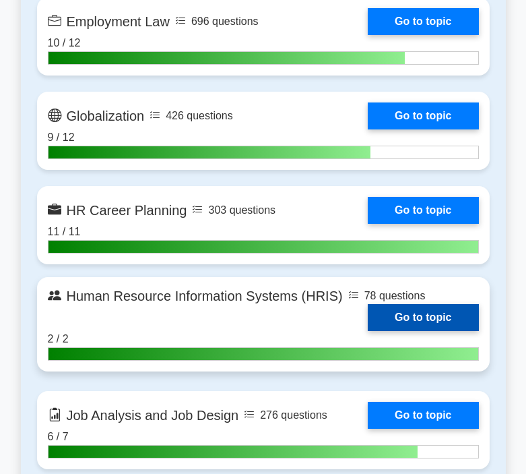
click at [406, 316] on link "Go to topic" at bounding box center [423, 317] width 111 height 27
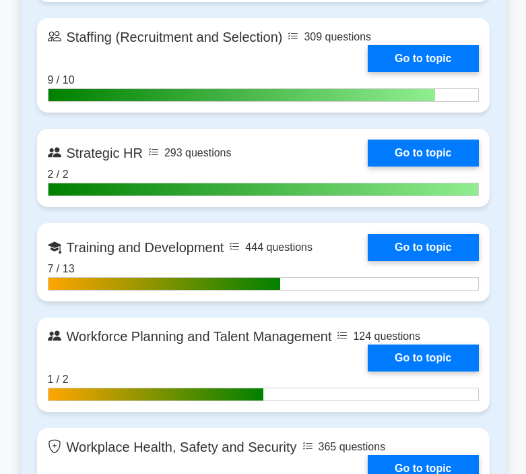
scroll to position [1760, 0]
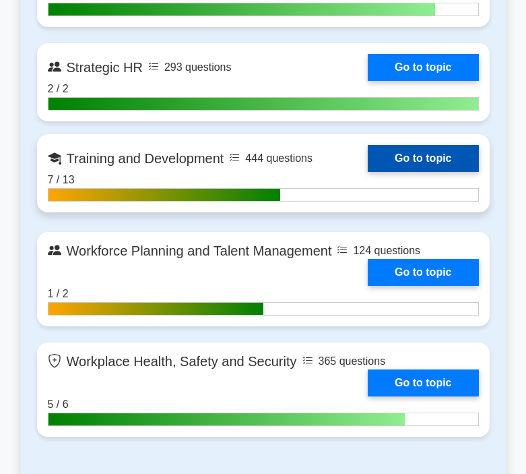
click at [422, 159] on link "Go to topic" at bounding box center [423, 158] width 111 height 27
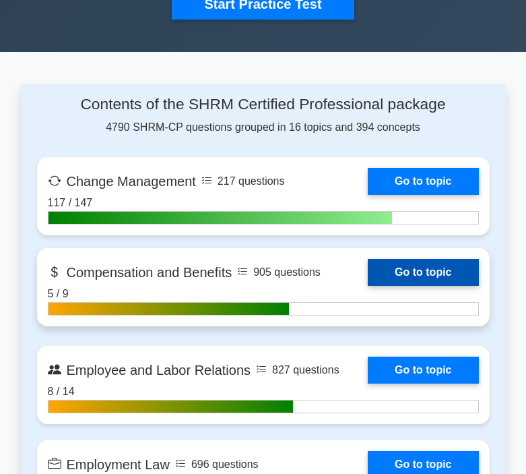
scroll to position [498, 0]
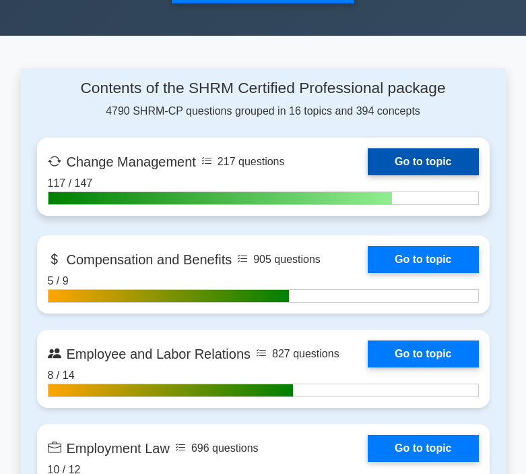
click at [427, 165] on link "Go to topic" at bounding box center [423, 161] width 111 height 27
click at [416, 164] on link "Go to topic" at bounding box center [423, 161] width 111 height 27
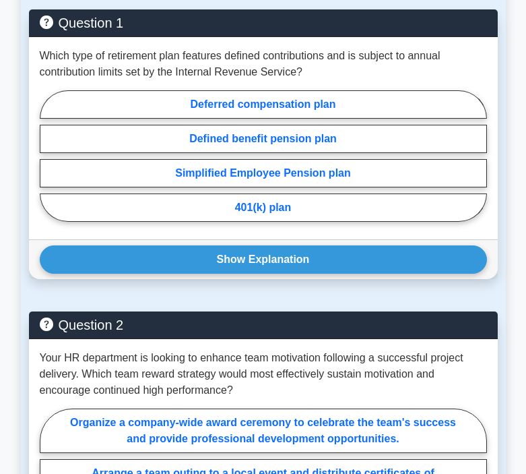
scroll to position [1443, 0]
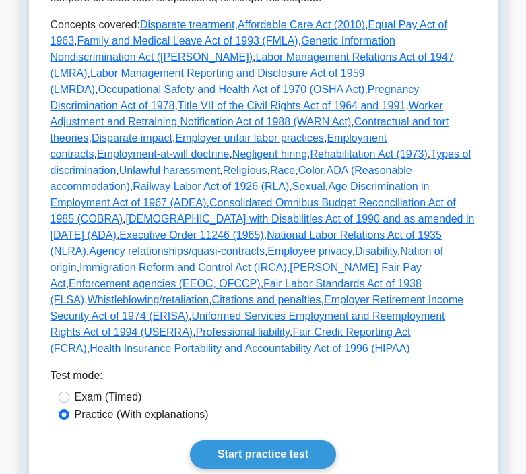
scroll to position [705, 0]
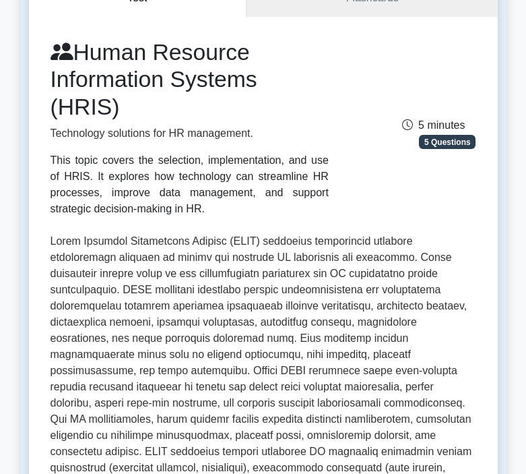
scroll to position [715, 0]
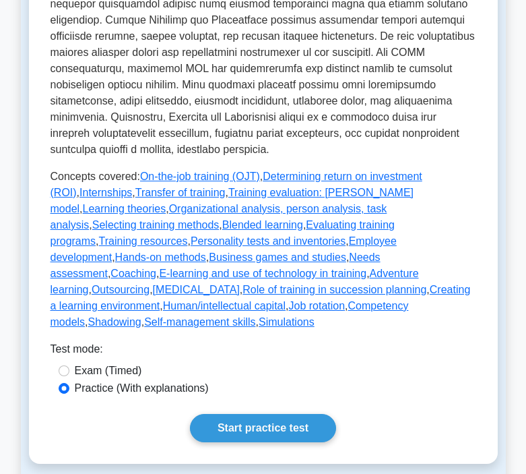
scroll to position [701, 0]
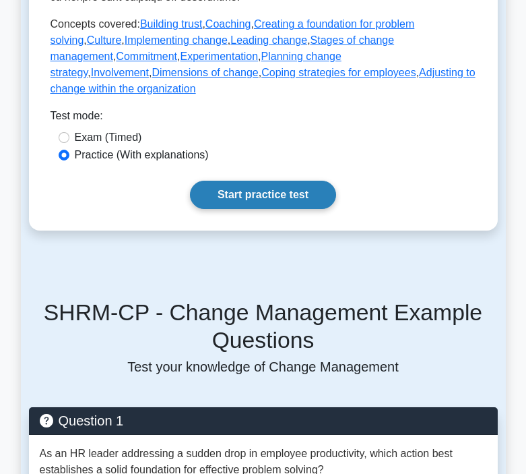
scroll to position [749, 0]
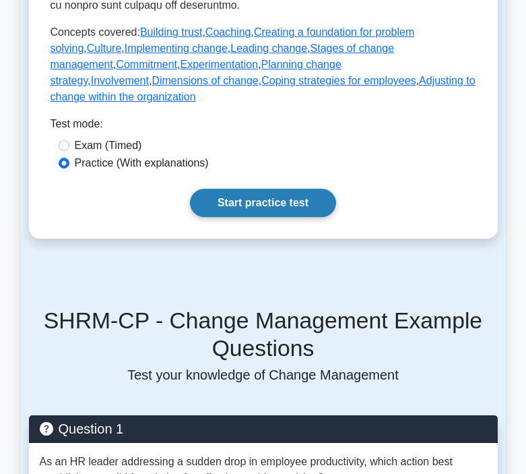
click at [283, 189] on link "Start practice test" at bounding box center [263, 203] width 146 height 28
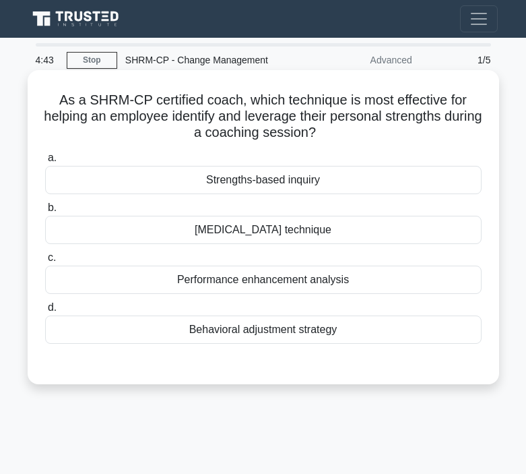
click at [289, 182] on div "Strengths-based inquiry" at bounding box center [263, 180] width 437 height 28
click at [45, 162] on input "a. Strengths-based inquiry" at bounding box center [45, 158] width 0 height 9
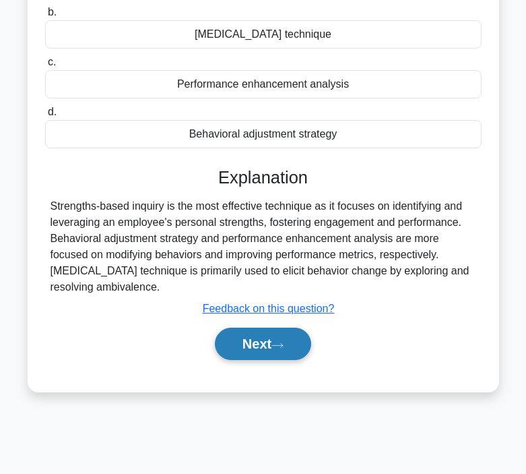
click at [278, 348] on icon at bounding box center [278, 345] width 12 height 7
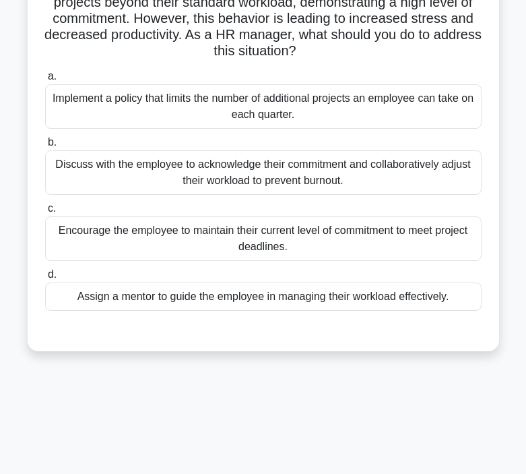
scroll to position [55, 0]
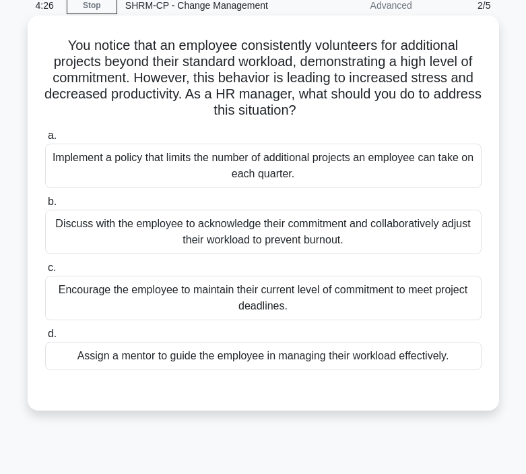
click at [226, 226] on div "Discuss with the employee to acknowledge their commitment and collaboratively a…" at bounding box center [263, 232] width 437 height 44
click at [45, 206] on input "b. Discuss with the employee to acknowledge their commitment and collaborativel…" at bounding box center [45, 201] width 0 height 9
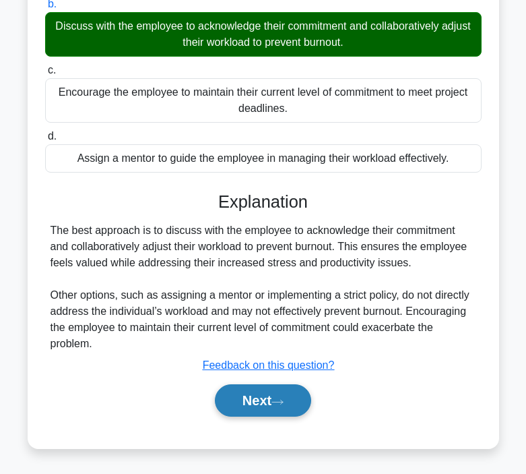
click at [239, 404] on button "Next" at bounding box center [263, 400] width 96 height 32
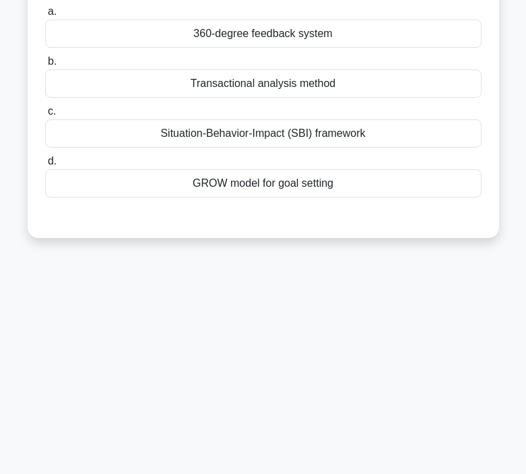
scroll to position [0, 0]
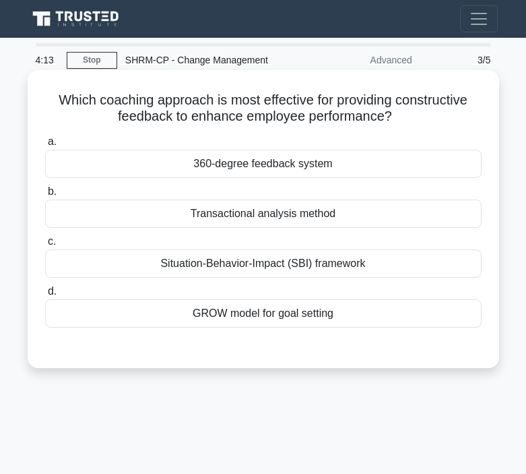
click at [287, 158] on div "360-degree feedback system" at bounding box center [263, 164] width 437 height 28
click at [45, 146] on input "a. 360-degree feedback system" at bounding box center [45, 141] width 0 height 9
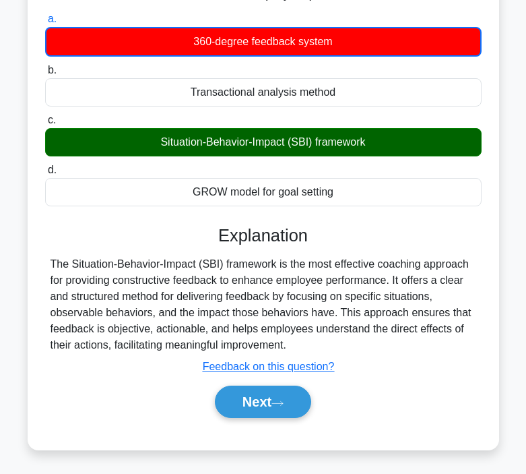
scroll to position [135, 0]
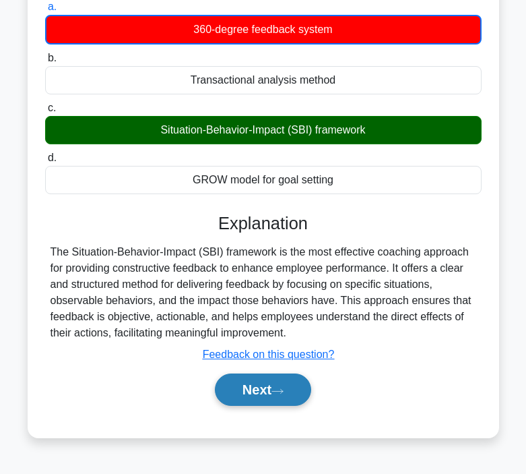
click at [267, 391] on button "Next" at bounding box center [263, 389] width 96 height 32
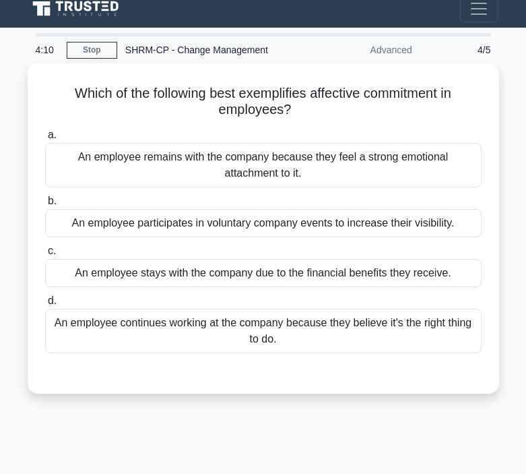
scroll to position [0, 0]
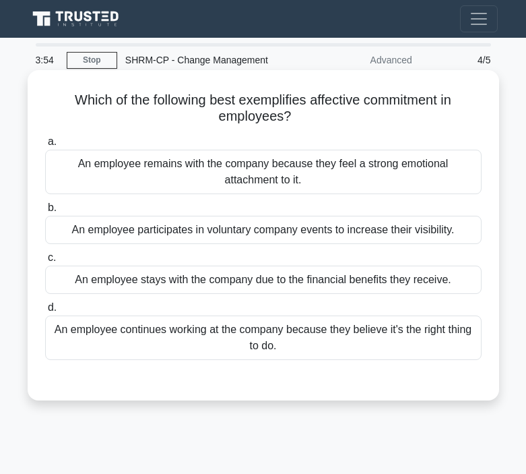
click at [393, 177] on div "An employee remains with the company because they feel a strong emotional attac…" at bounding box center [263, 172] width 437 height 44
click at [45, 146] on input "a. An employee remains with the company because they feel a strong emotional at…" at bounding box center [45, 141] width 0 height 9
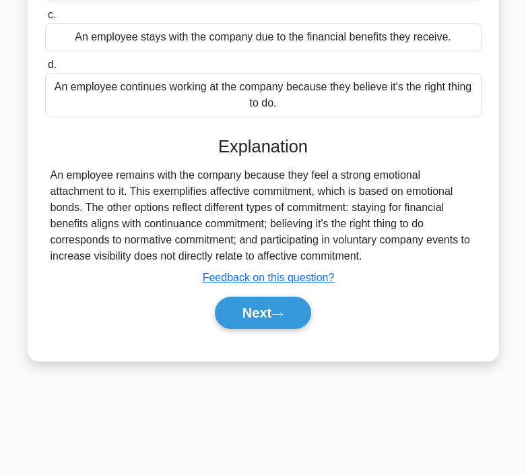
scroll to position [249, 0]
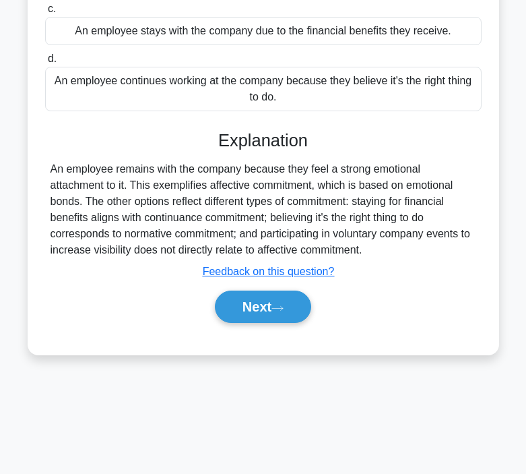
click at [267, 332] on div "a. An employee remains with the company because they feel a strong emotional at…" at bounding box center [263, 111] width 439 height 458
click at [267, 312] on button "Next" at bounding box center [263, 306] width 96 height 32
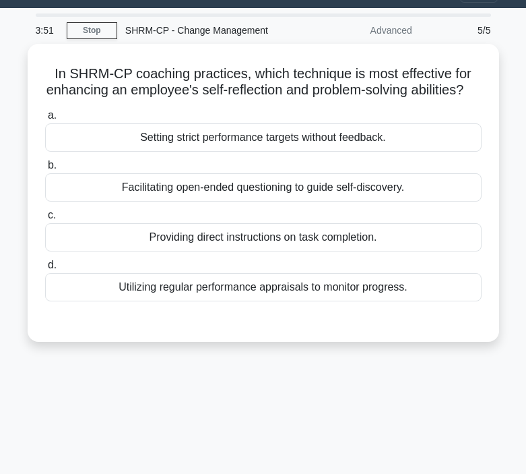
scroll to position [0, 0]
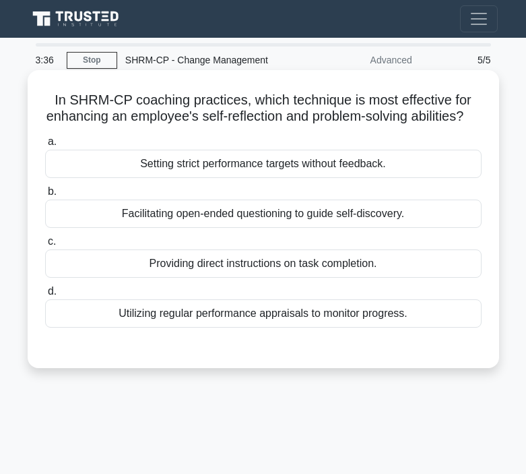
click at [232, 222] on div "Facilitating open-ended questioning to guide self-discovery." at bounding box center [263, 213] width 437 height 28
click at [45, 196] on input "b. Facilitating open-ended questioning to guide self-discovery." at bounding box center [45, 191] width 0 height 9
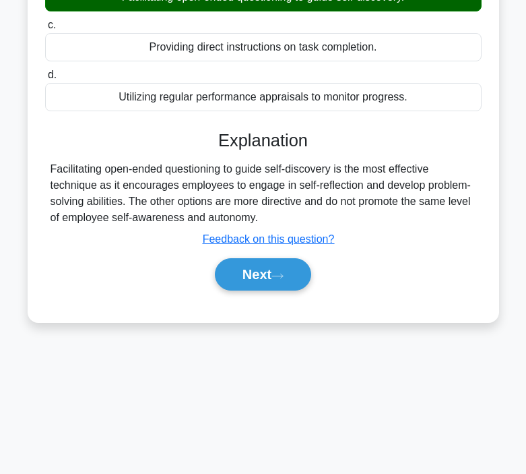
scroll to position [249, 0]
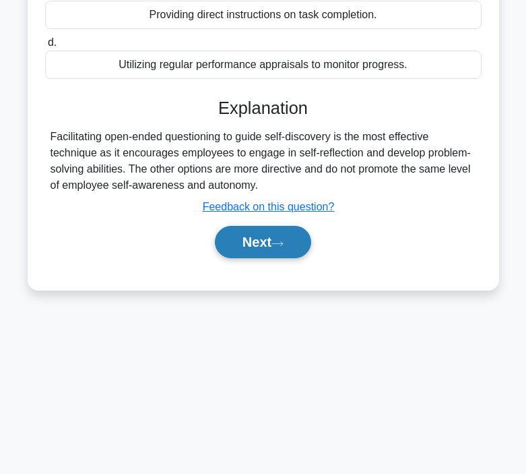
click at [244, 249] on button "Next" at bounding box center [263, 242] width 96 height 32
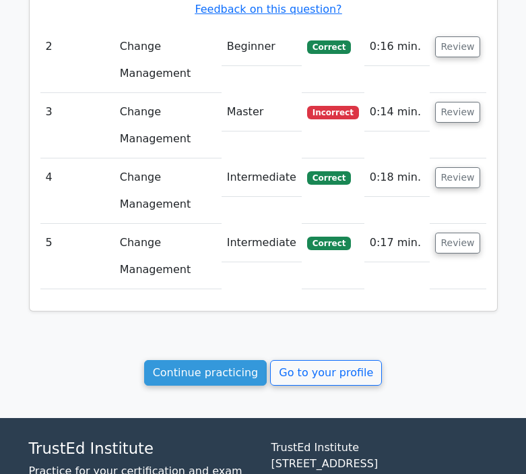
scroll to position [1232, 0]
